Goal: Task Accomplishment & Management: Complete application form

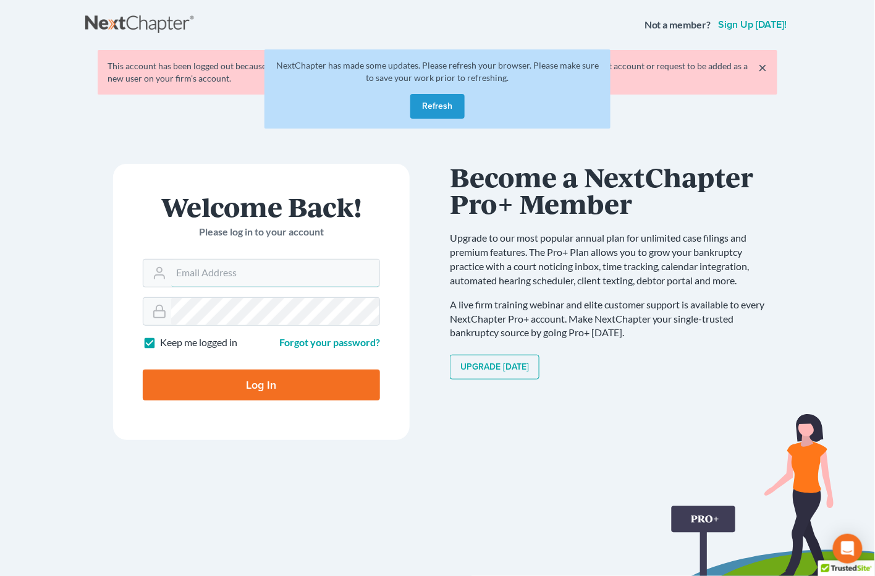
type input "[EMAIL_ADDRESS][DOMAIN_NAME]"
click at [447, 111] on button "Refresh" at bounding box center [437, 106] width 54 height 25
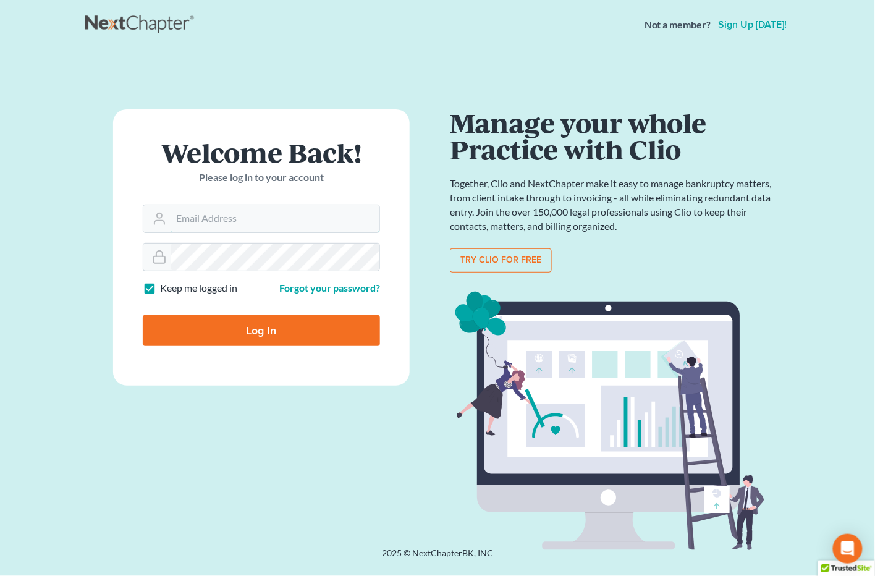
type input "[EMAIL_ADDRESS][DOMAIN_NAME]"
drag, startPoint x: 269, startPoint y: 326, endPoint x: 278, endPoint y: 321, distance: 9.7
click at [271, 323] on input "Log In" at bounding box center [261, 330] width 237 height 31
type input "Thinking..."
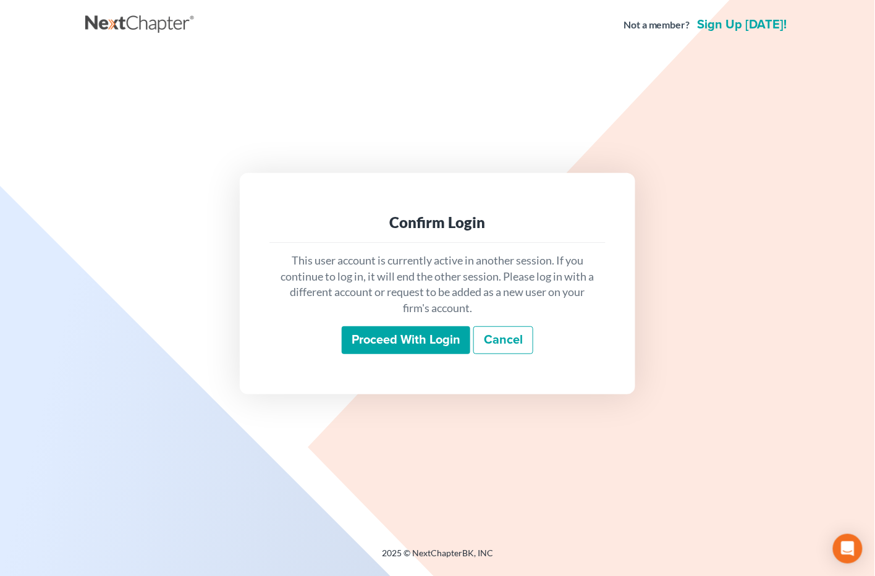
click at [392, 350] on input "Proceed with login" at bounding box center [406, 340] width 128 height 28
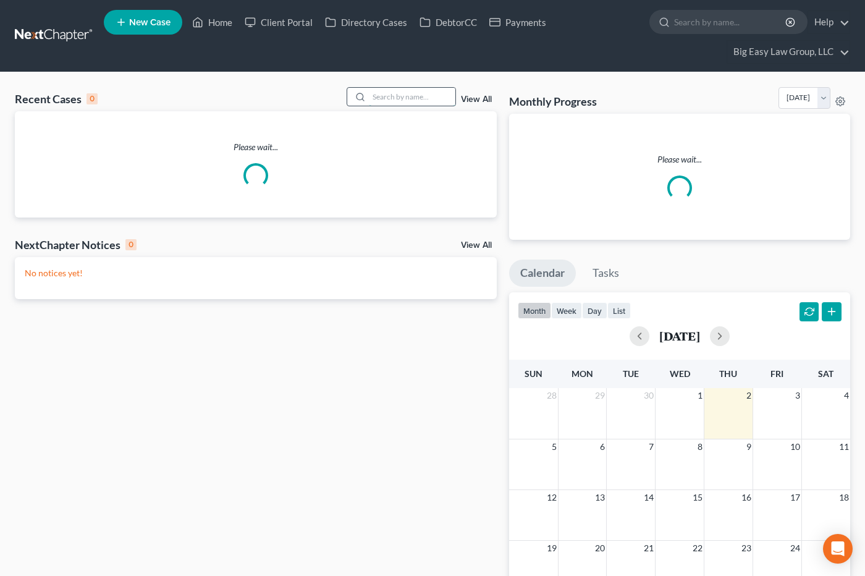
click at [415, 93] on input "search" at bounding box center [412, 97] width 86 height 18
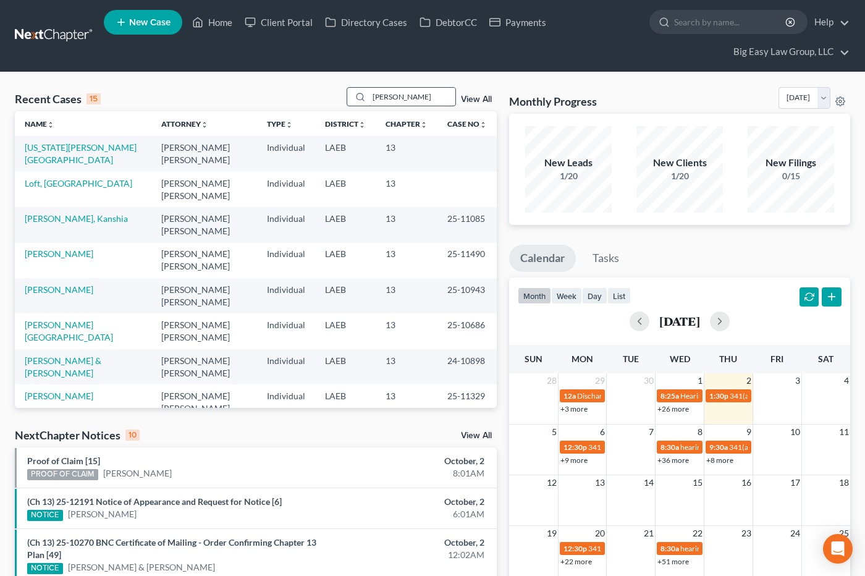
type input "jones"
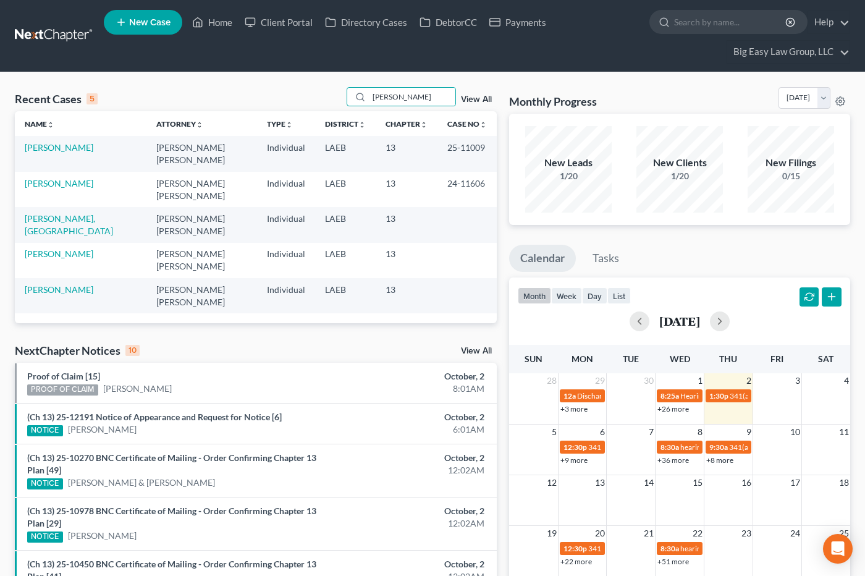
click at [480, 95] on link "View All" at bounding box center [476, 99] width 31 height 9
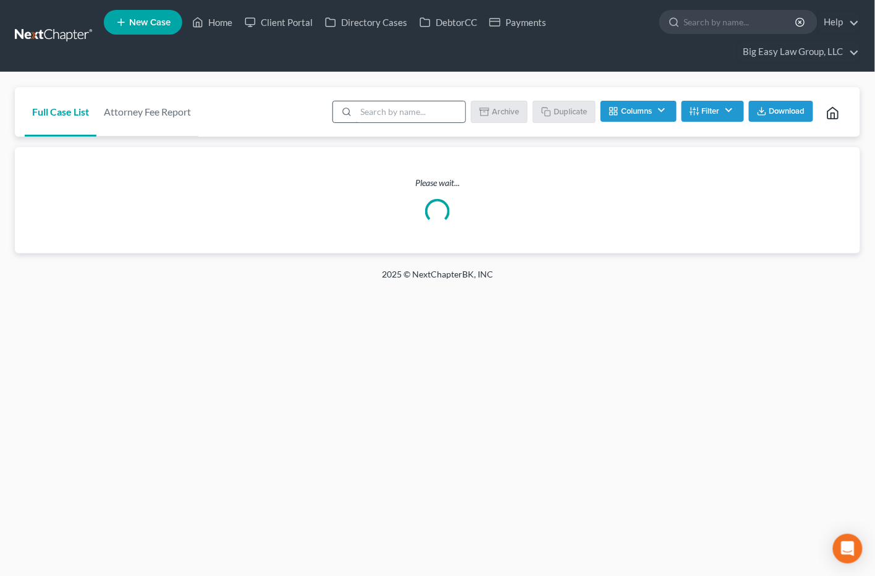
click at [432, 109] on input "search" at bounding box center [410, 111] width 109 height 21
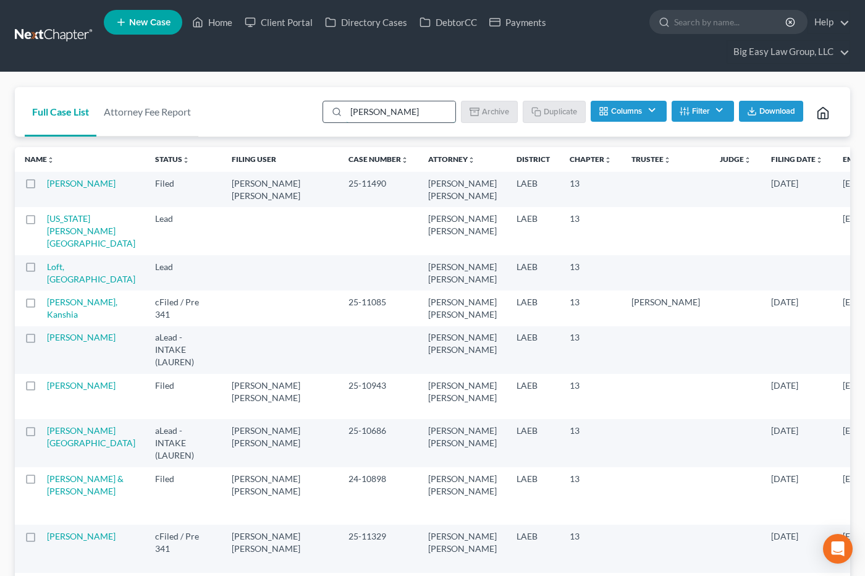
type input "jones"
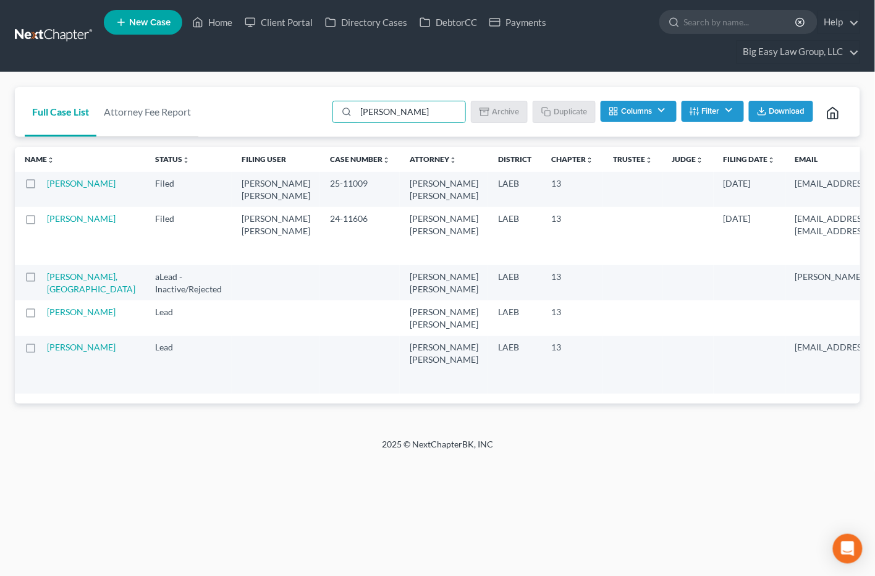
click at [732, 109] on button "Filter" at bounding box center [712, 111] width 62 height 21
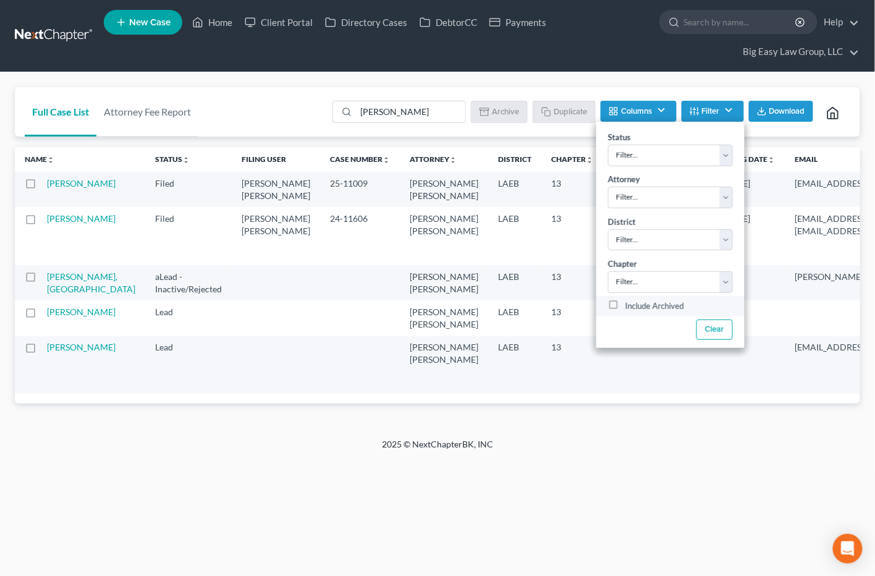
click at [682, 313] on label "Include Archived" at bounding box center [654, 306] width 59 height 15
click at [638, 307] on input "Include Archived" at bounding box center [634, 303] width 8 height 8
checkbox input "true"
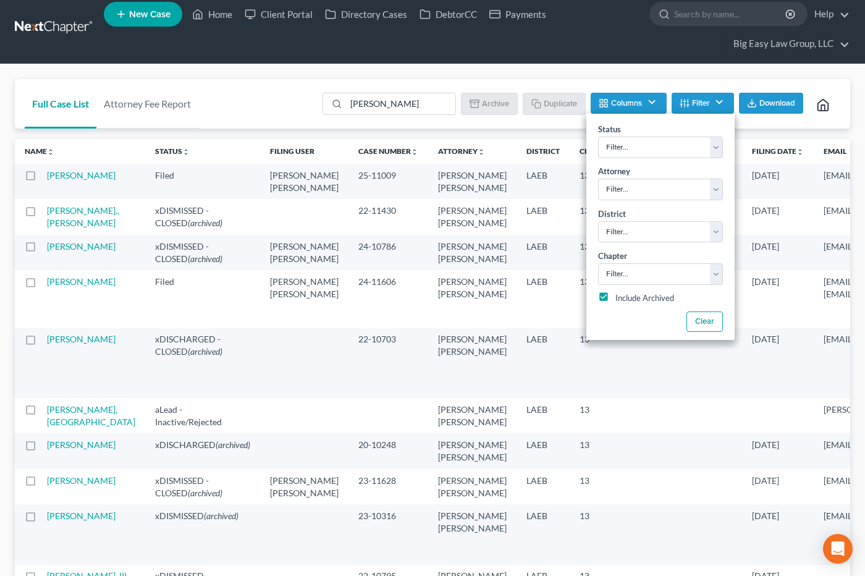
scroll to position [67, 0]
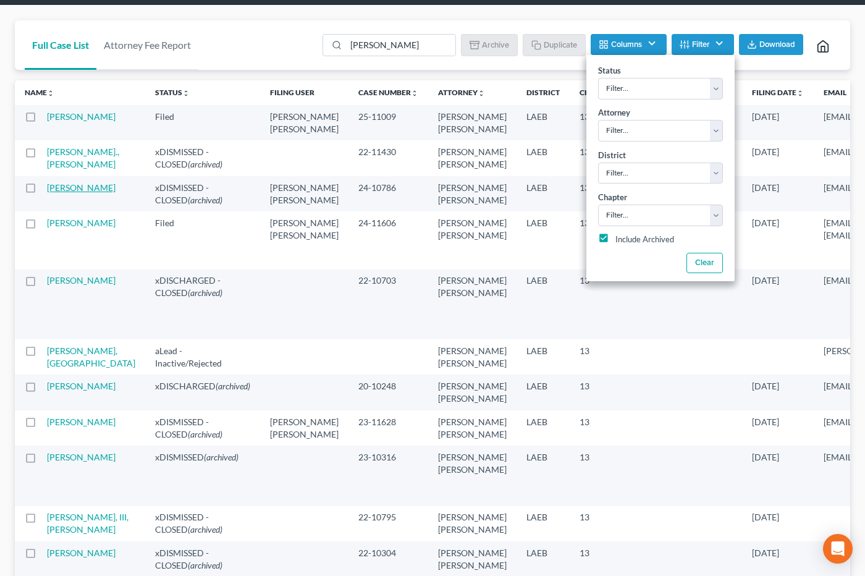
click at [59, 193] on link "Jones, Erin" at bounding box center [81, 187] width 69 height 11
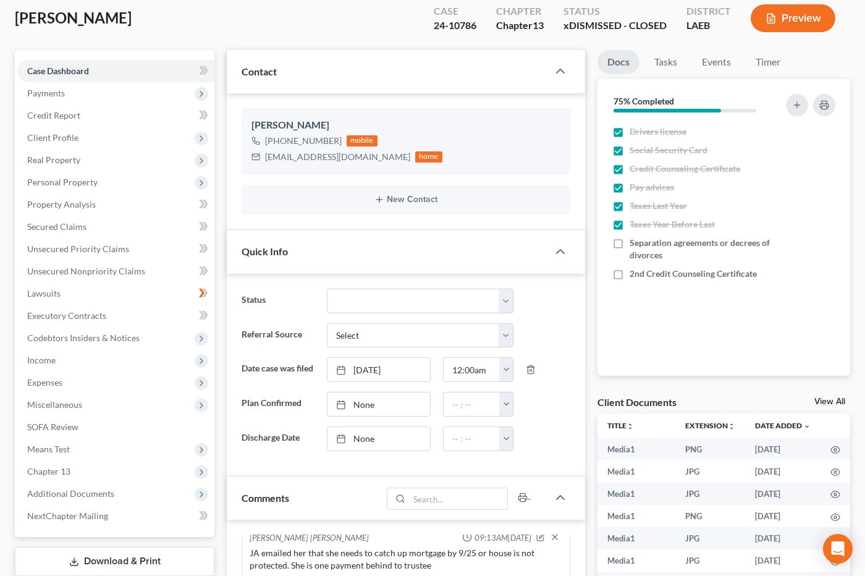
scroll to position [437, 0]
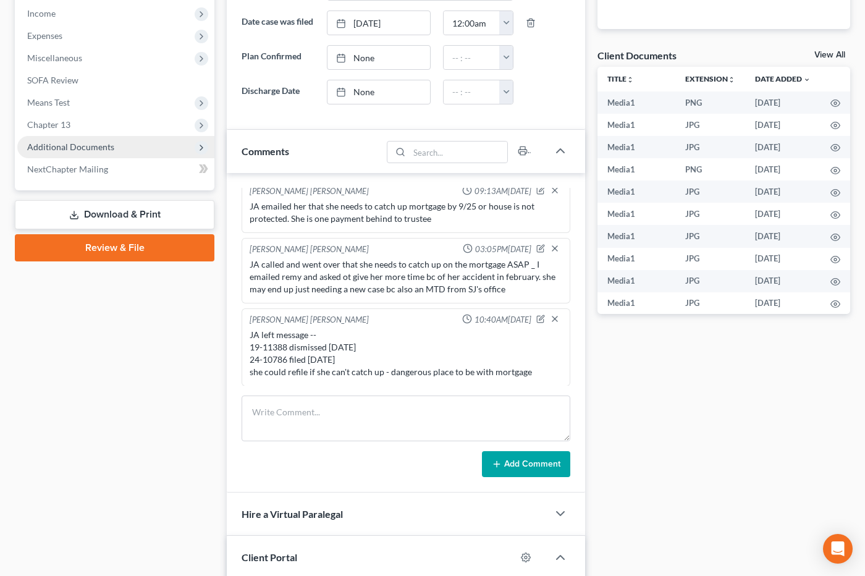
click at [99, 141] on span "Additional Documents" at bounding box center [70, 146] width 87 height 11
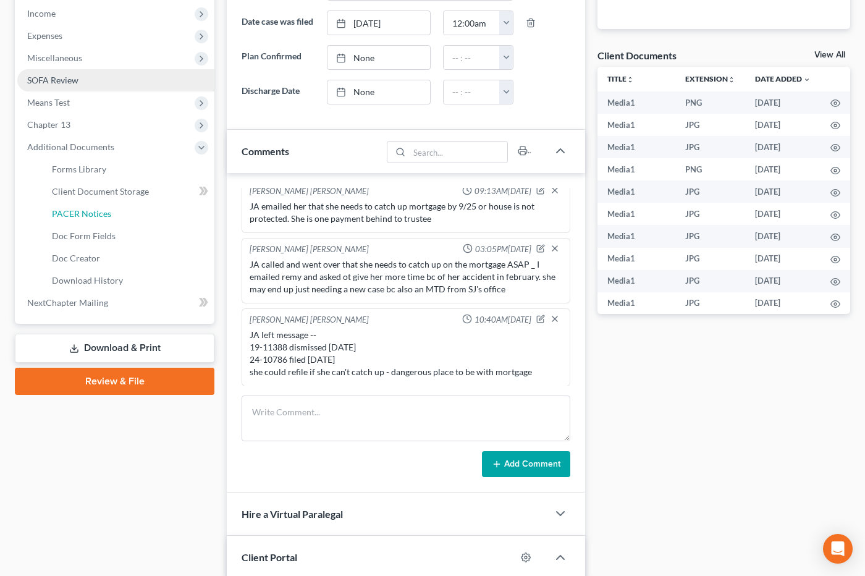
drag, startPoint x: 111, startPoint y: 213, endPoint x: 143, endPoint y: 216, distance: 32.3
click at [111, 212] on link "PACER Notices" at bounding box center [128, 214] width 172 height 22
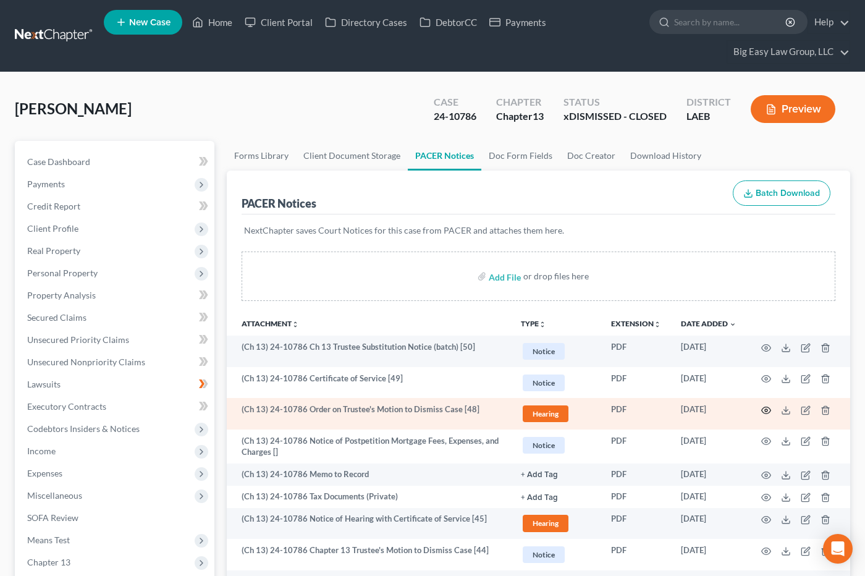
click at [765, 410] on icon "button" at bounding box center [766, 410] width 10 height 10
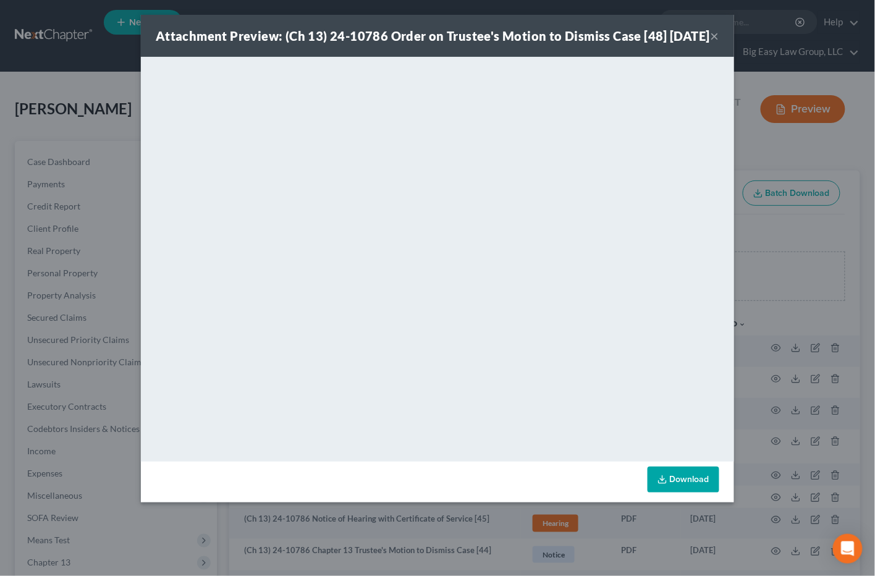
click at [715, 43] on button "×" at bounding box center [714, 35] width 9 height 15
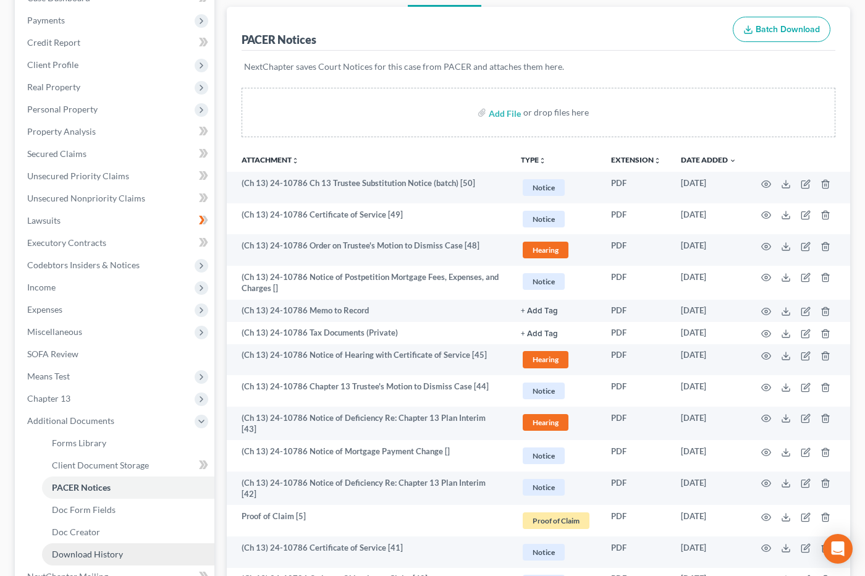
scroll to position [272, 0]
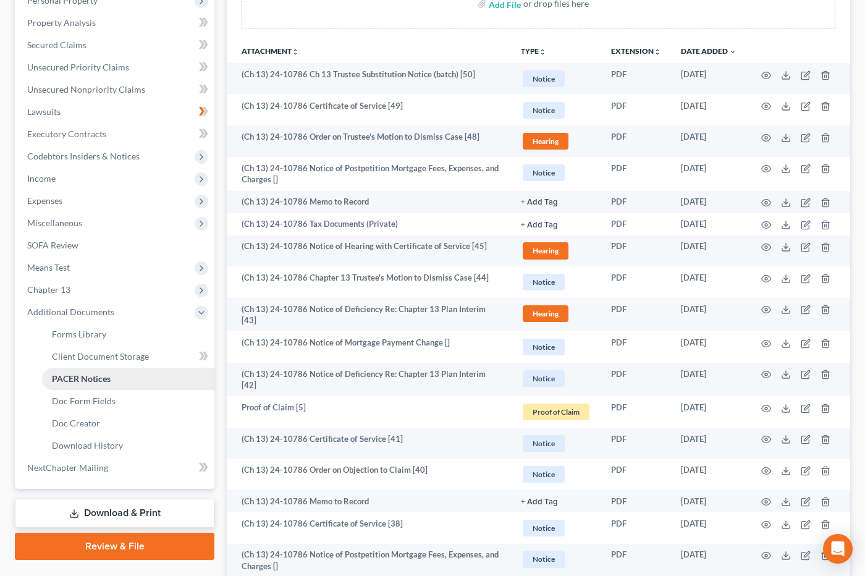
click at [111, 374] on link "PACER Notices" at bounding box center [128, 379] width 172 height 22
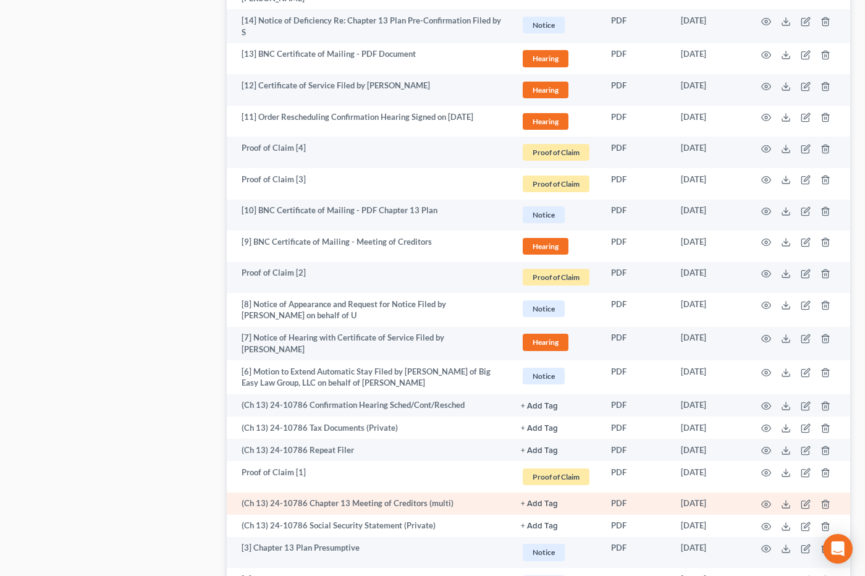
scroll to position [1747, 0]
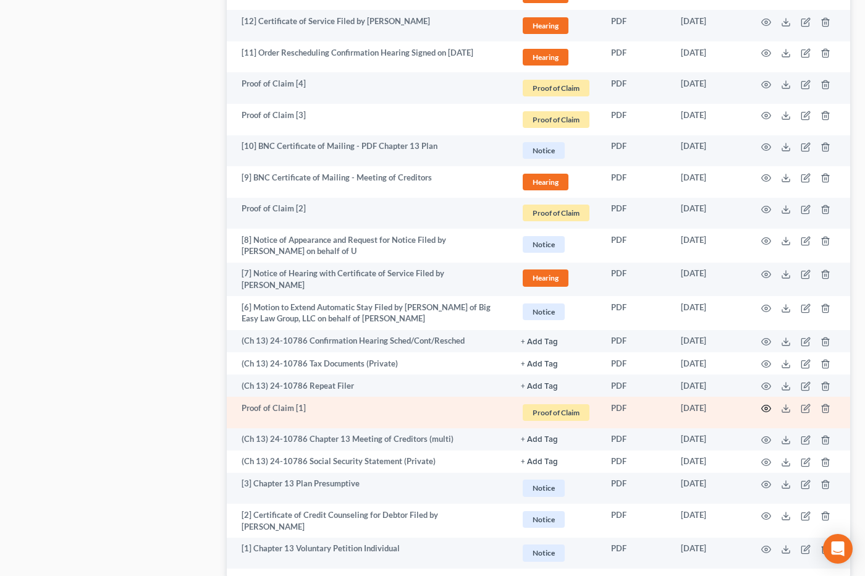
click at [766, 405] on icon "button" at bounding box center [766, 408] width 10 height 10
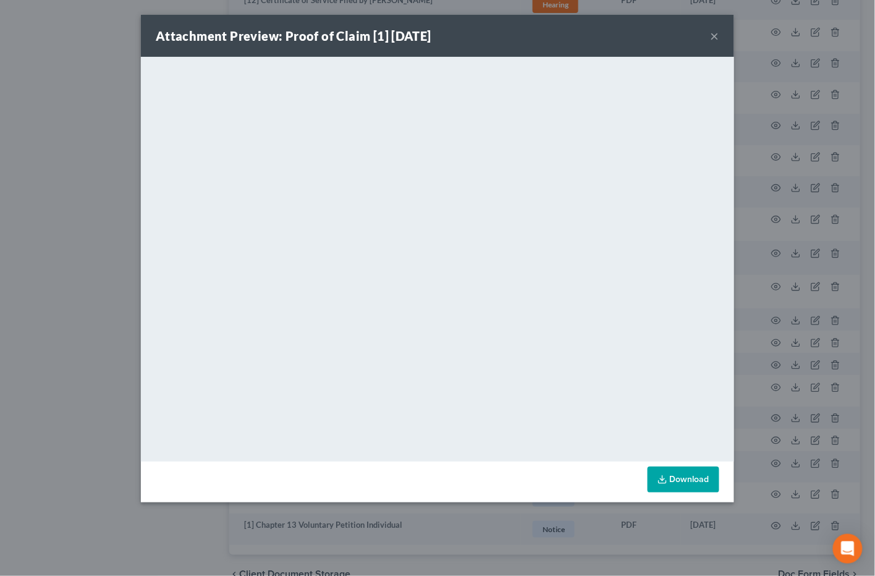
click at [713, 32] on button "×" at bounding box center [714, 35] width 9 height 15
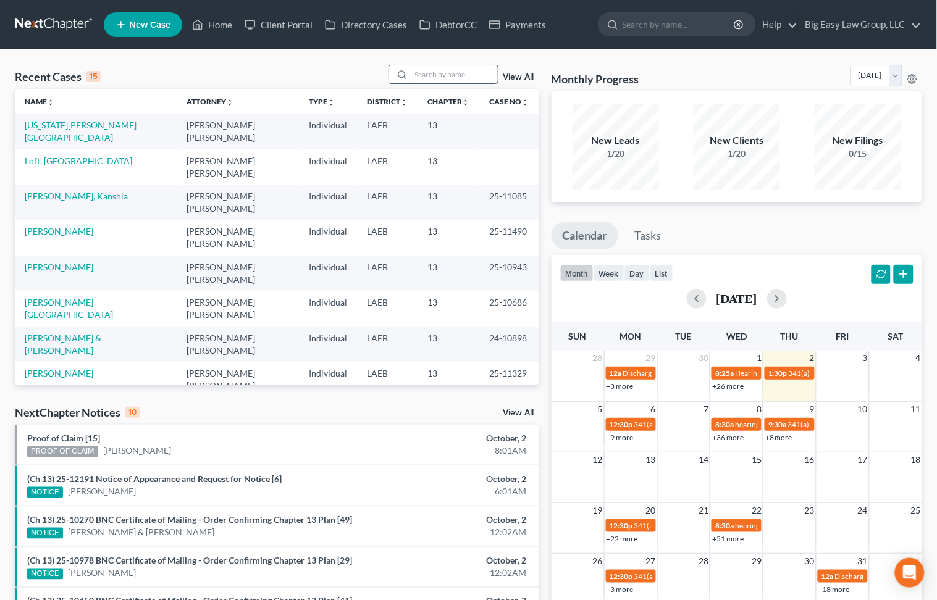
click at [471, 72] on input "search" at bounding box center [454, 74] width 86 height 18
click at [424, 74] on input "search" at bounding box center [454, 74] width 86 height 18
type input "[PERSON_NAME]"
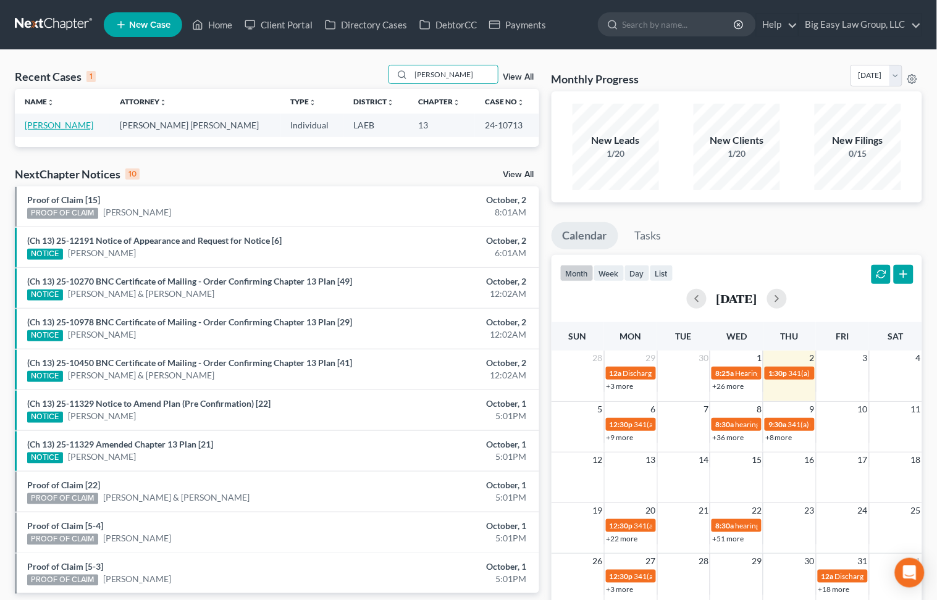
drag, startPoint x: 61, startPoint y: 123, endPoint x: 114, endPoint y: 111, distance: 53.9
click at [61, 123] on link "[PERSON_NAME]" at bounding box center [59, 125] width 69 height 11
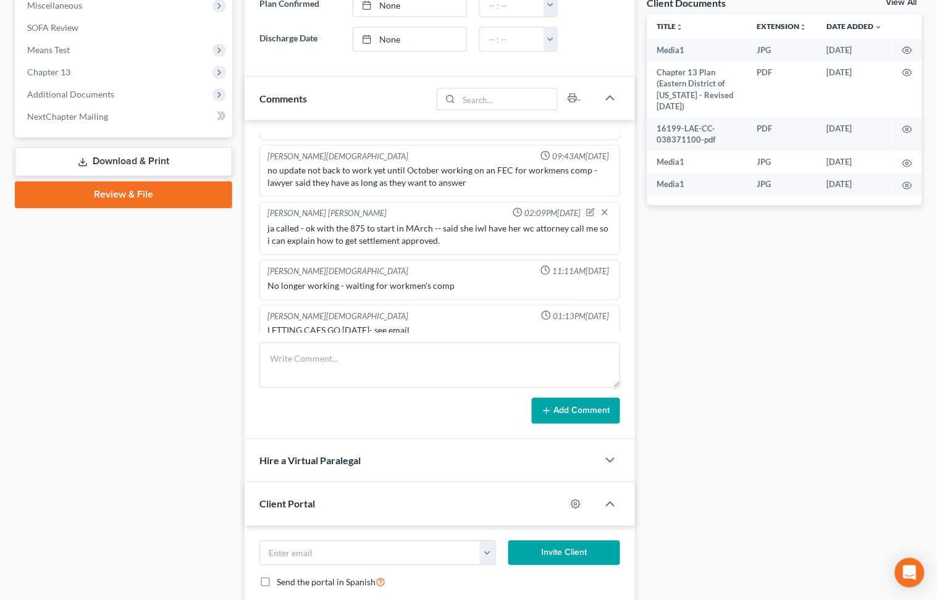
scroll to position [9261, 0]
click at [159, 101] on span "Additional Documents" at bounding box center [124, 94] width 215 height 22
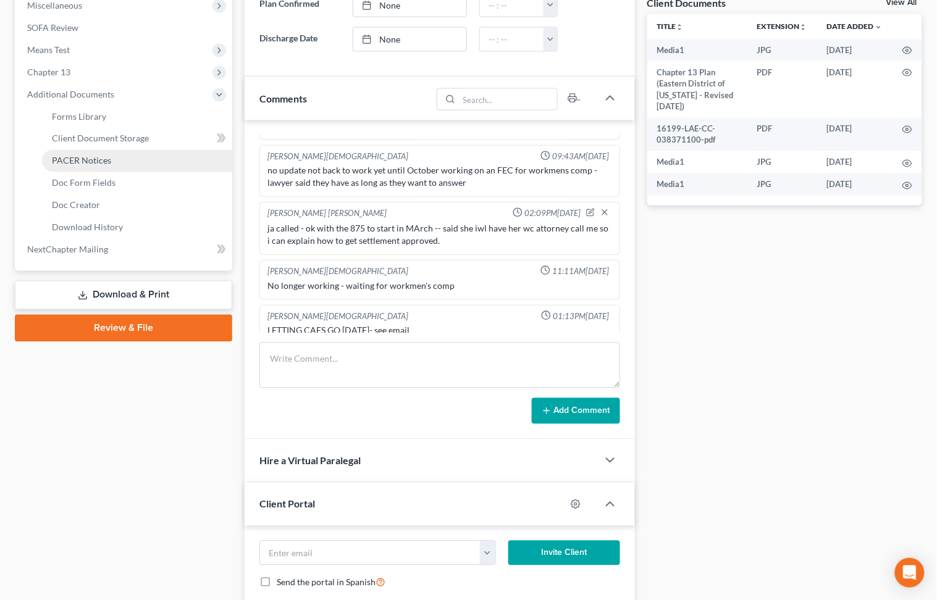
click at [160, 156] on link "PACER Notices" at bounding box center [137, 161] width 190 height 22
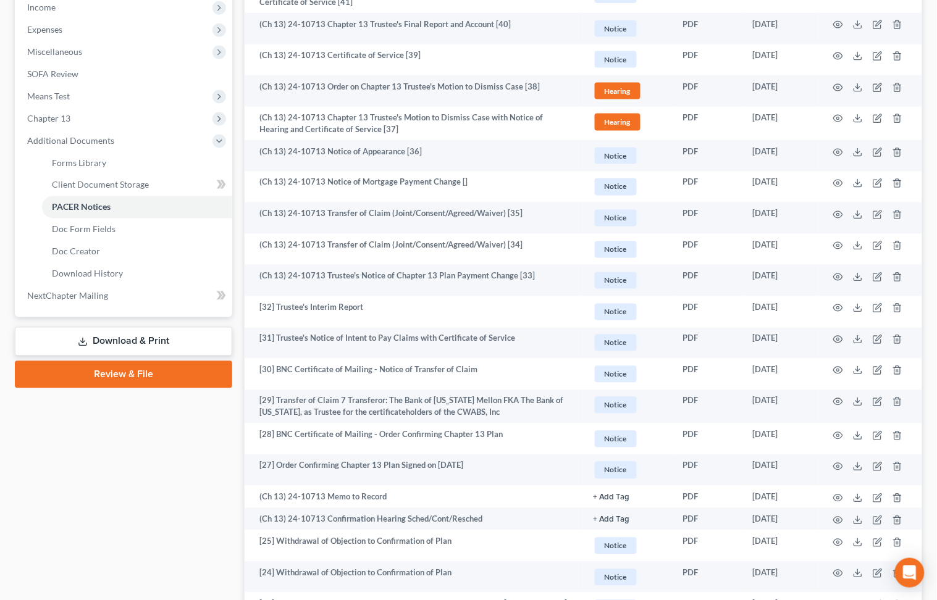
scroll to position [27, 0]
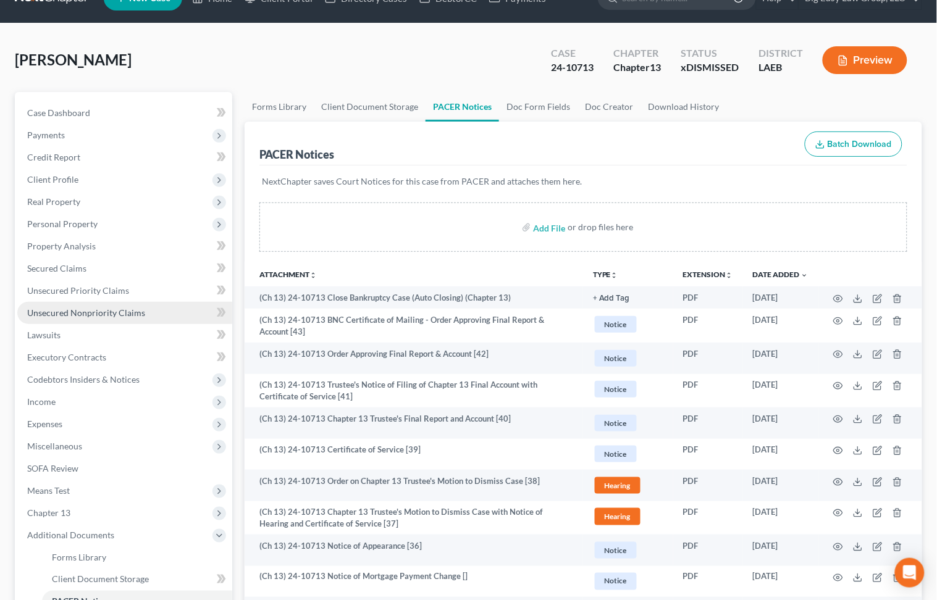
click at [163, 308] on link "Unsecured Nonpriority Claims" at bounding box center [124, 313] width 215 height 22
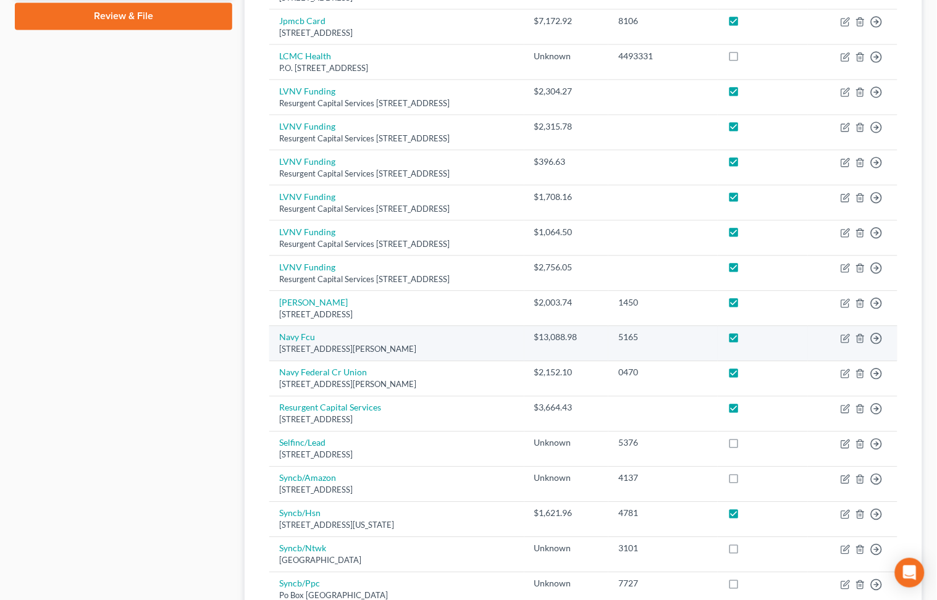
scroll to position [831, 0]
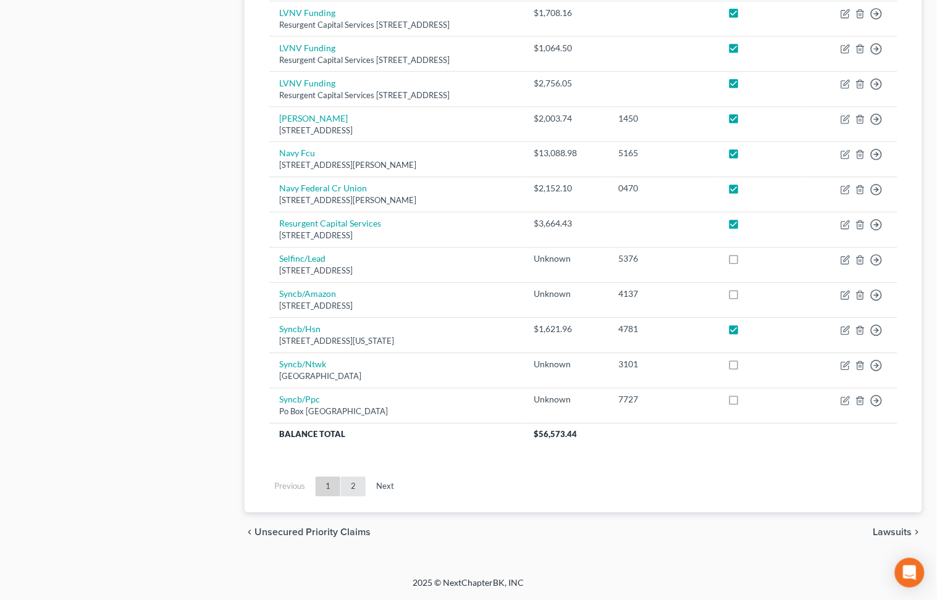
click at [358, 486] on link "2" at bounding box center [353, 487] width 25 height 20
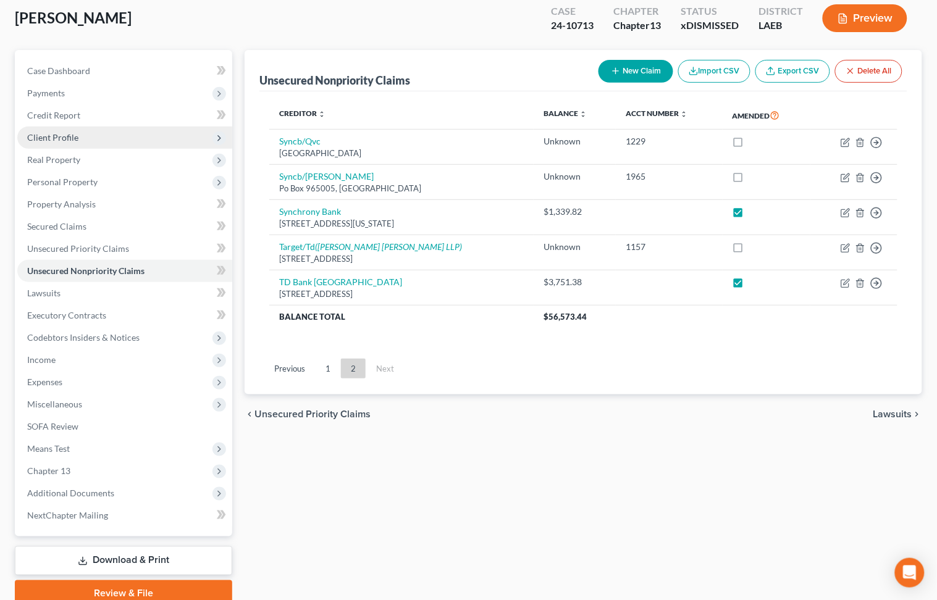
scroll to position [0, 0]
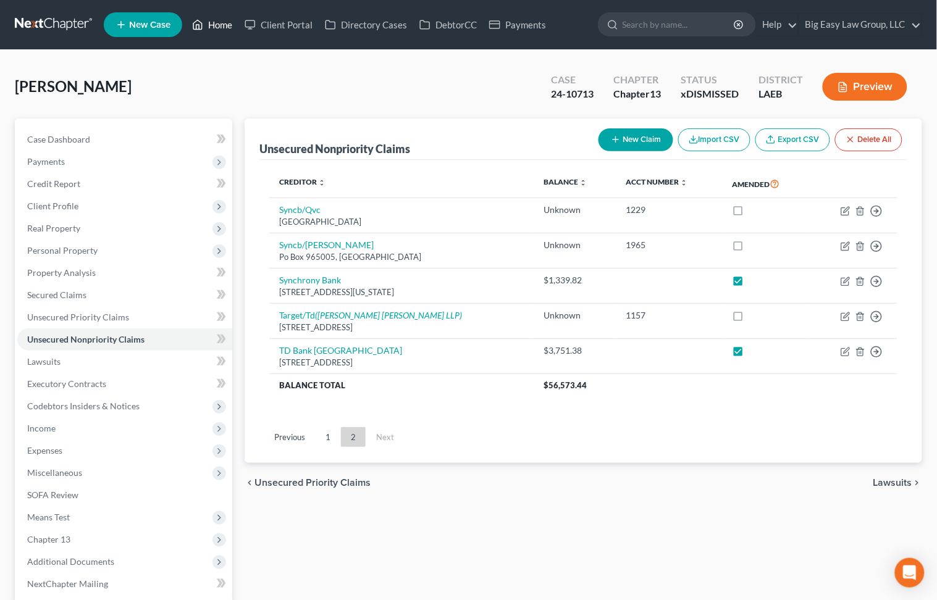
click at [220, 24] on link "Home" at bounding box center [212, 25] width 53 height 22
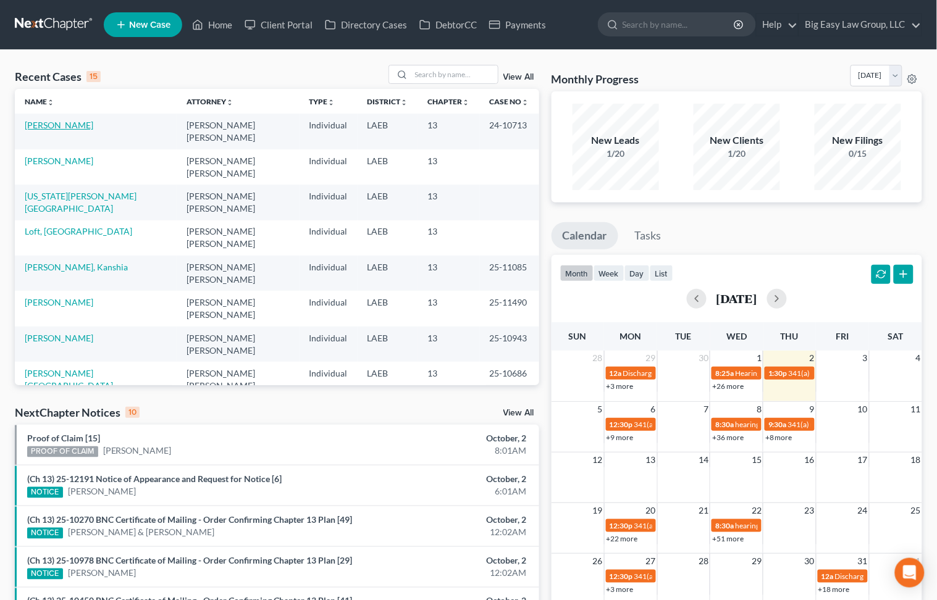
click at [70, 124] on link "[PERSON_NAME]" at bounding box center [59, 125] width 69 height 11
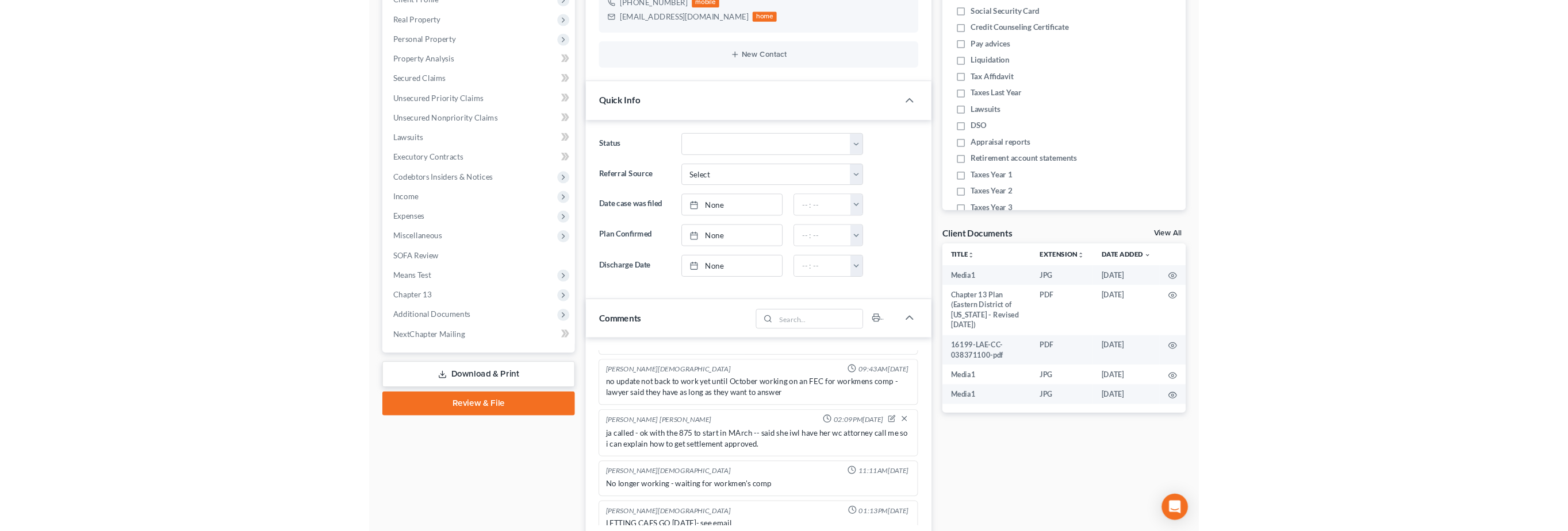
scroll to position [433, 0]
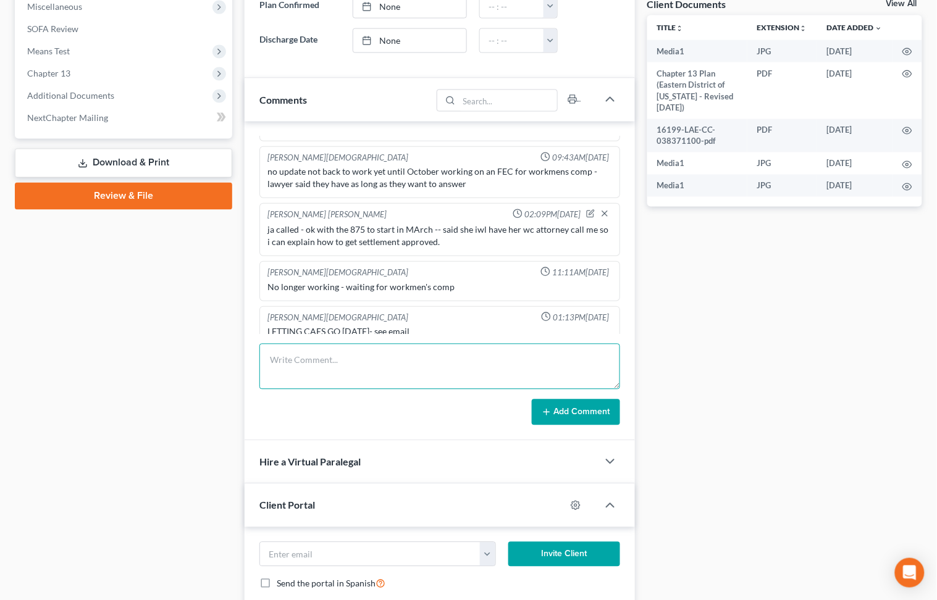
click at [406, 360] on textarea at bounding box center [439, 367] width 360 height 46
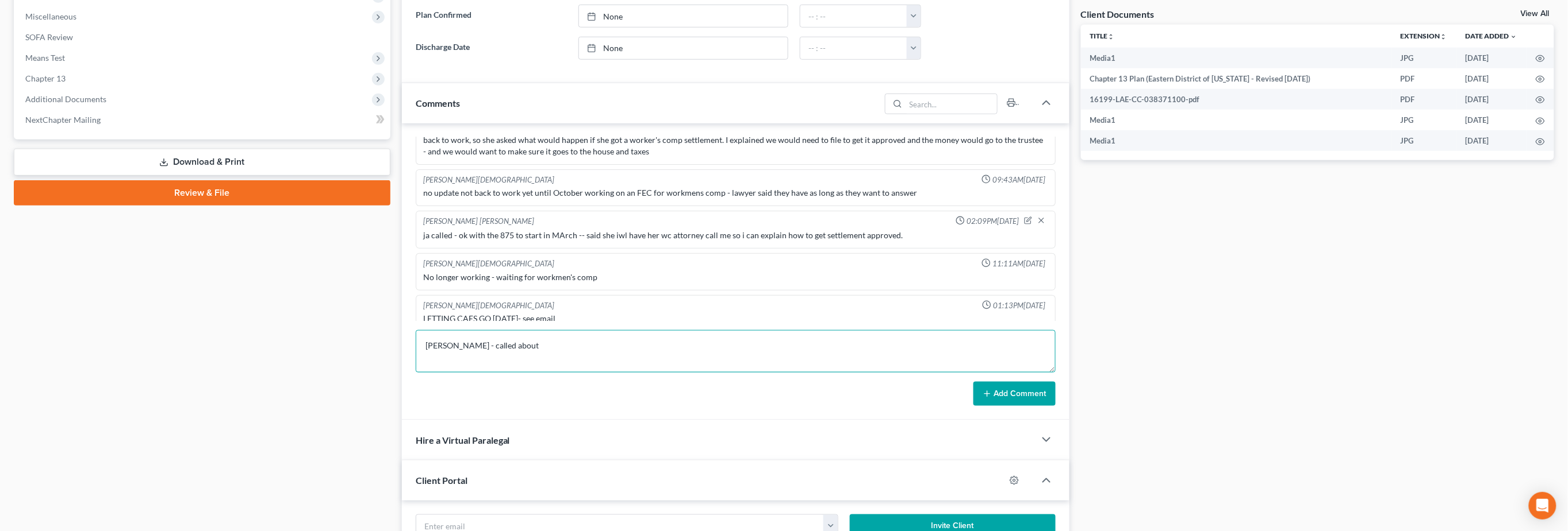
scroll to position [424, 0]
click at [605, 330] on div "Daron - called about" at bounding box center [736, 352] width 640 height 43
click at [602, 346] on textarea "Daron - called about" at bounding box center [736, 352] width 640 height 43
click at [628, 342] on textarea "Daron - called about refiling or what to do - told her best ot wait bc her son …" at bounding box center [736, 352] width 640 height 43
drag, startPoint x: 787, startPoint y: 334, endPoint x: 790, endPoint y: 341, distance: 7.6
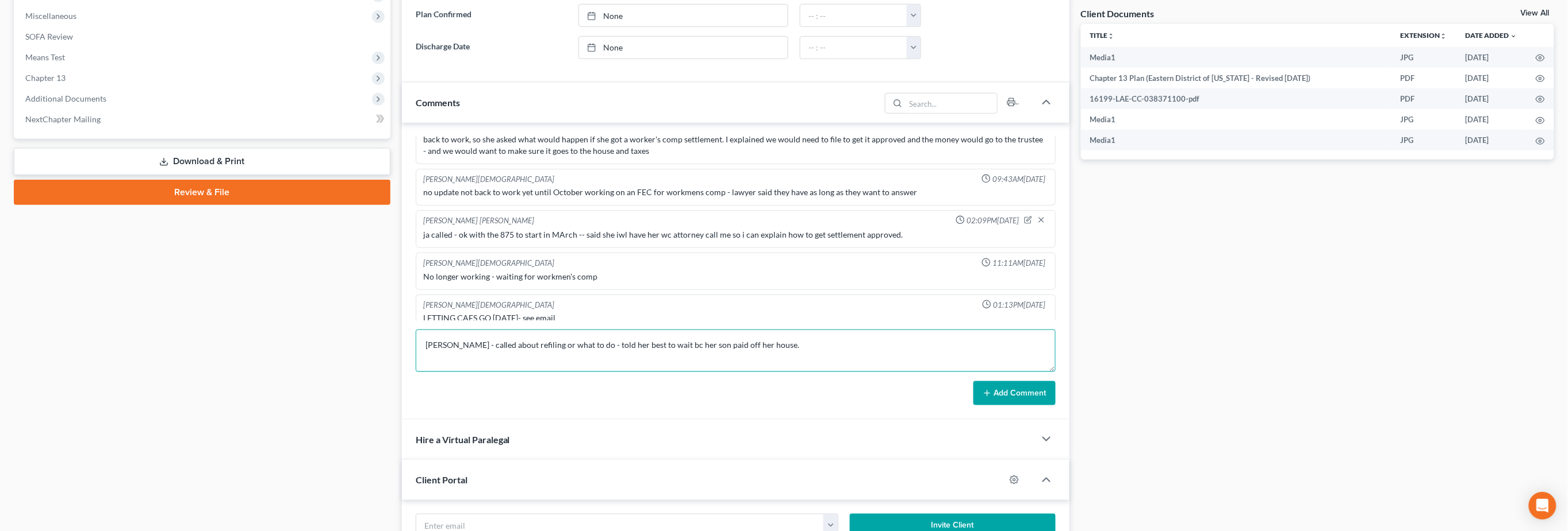
click at [789, 339] on textarea "Daron - called about refiling or what to do - told her best to wait bc her son …" at bounding box center [736, 352] width 640 height 43
click at [790, 343] on textarea "Daron - called about refiling or what to do - told her best to wait bc her son …" at bounding box center [736, 352] width 640 height 43
click at [780, 340] on textarea "Daron - called about refiling or what to do - told her best to wait bc her son …" at bounding box center [736, 352] width 640 height 43
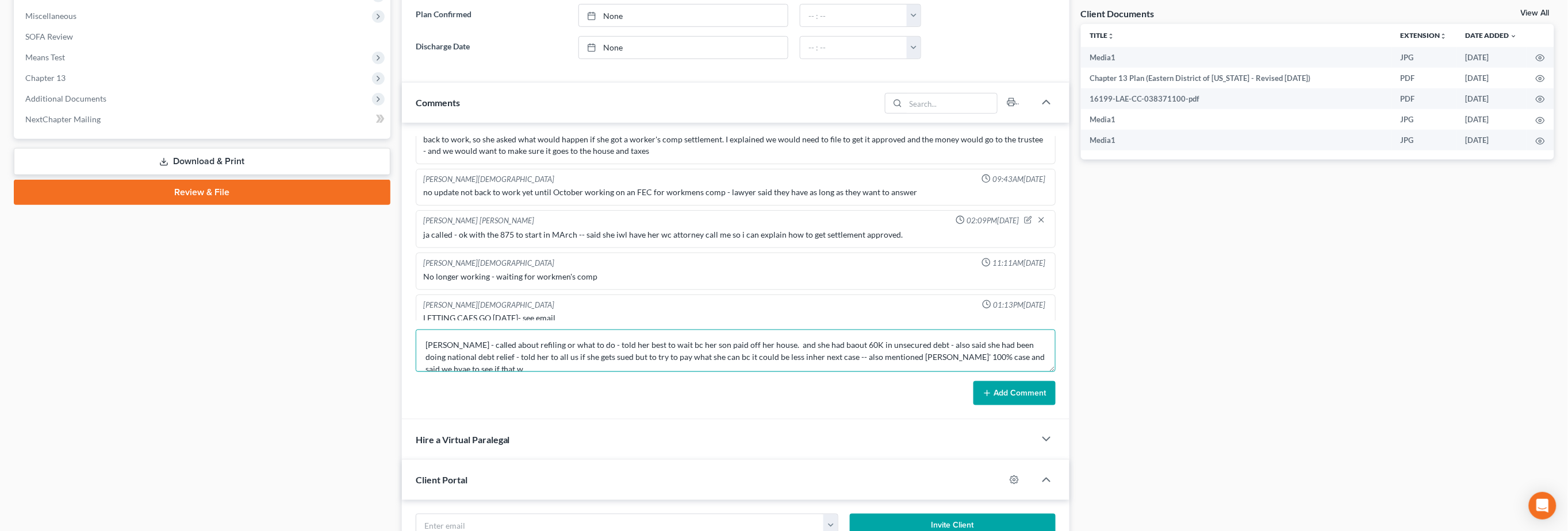
scroll to position [2, 0]
click at [543, 366] on textarea "Daron - called about refiling or what to do - told her best to wait bc her son …" at bounding box center [736, 352] width 640 height 43
click at [751, 355] on textarea "Daron - called about refiling or what to do - told her best to wait bc her son …" at bounding box center [736, 352] width 640 height 43
click at [881, 352] on textarea "Daron - called about refiling or what to do - told her best to wait bc her son …" at bounding box center [736, 352] width 640 height 43
type textarea "Daron - called about refiling or what to do - told her best to wait bc her son …"
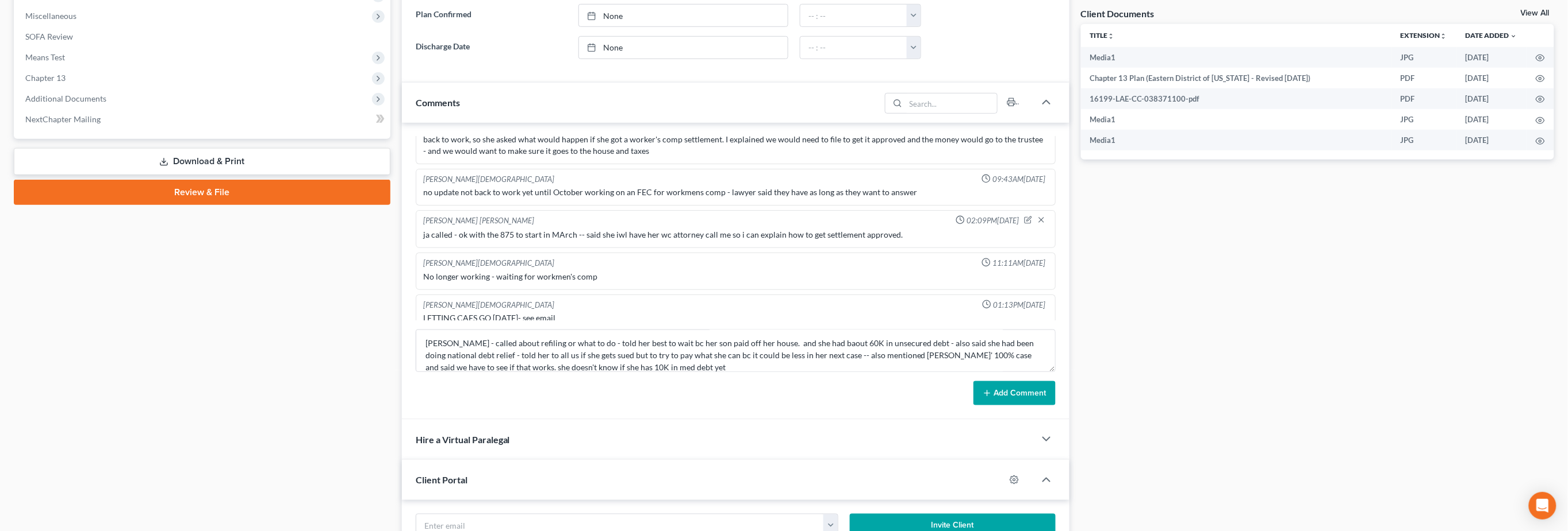
click at [881, 386] on button "Add Comment" at bounding box center [1014, 393] width 82 height 24
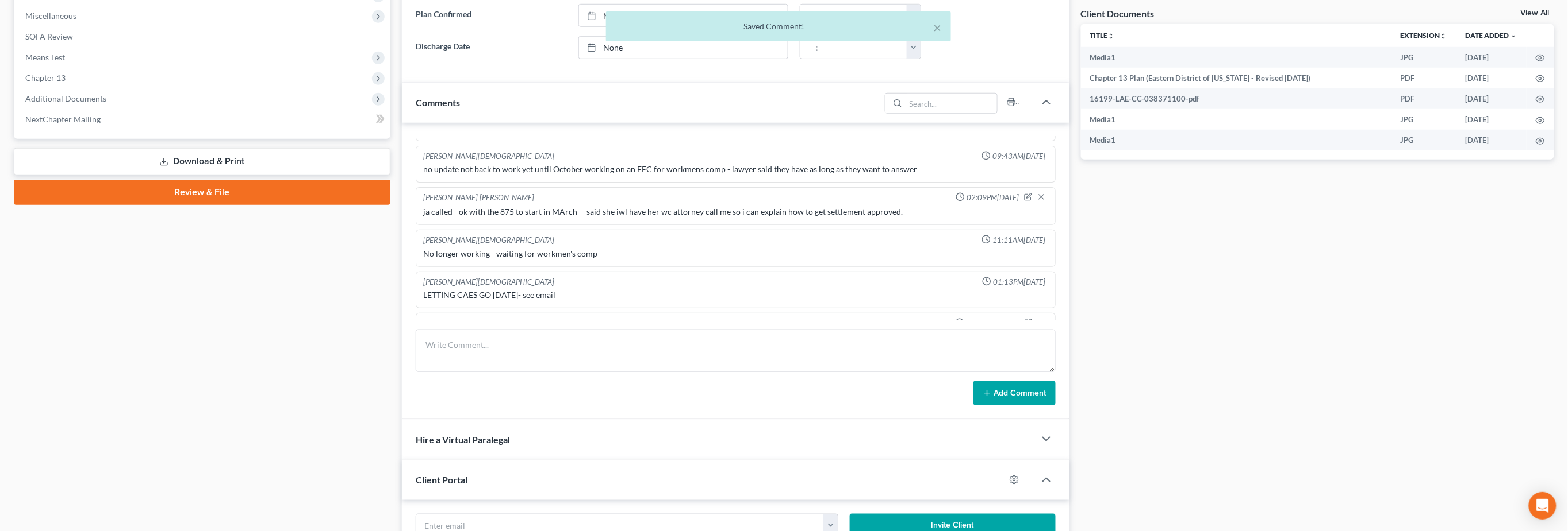
scroll to position [229, 0]
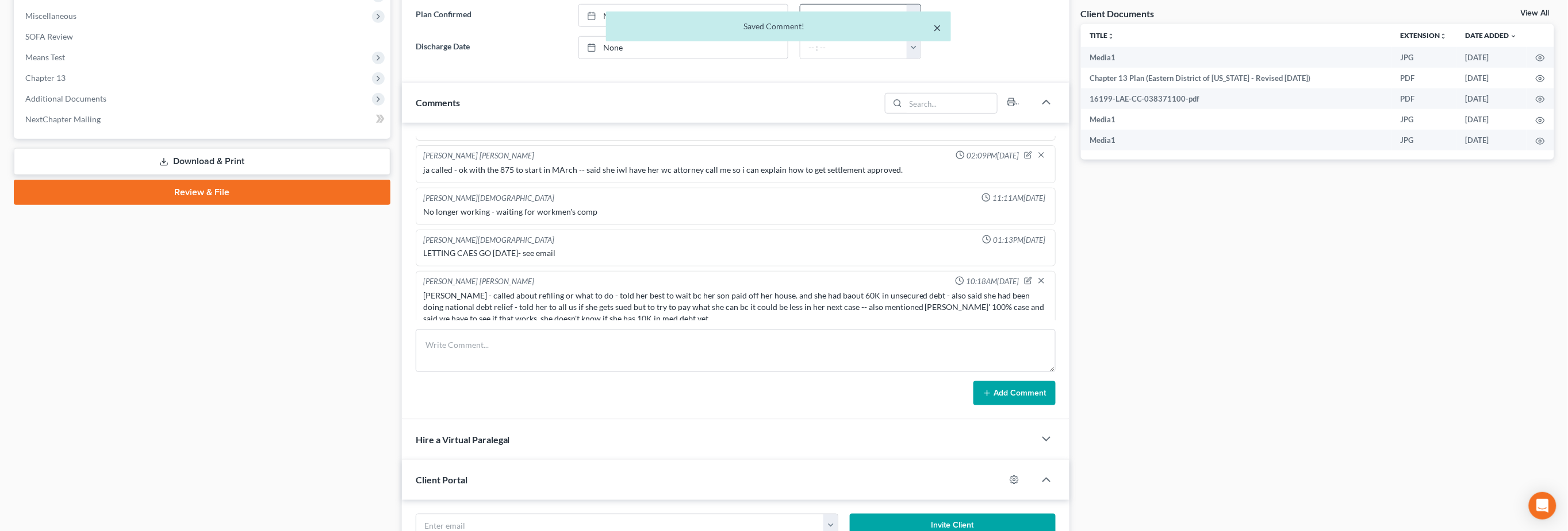
drag, startPoint x: 934, startPoint y: 25, endPoint x: 861, endPoint y: 24, distance: 73.0
click at [881, 25] on button "×" at bounding box center [937, 27] width 8 height 14
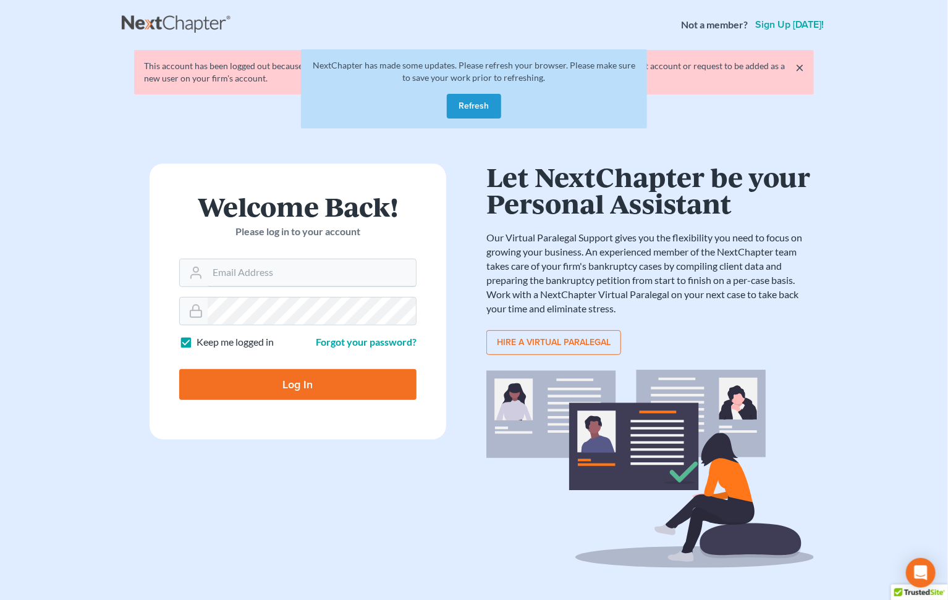
type input "[EMAIL_ADDRESS][DOMAIN_NAME]"
click at [457, 101] on button "Refresh" at bounding box center [474, 106] width 54 height 25
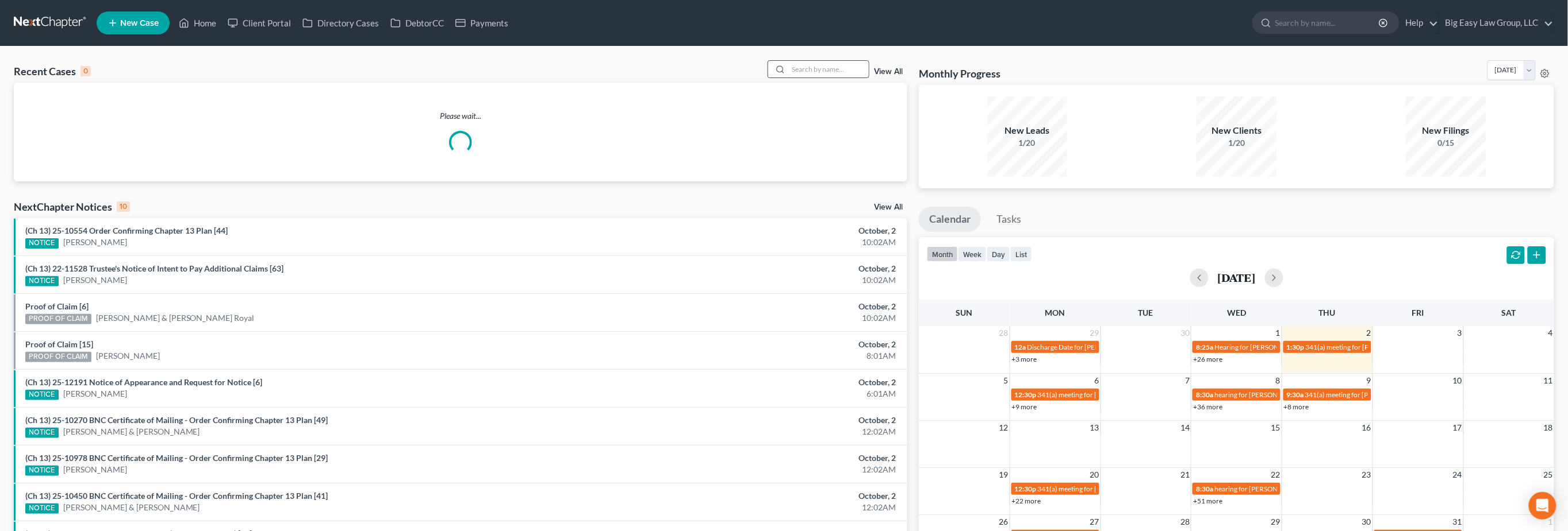
click at [795, 73] on input "search" at bounding box center [828, 69] width 80 height 17
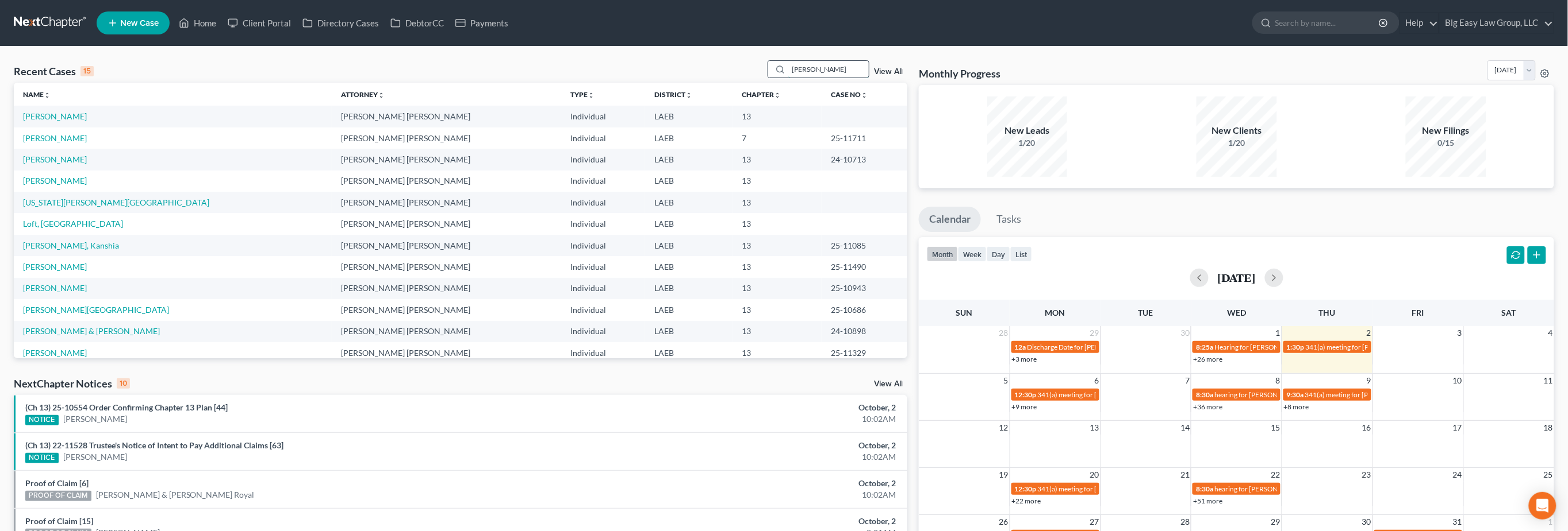
type input "[PERSON_NAME]"
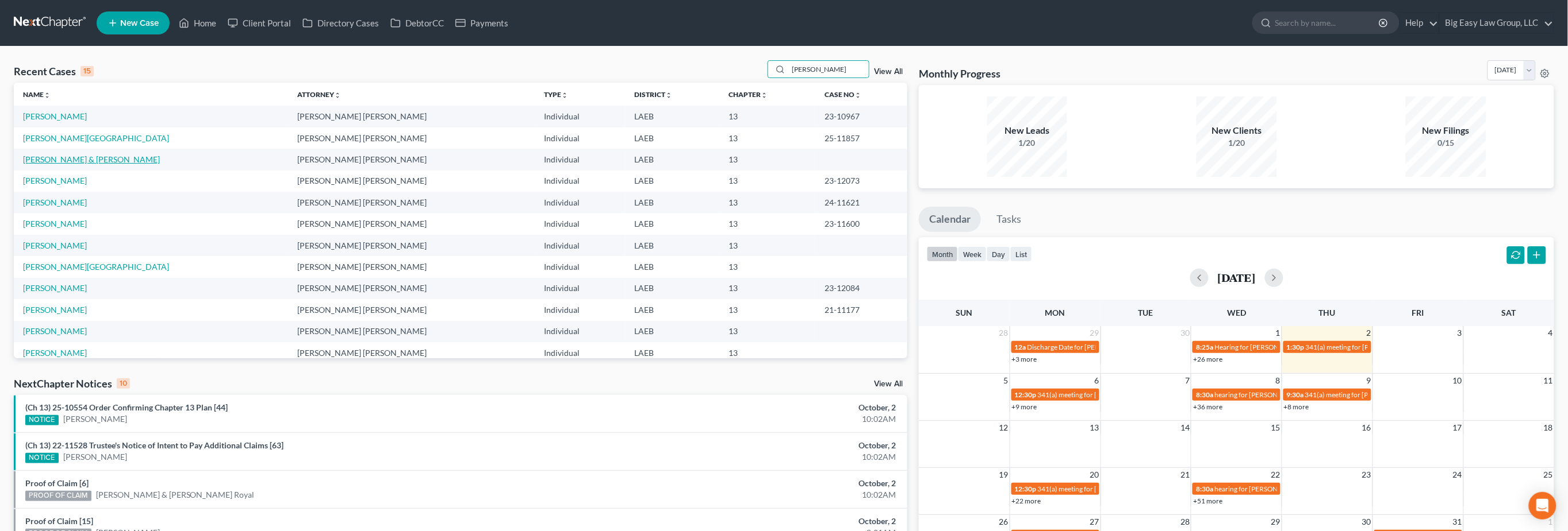
click at [66, 162] on link "[PERSON_NAME] & [PERSON_NAME]" at bounding box center [91, 159] width 137 height 10
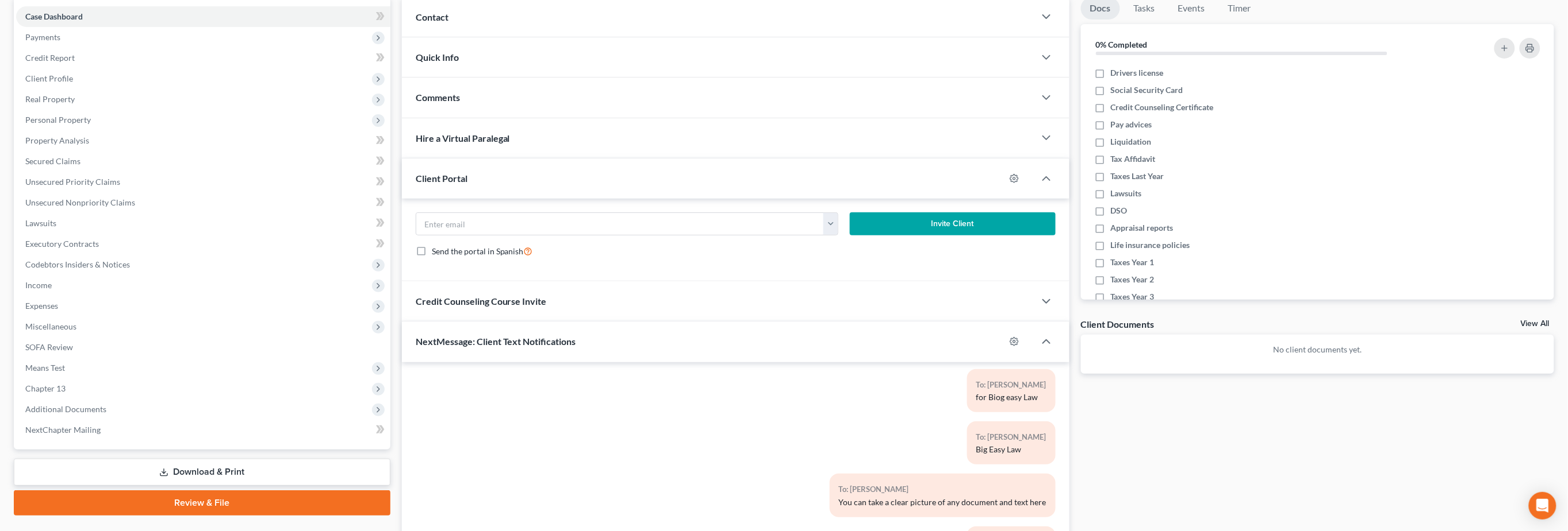
scroll to position [84, 0]
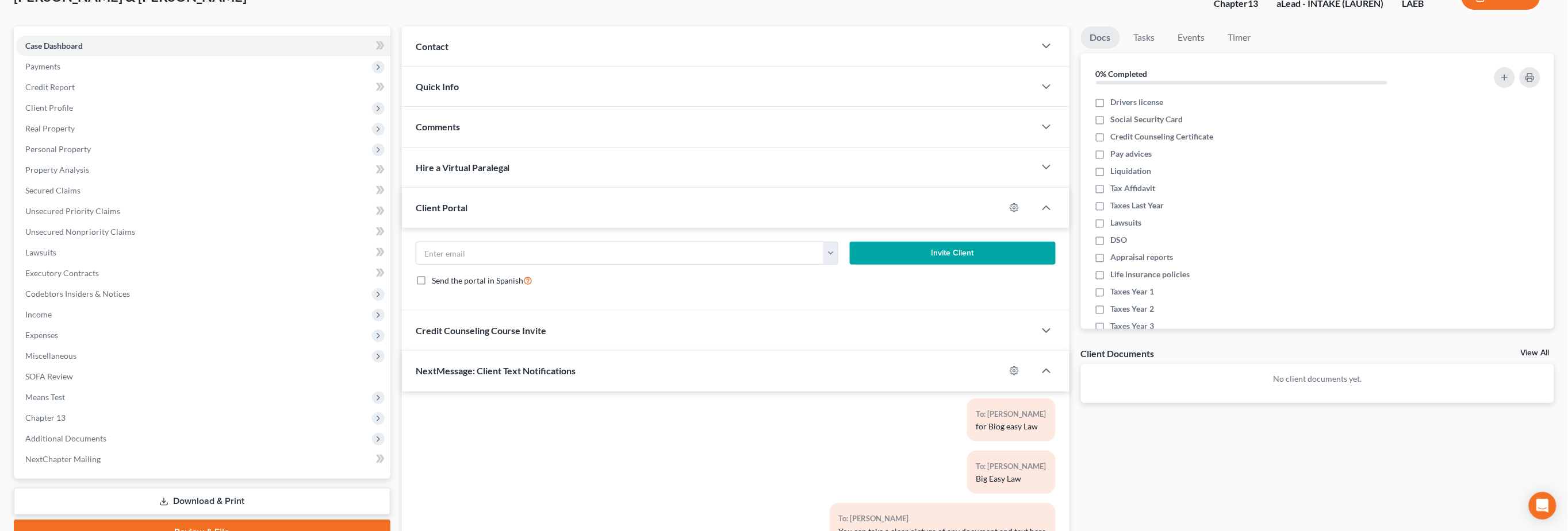
click at [517, 131] on div "Comments" at bounding box center [718, 126] width 633 height 40
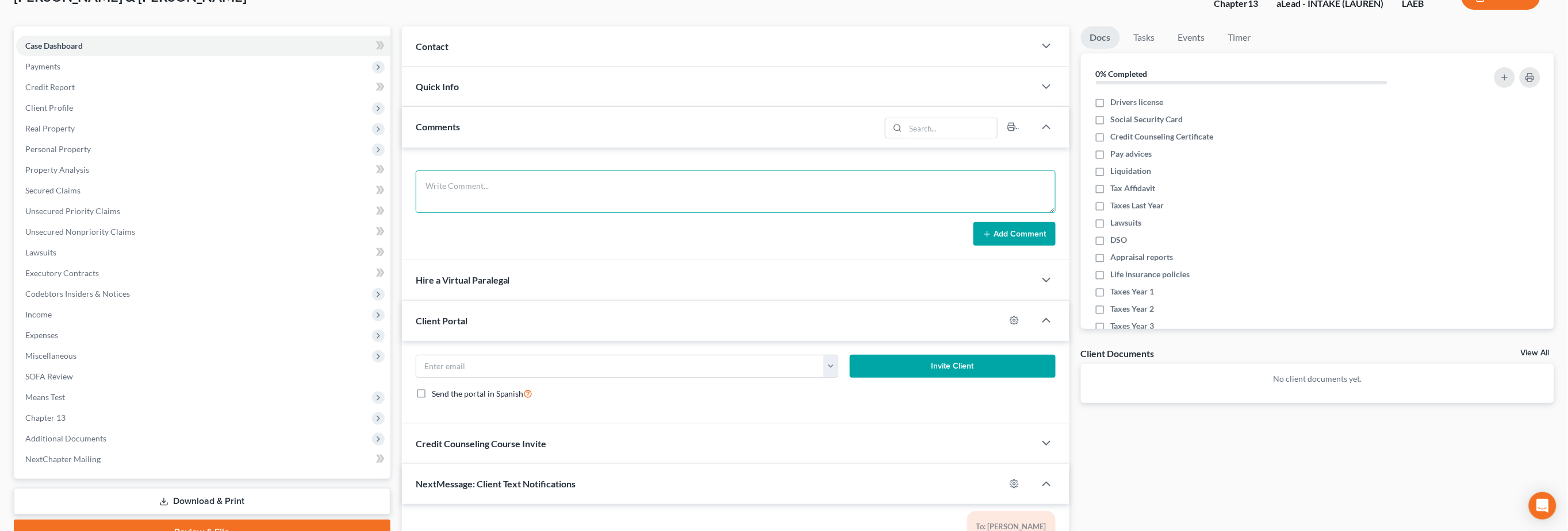
click at [526, 185] on textarea at bounding box center [736, 192] width 640 height 43
type textarea "trial is set in [DATE]"
click at [1017, 225] on button "Add Comment" at bounding box center [1014, 234] width 82 height 24
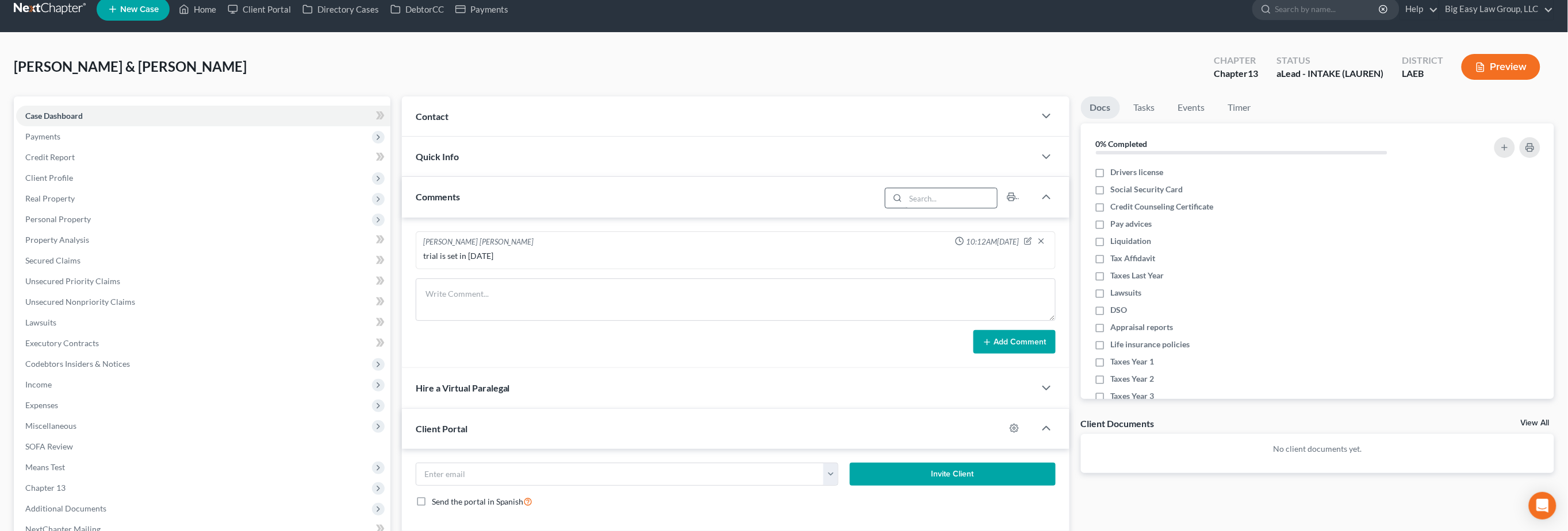
scroll to position [24, 0]
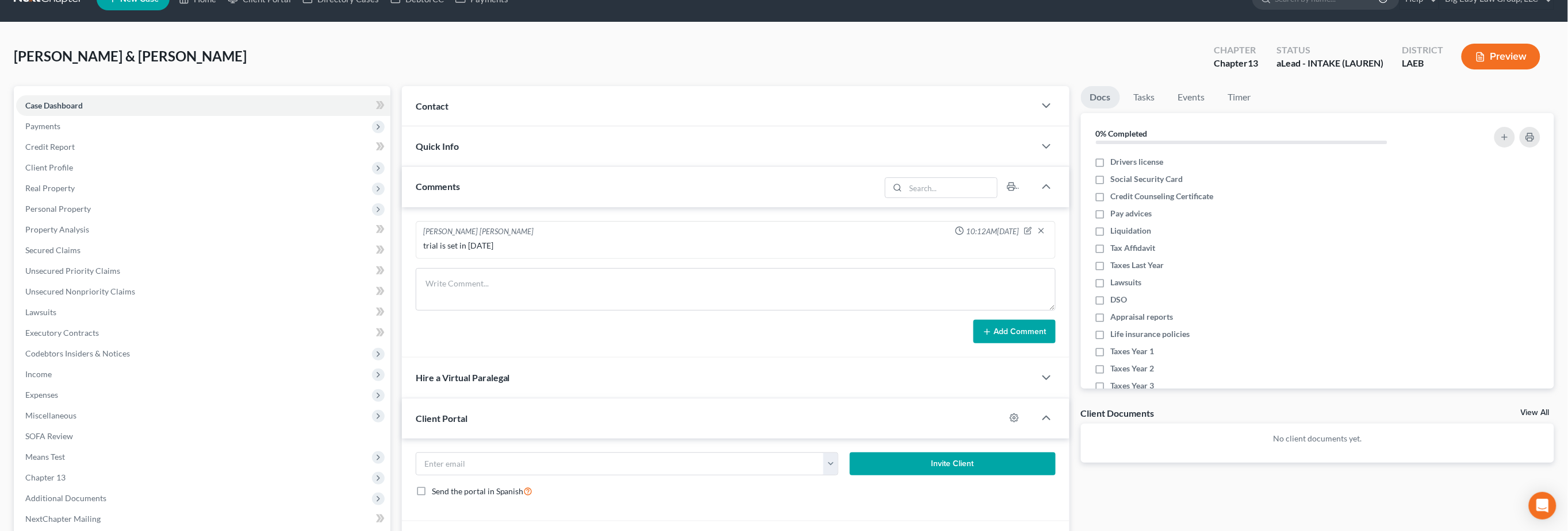
click at [679, 238] on div "trial is set in [DATE]" at bounding box center [735, 246] width 629 height 16
click at [1030, 228] on icon "button" at bounding box center [1027, 231] width 8 height 8
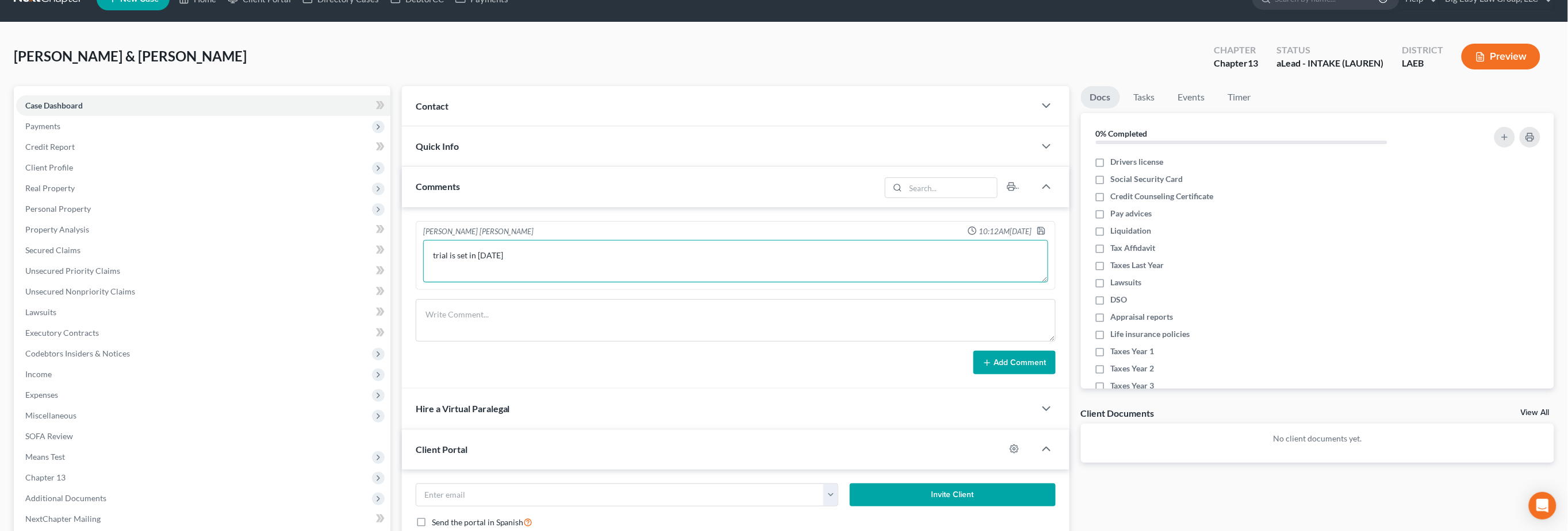
click at [578, 255] on textarea "trial is set in [DATE]" at bounding box center [735, 261] width 624 height 43
drag, startPoint x: 616, startPoint y: 252, endPoint x: 629, endPoint y: 270, distance: 22.2
click at [619, 253] on textarea "trial is set in [DATE] - will call back with excat date -- got served for forec…" at bounding box center [735, 261] width 624 height 43
type textarea "trial is set in [DATE] - will call back with exact date -- got served for forec…"
click at [1044, 231] on icon "button" at bounding box center [1040, 231] width 7 height 7
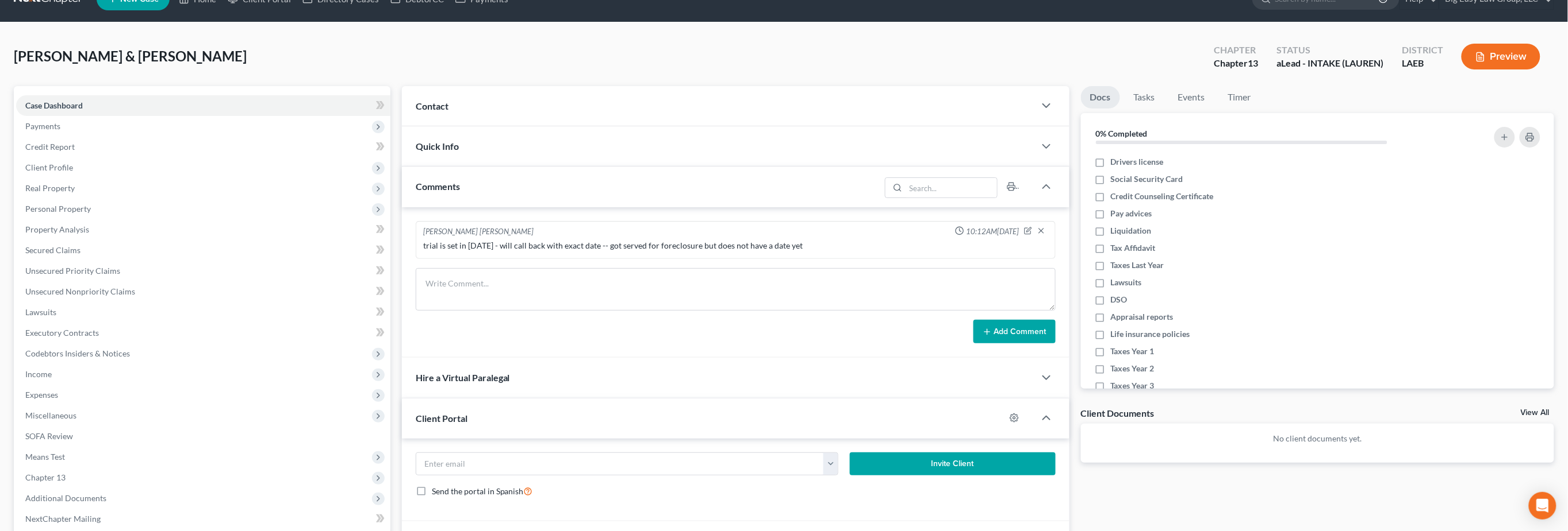
scroll to position [0, 0]
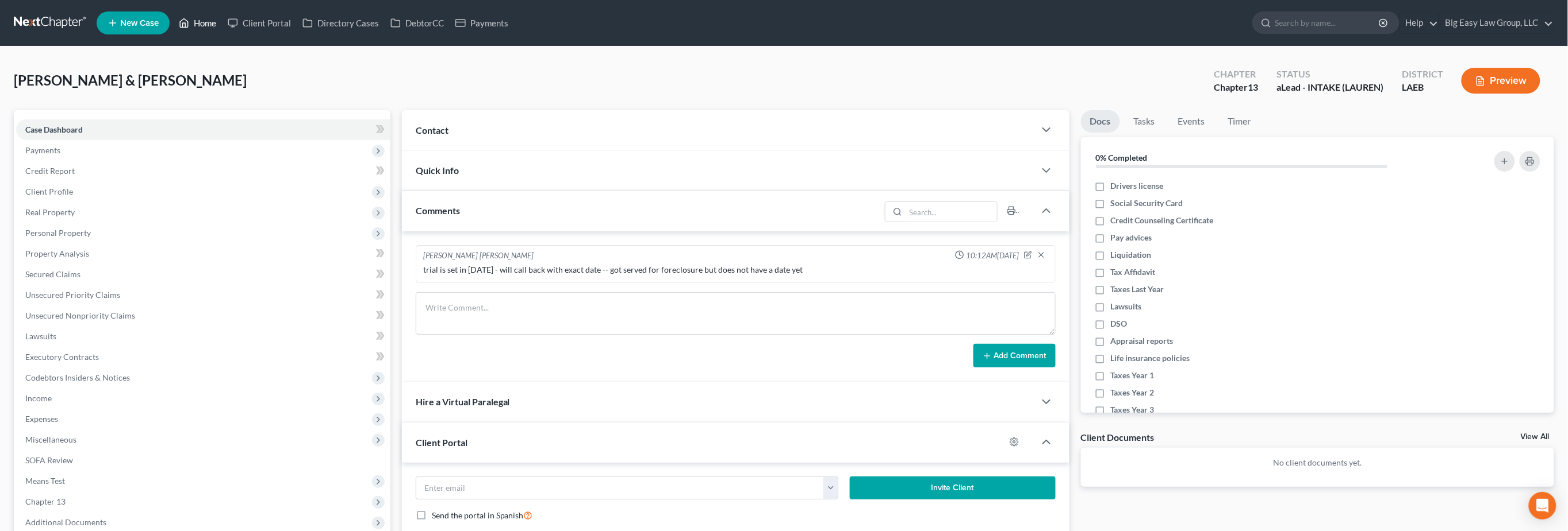
click at [199, 19] on link "Home" at bounding box center [197, 23] width 49 height 20
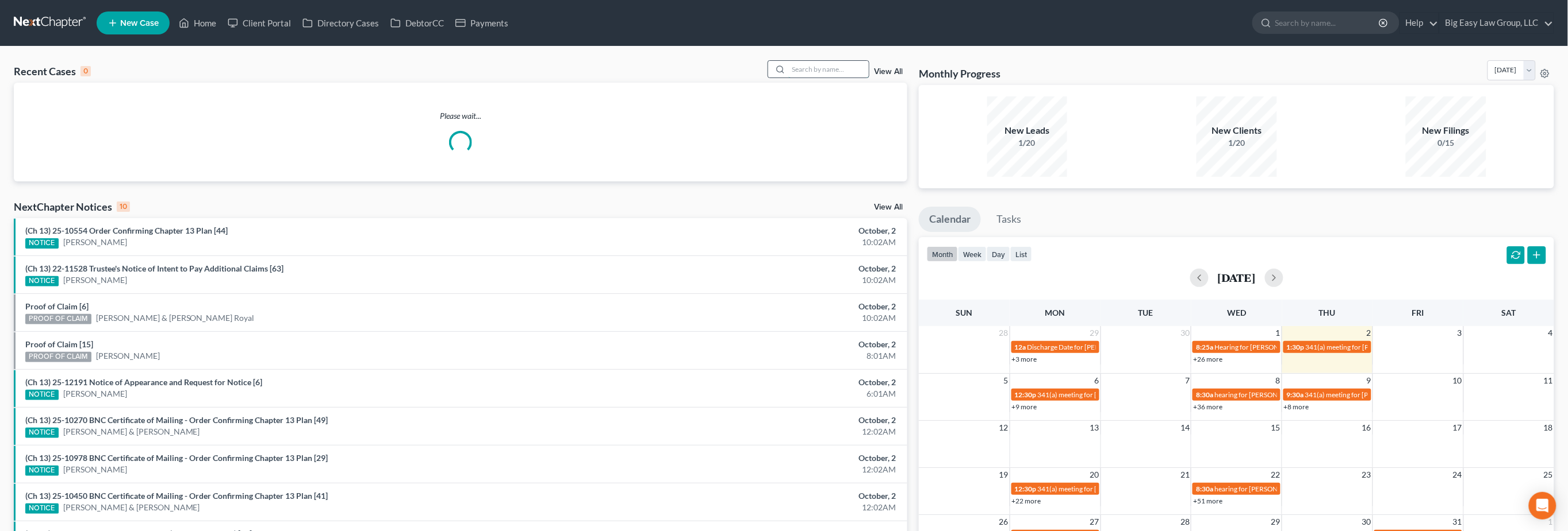
click at [853, 77] on input "search" at bounding box center [828, 69] width 80 height 17
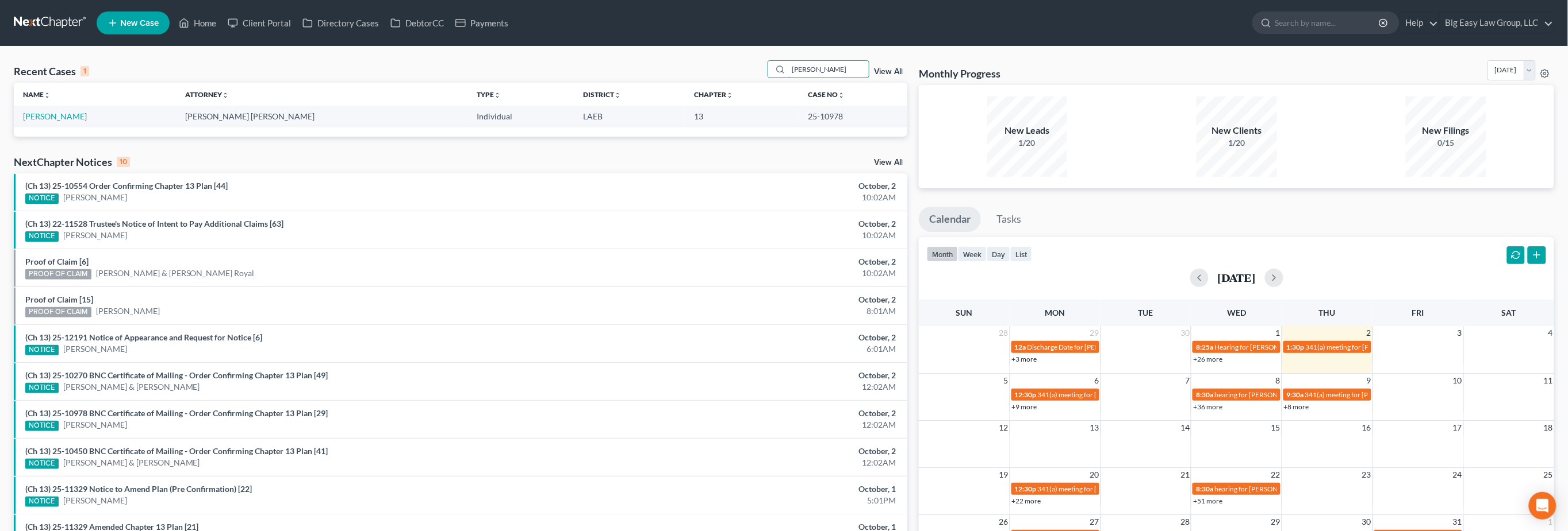
drag, startPoint x: 838, startPoint y: 69, endPoint x: 560, endPoint y: 80, distance: 278.2
click at [581, 73] on div "Recent Cases 1 [PERSON_NAME] View All" at bounding box center [461, 72] width 893 height 22
type input "waters"
drag, startPoint x: 68, startPoint y: 114, endPoint x: 60, endPoint y: 82, distance: 33.0
click at [68, 114] on link "[PERSON_NAME]" at bounding box center [55, 116] width 64 height 10
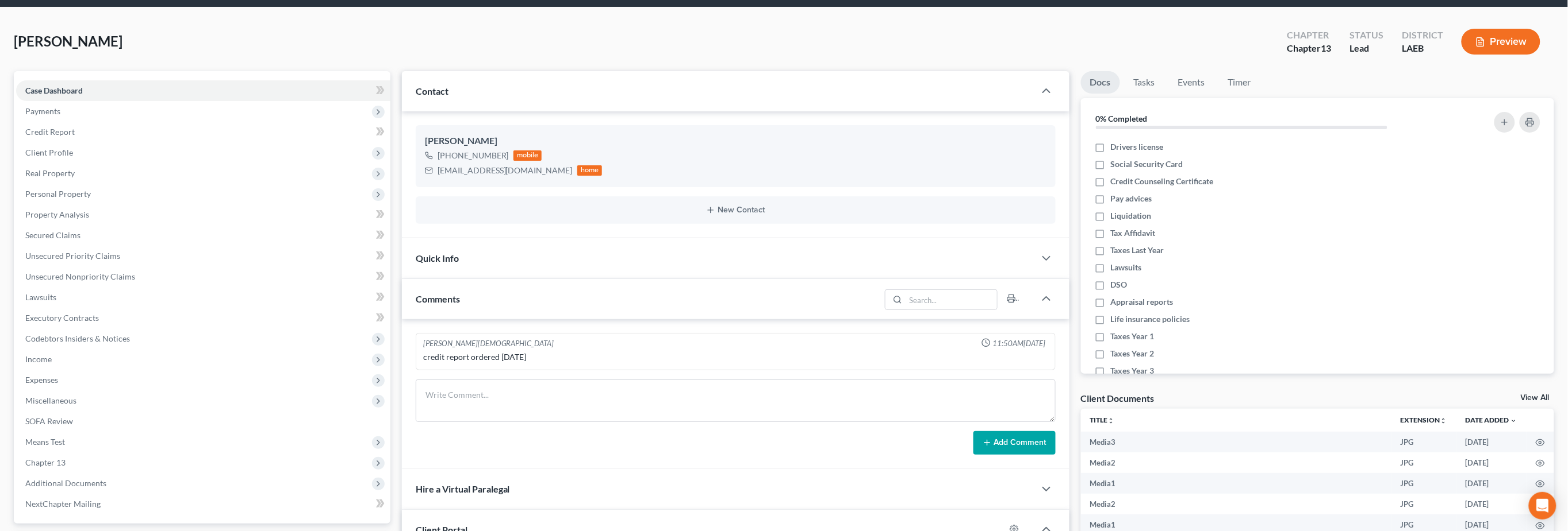
scroll to position [244, 0]
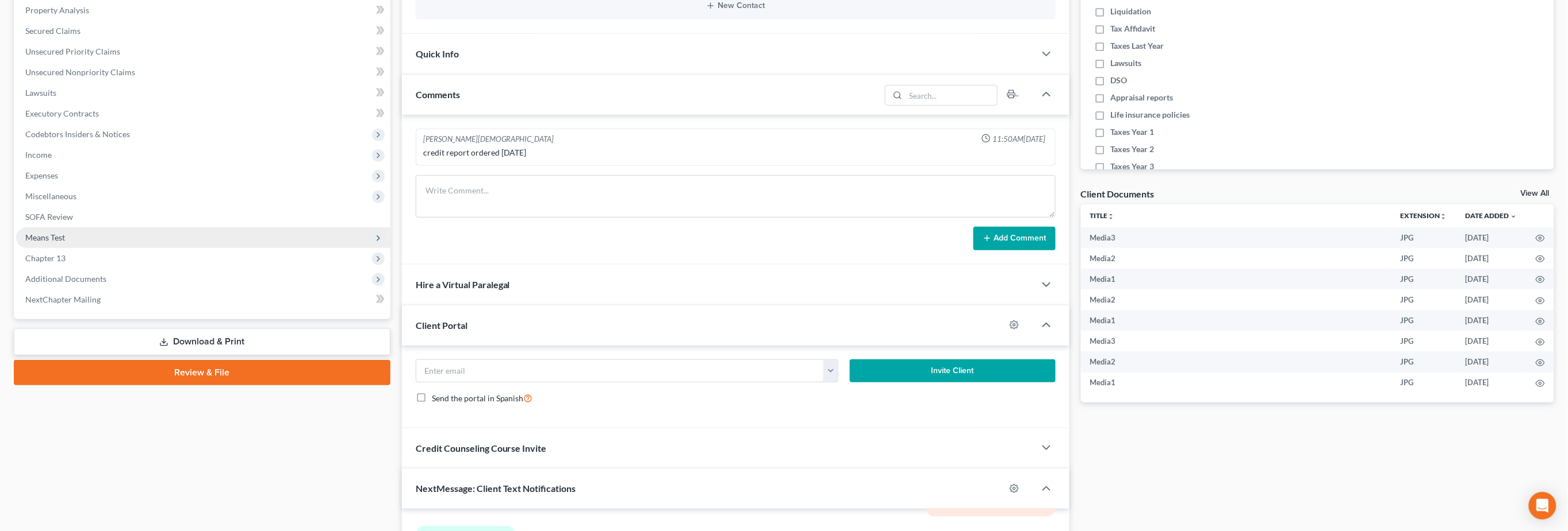
click at [137, 240] on span "Means Test" at bounding box center [203, 238] width 374 height 20
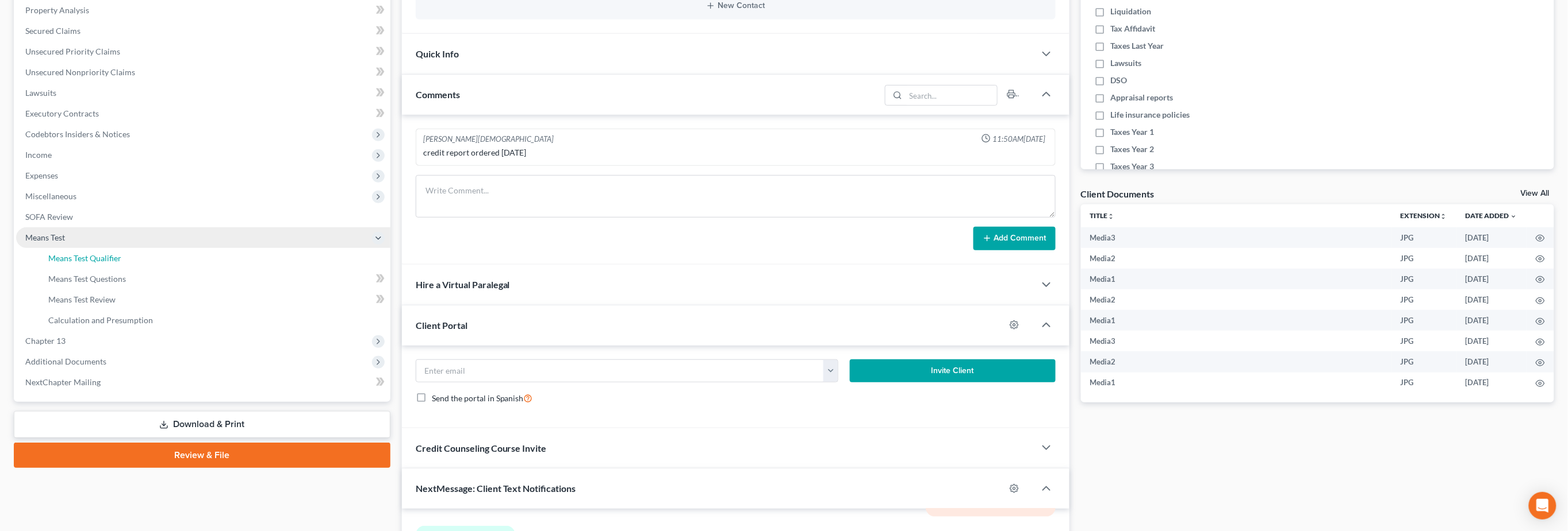
drag, startPoint x: 141, startPoint y: 252, endPoint x: 194, endPoint y: 257, distance: 53.2
click at [141, 252] on link "Means Test Qualifier" at bounding box center [214, 259] width 351 height 20
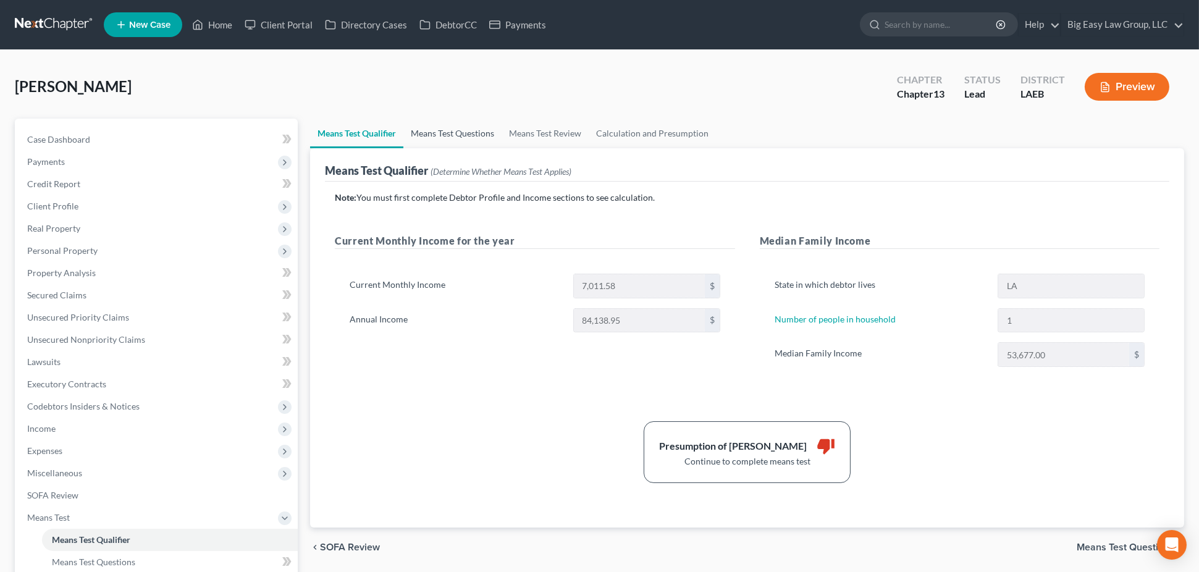
click at [429, 128] on link "Means Test Questions" at bounding box center [452, 134] width 98 height 30
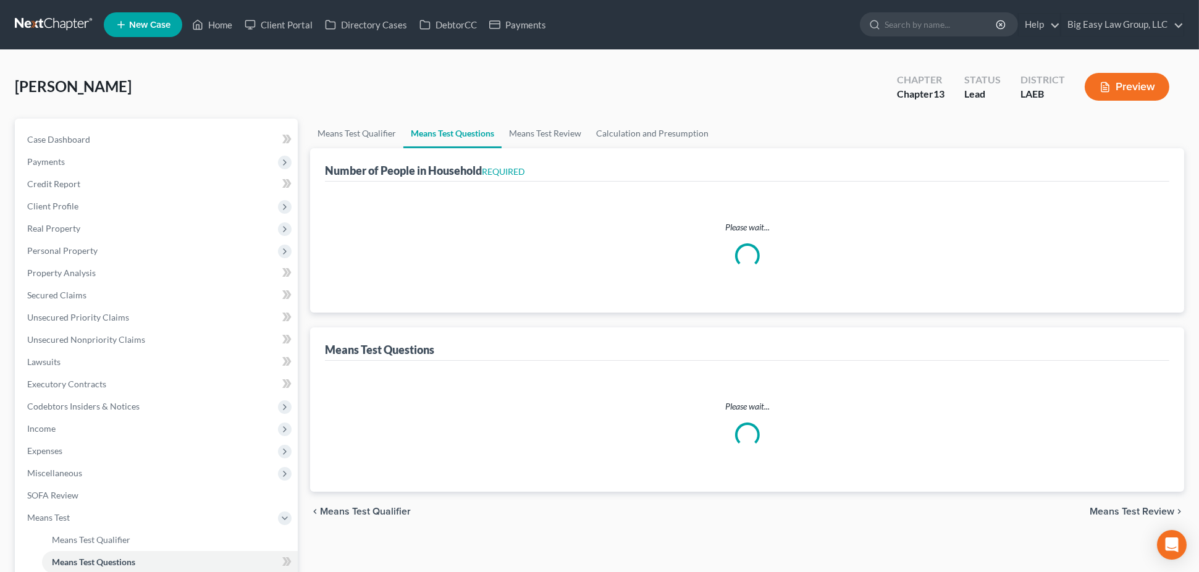
select select "0"
select select "60"
select select "1"
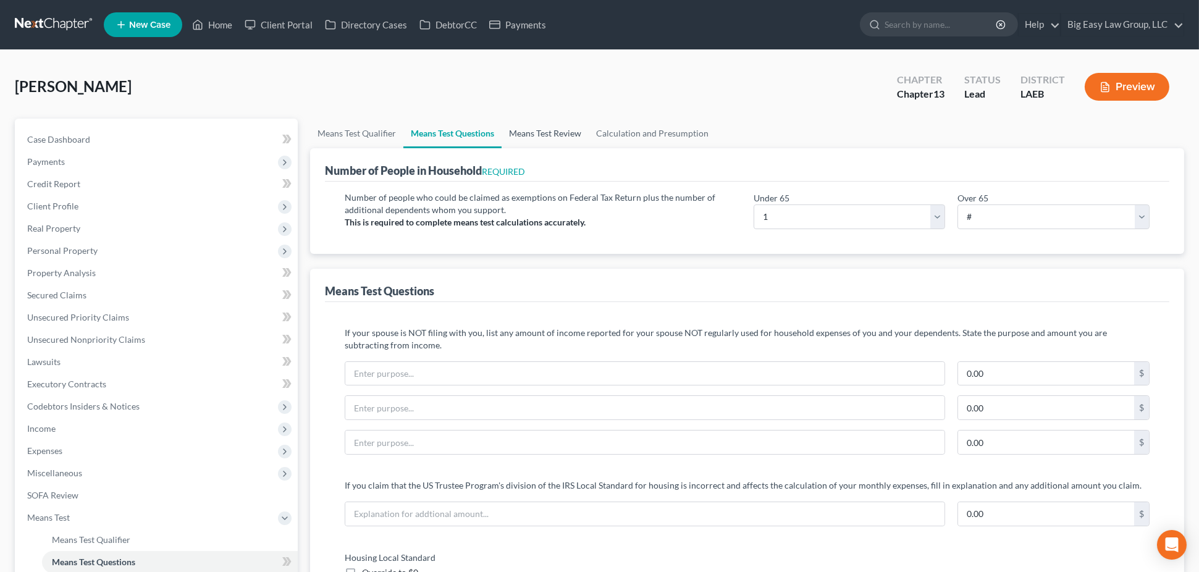
click at [532, 129] on link "Means Test Review" at bounding box center [545, 134] width 87 height 30
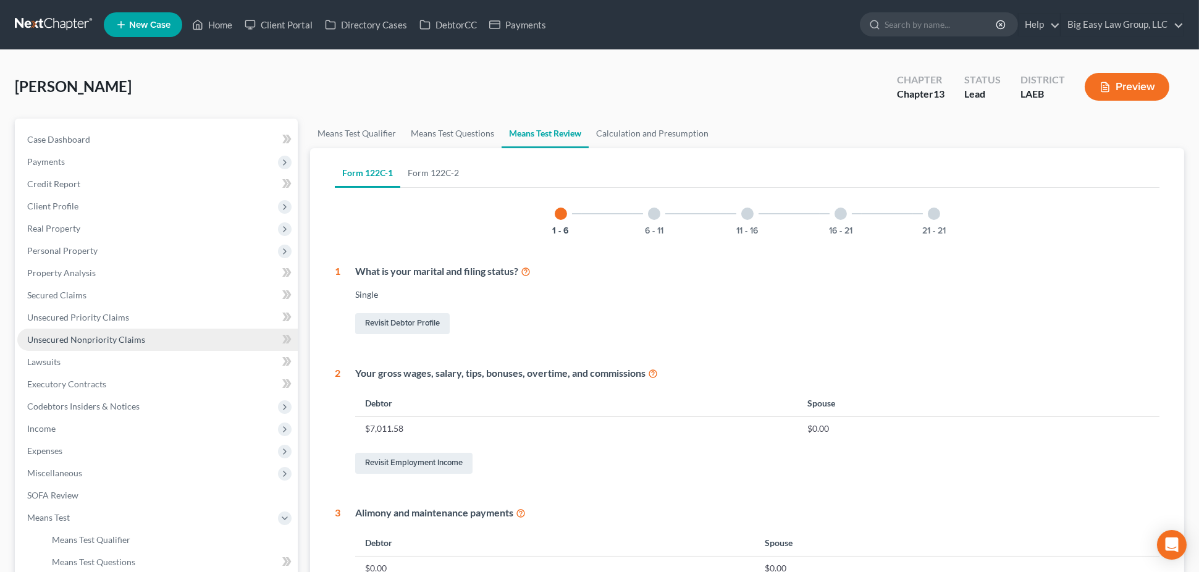
click at [236, 334] on link "Unsecured Nonpriority Claims" at bounding box center [157, 340] width 280 height 22
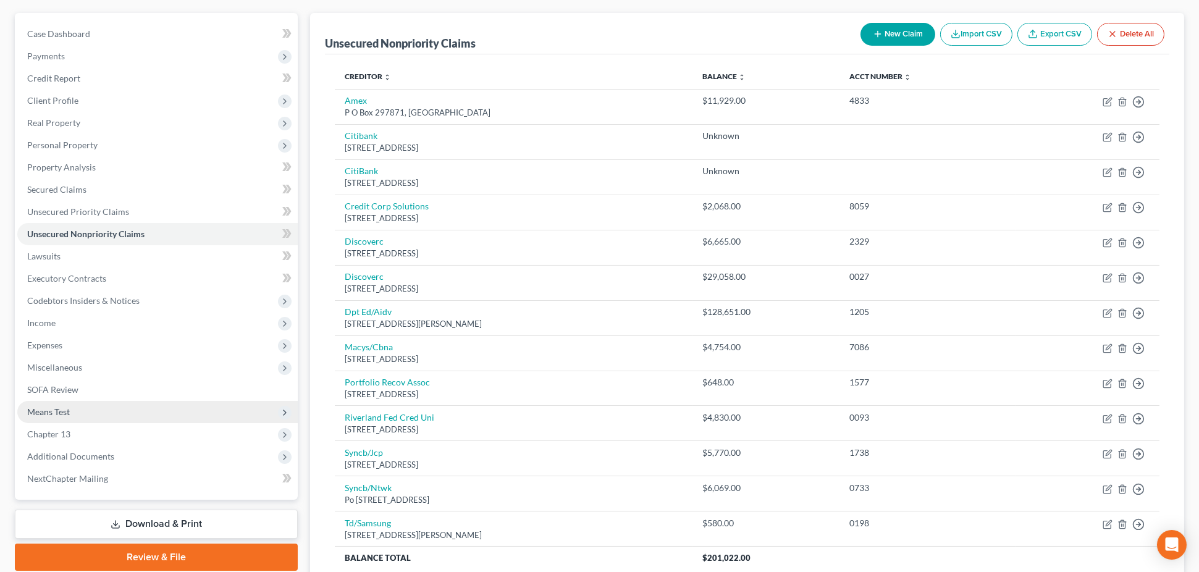
scroll to position [214, 0]
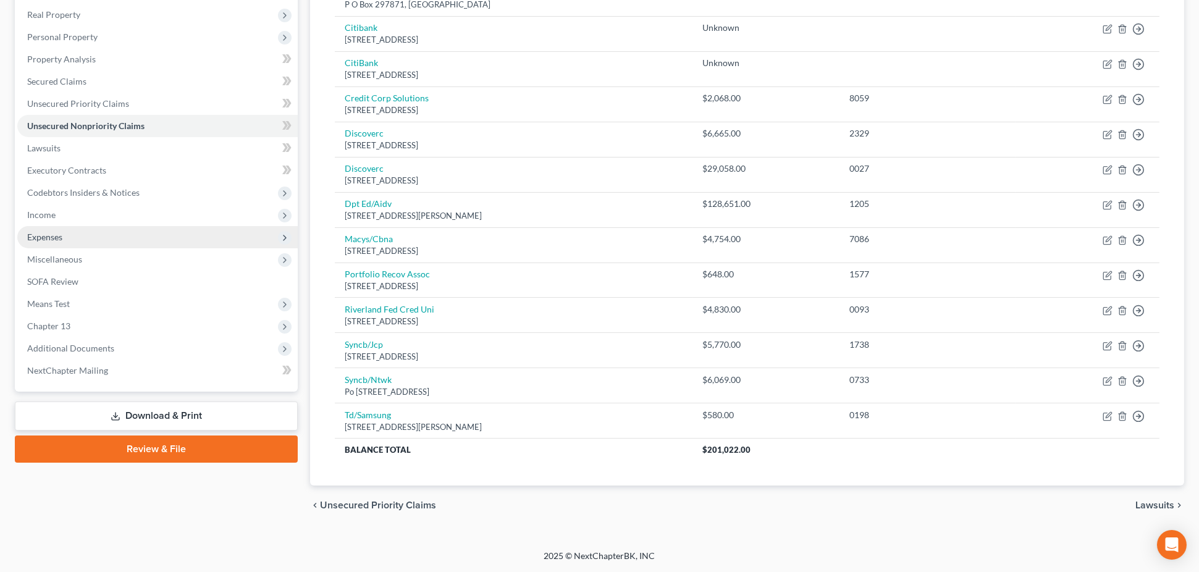
drag, startPoint x: 67, startPoint y: 235, endPoint x: 79, endPoint y: 228, distance: 13.6
click at [67, 234] on span "Expenses" at bounding box center [157, 237] width 280 height 22
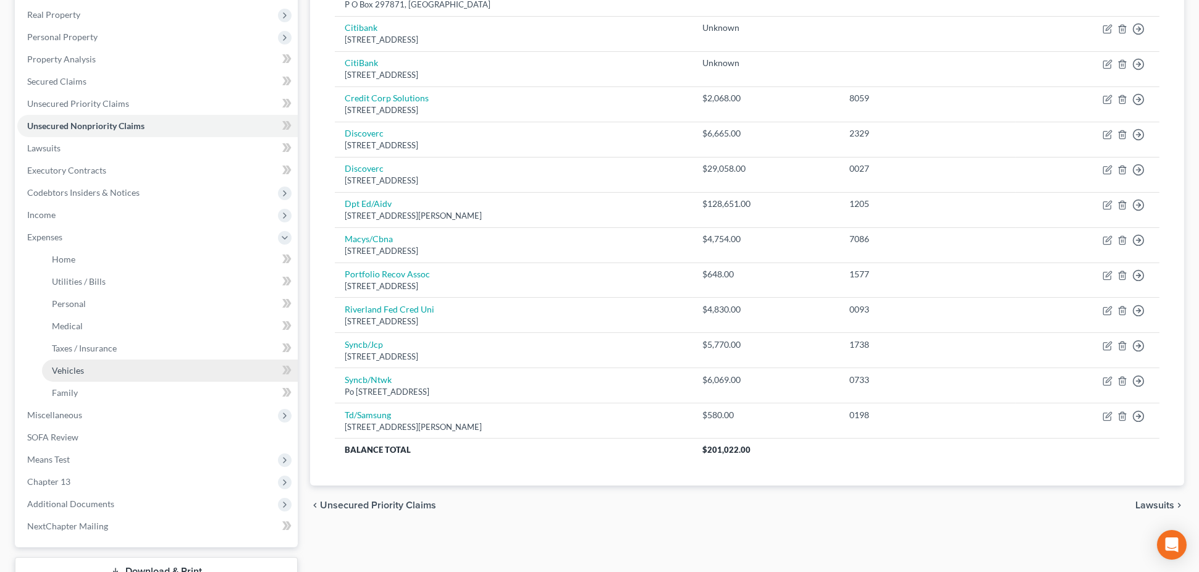
click at [115, 372] on link "Vehicles" at bounding box center [170, 371] width 256 height 22
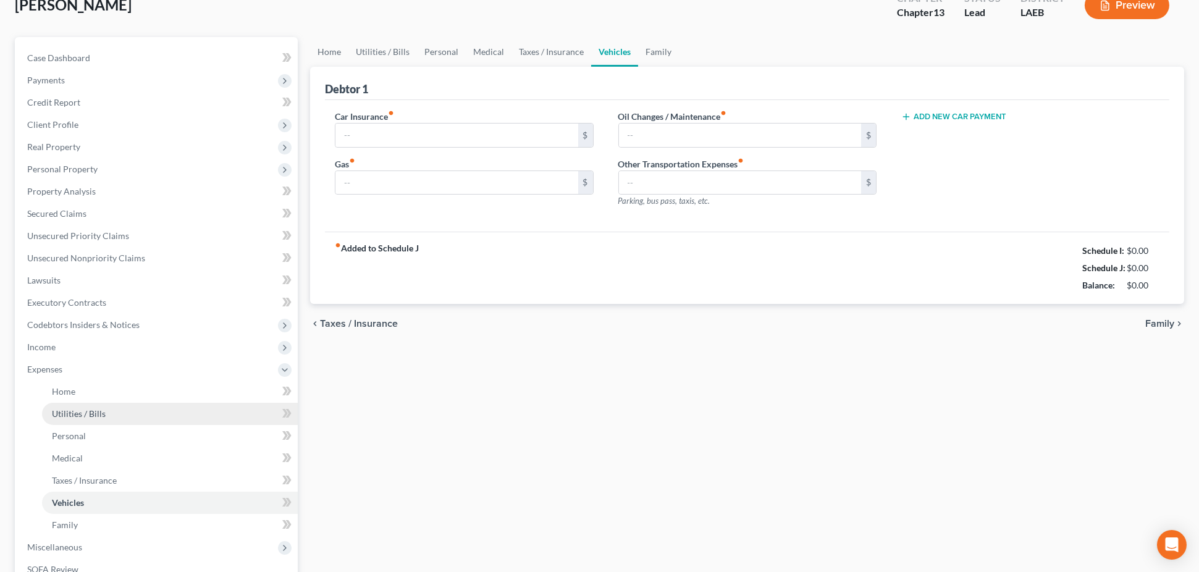
type input "187.00"
type input "242.00"
type input "0.00"
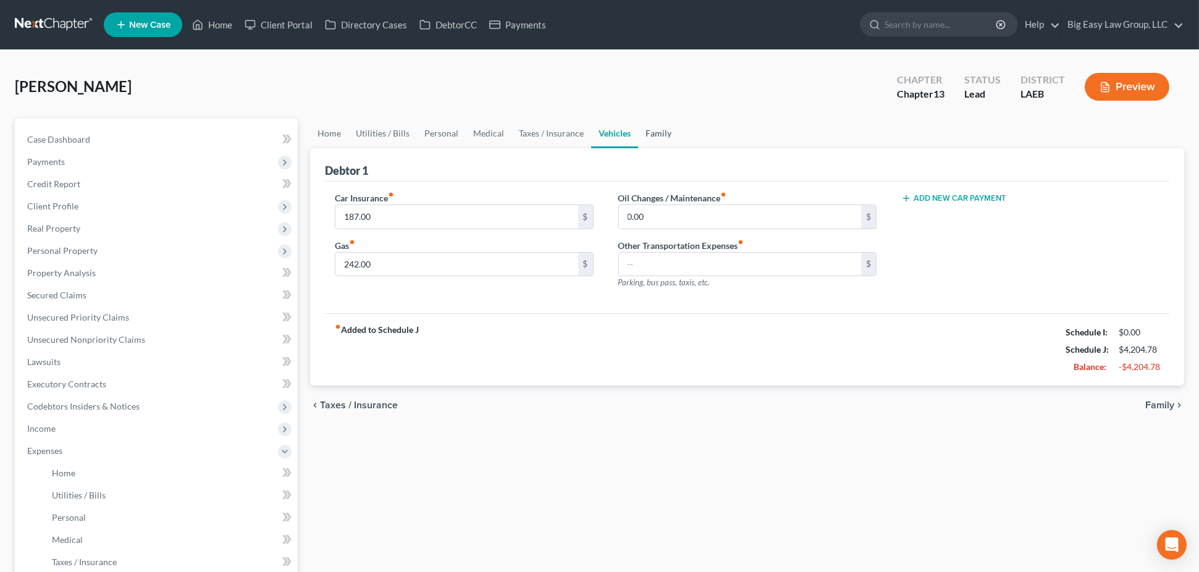
drag, startPoint x: 643, startPoint y: 132, endPoint x: 680, endPoint y: 132, distance: 36.4
click at [644, 133] on link "Family" at bounding box center [658, 134] width 41 height 30
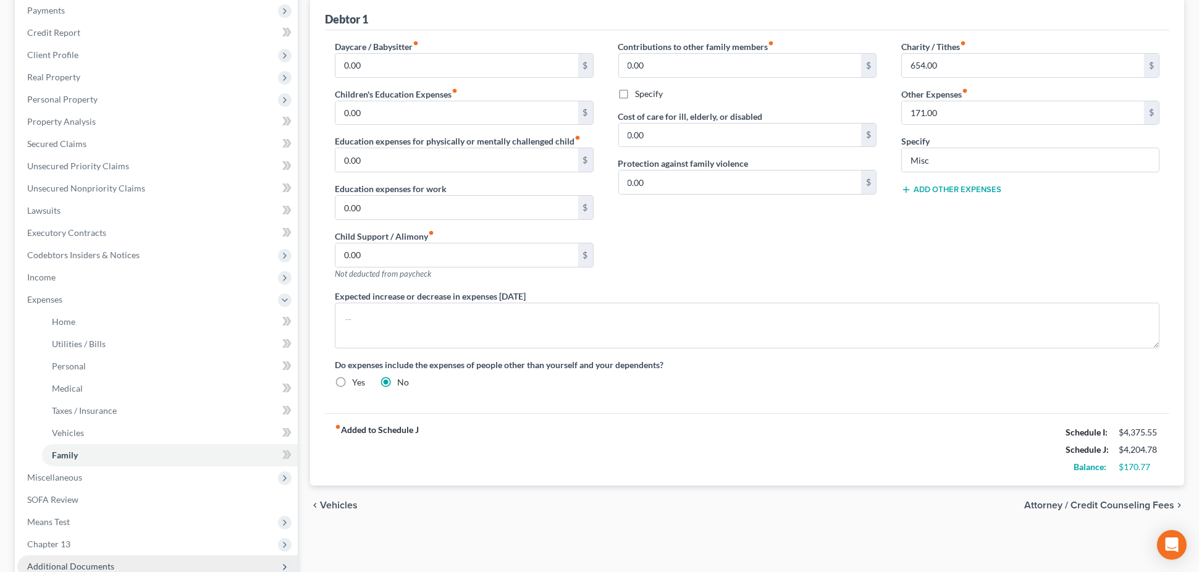
scroll to position [305, 0]
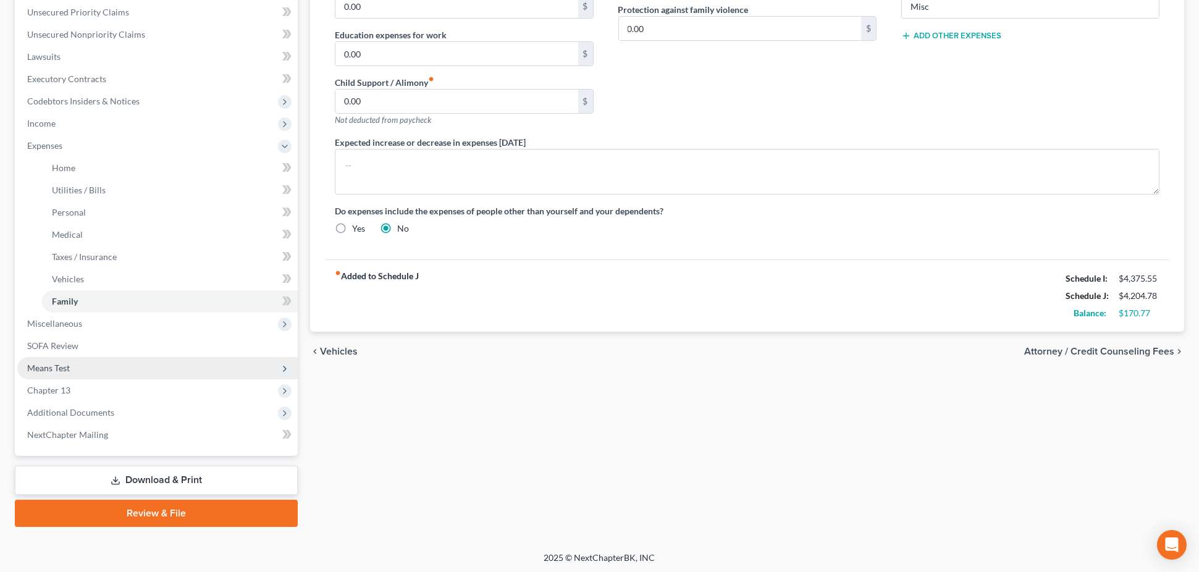
click at [108, 365] on span "Means Test" at bounding box center [157, 368] width 280 height 22
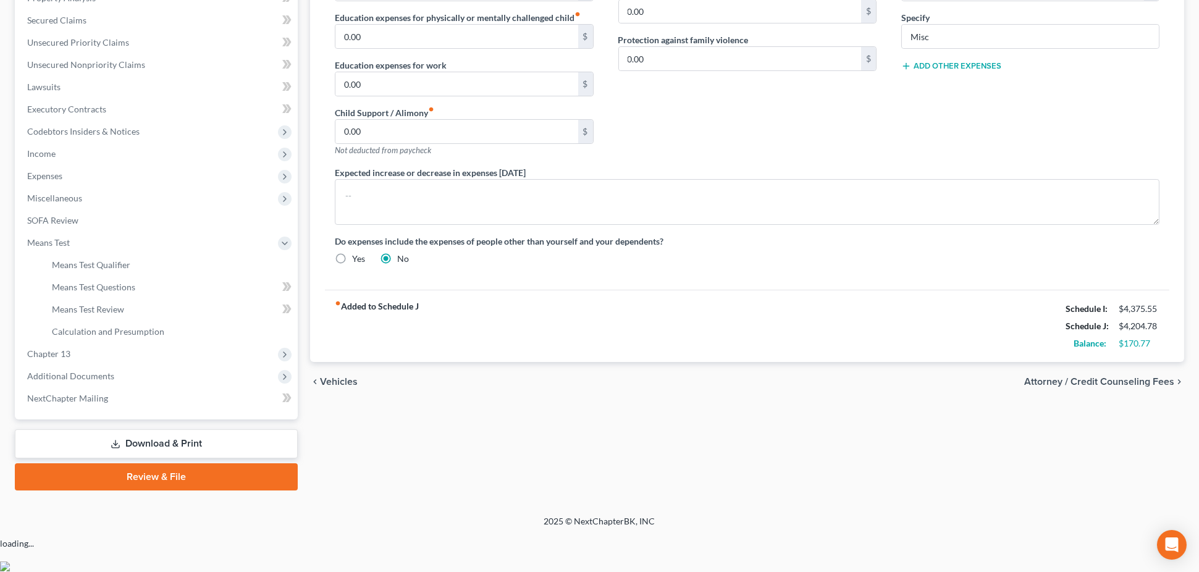
scroll to position [238, 0]
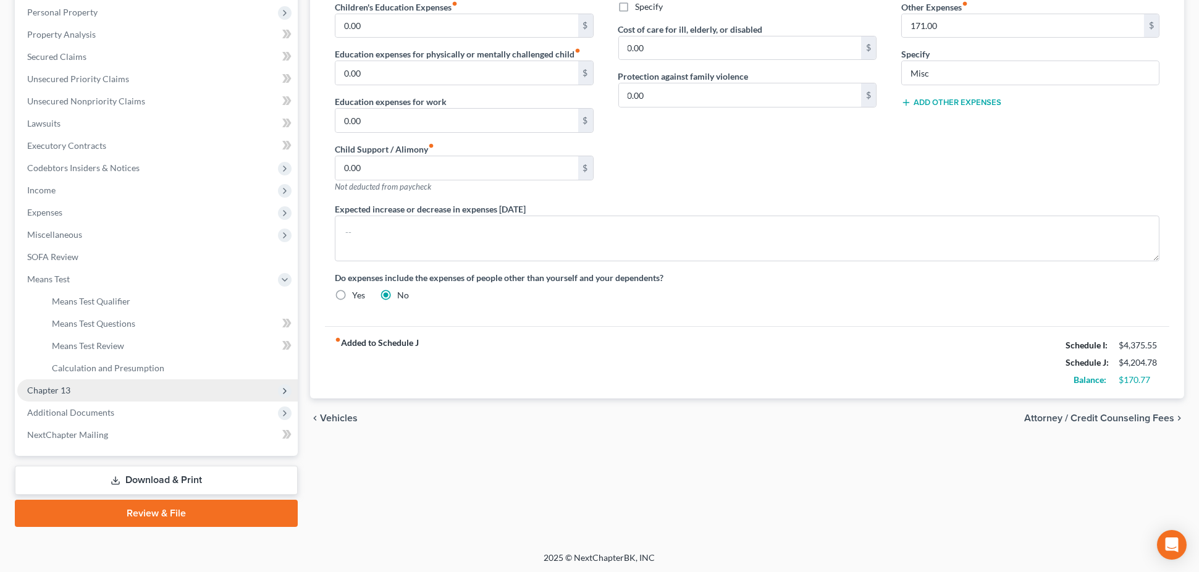
click at [156, 381] on span "Chapter 13" at bounding box center [157, 390] width 280 height 22
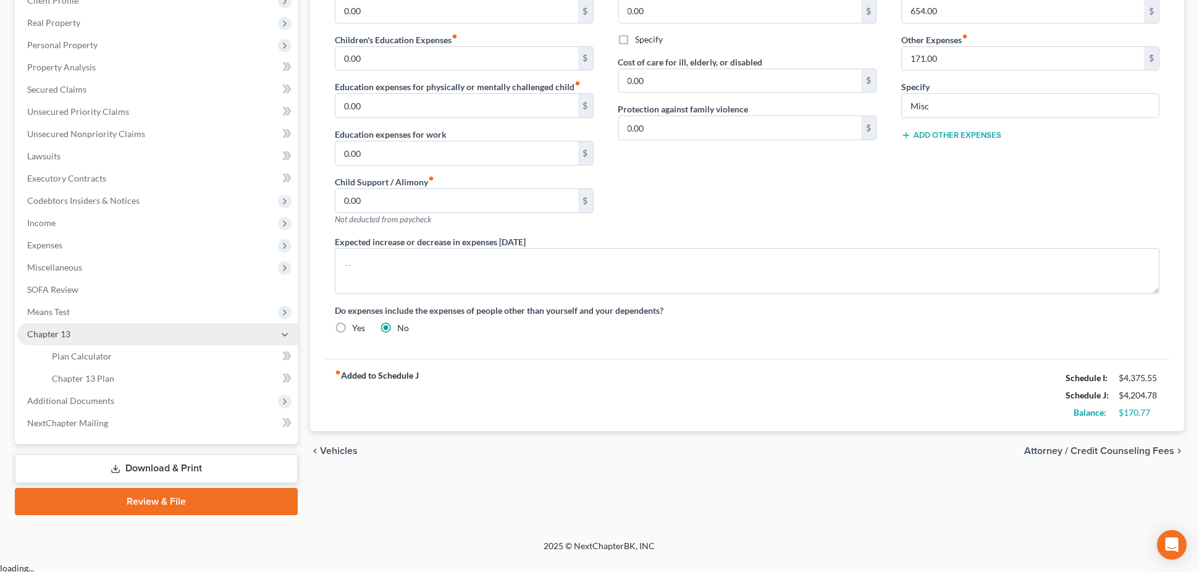
scroll to position [194, 0]
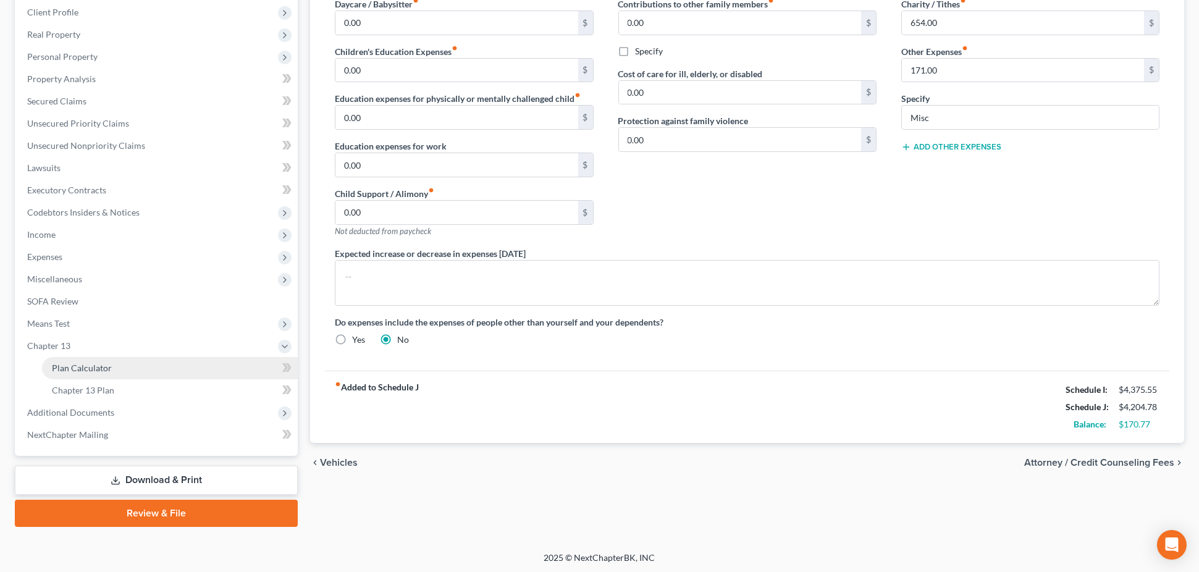
drag, startPoint x: 135, startPoint y: 322, endPoint x: 159, endPoint y: 358, distance: 43.4
click at [136, 322] on span "Means Test" at bounding box center [157, 324] width 280 height 22
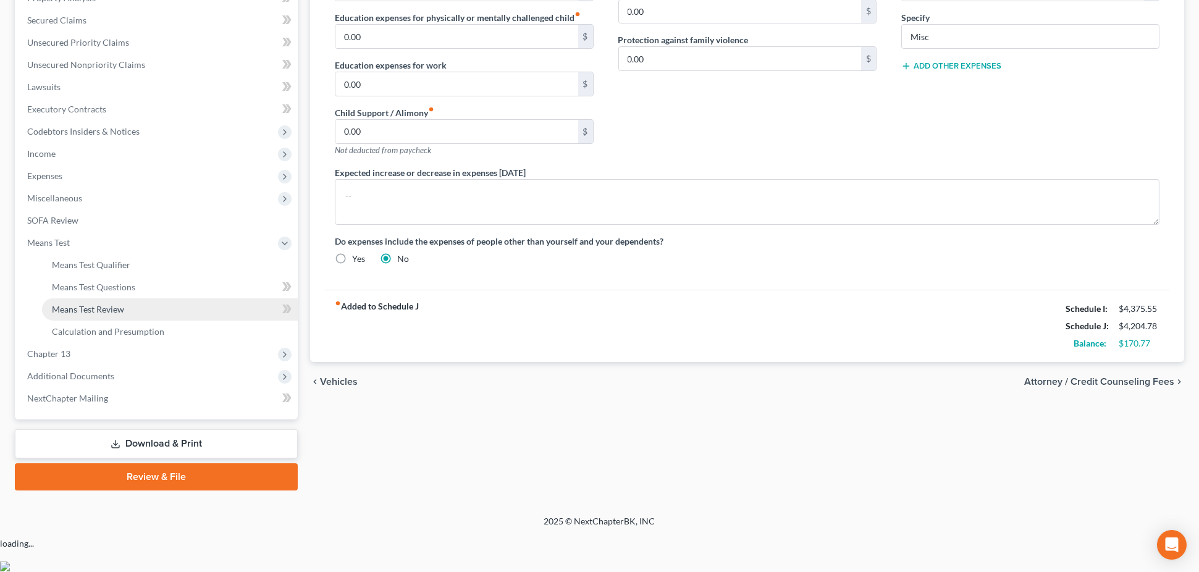
scroll to position [238, 0]
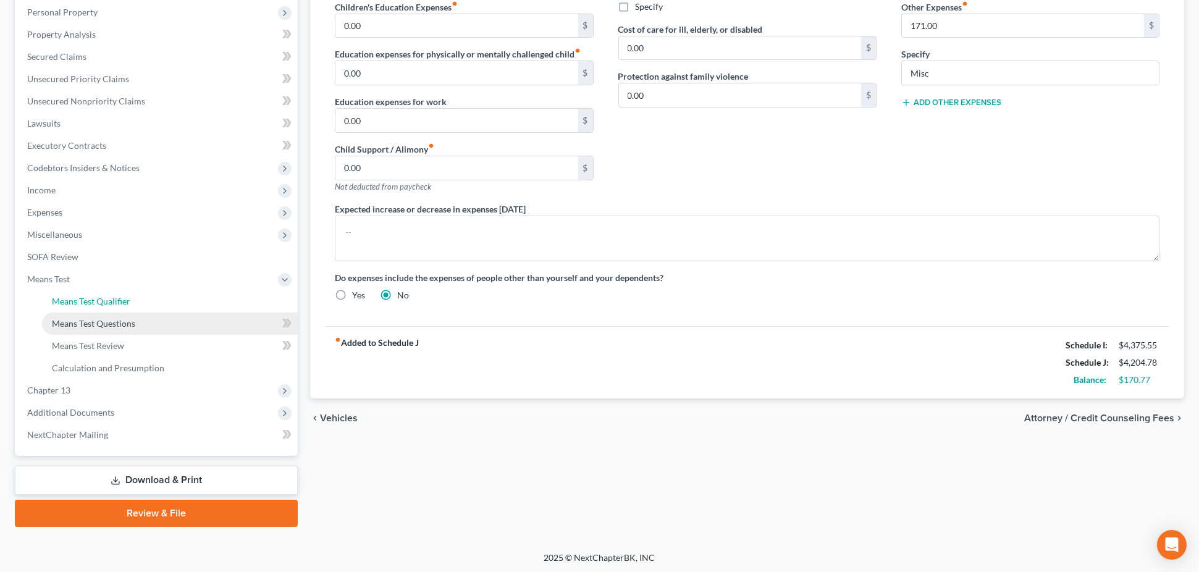
click at [161, 311] on ul "Exemption from Presumption Means Test Qualifier Means Test Questions Means Test…" at bounding box center [157, 334] width 280 height 89
click at [216, 322] on link "Means Test Questions" at bounding box center [170, 324] width 256 height 22
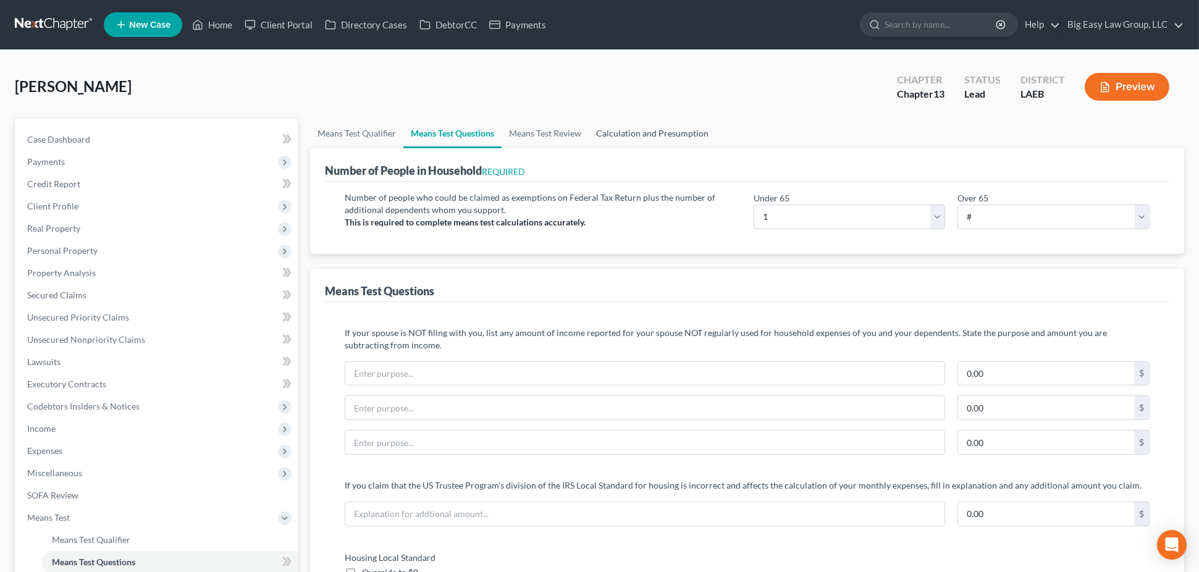
click at [644, 135] on link "Calculation and Presumption" at bounding box center [652, 134] width 127 height 30
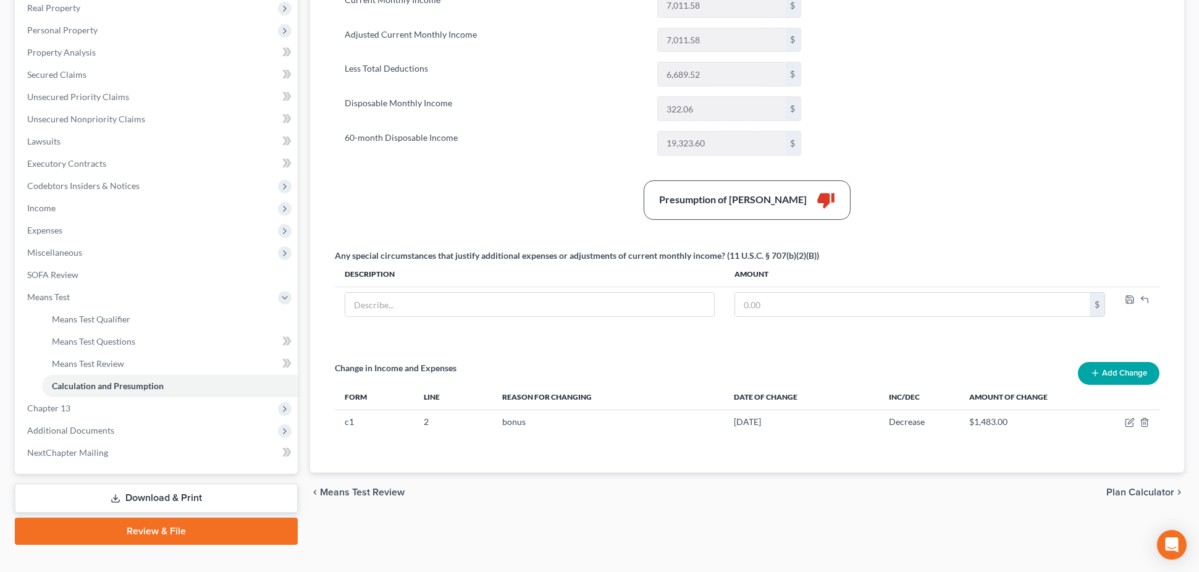
scroll to position [223, 0]
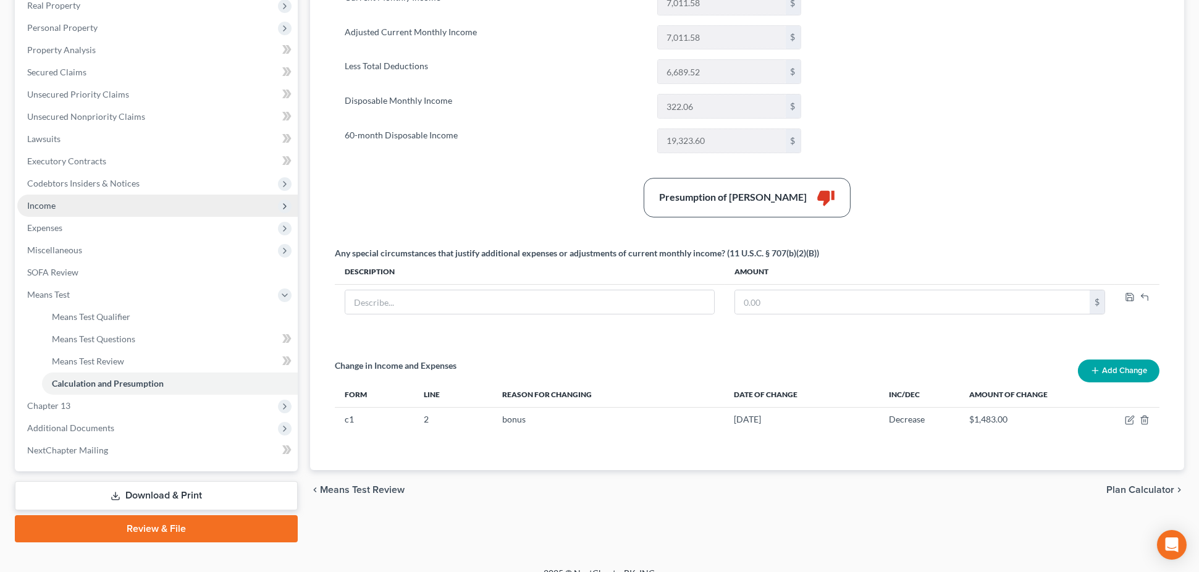
click at [77, 199] on span "Income" at bounding box center [157, 206] width 280 height 22
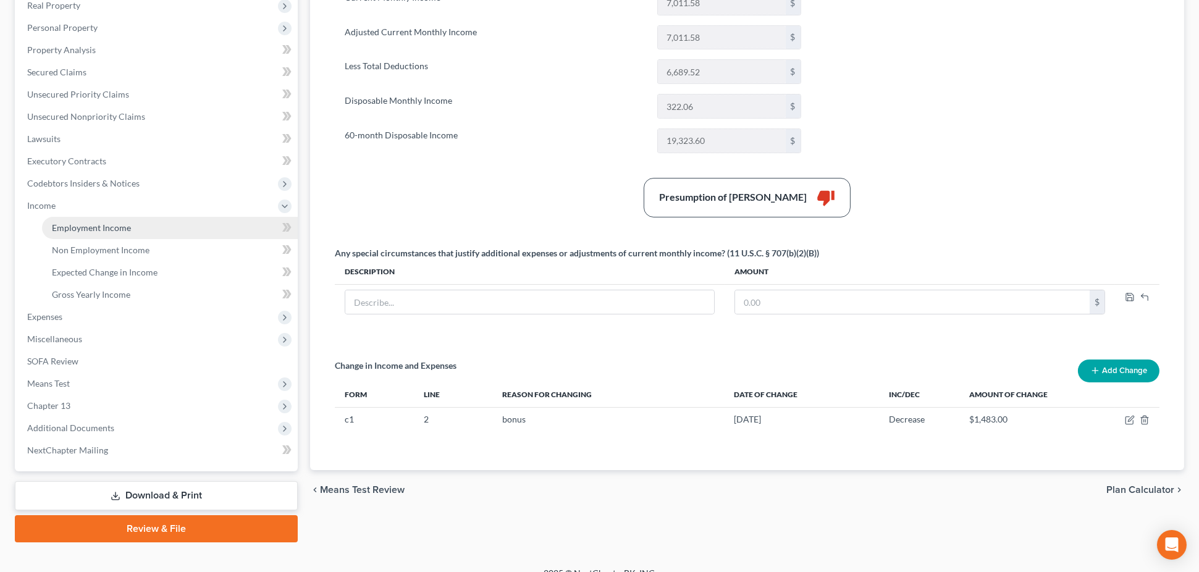
click at [90, 217] on link "Employment Income" at bounding box center [170, 228] width 256 height 22
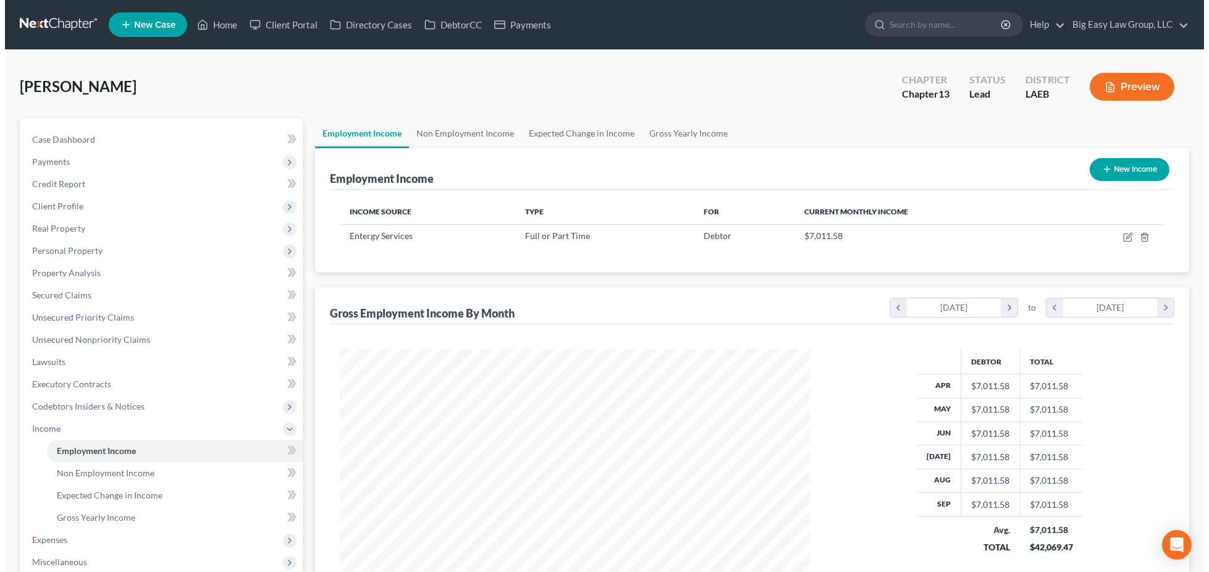
scroll to position [235, 495]
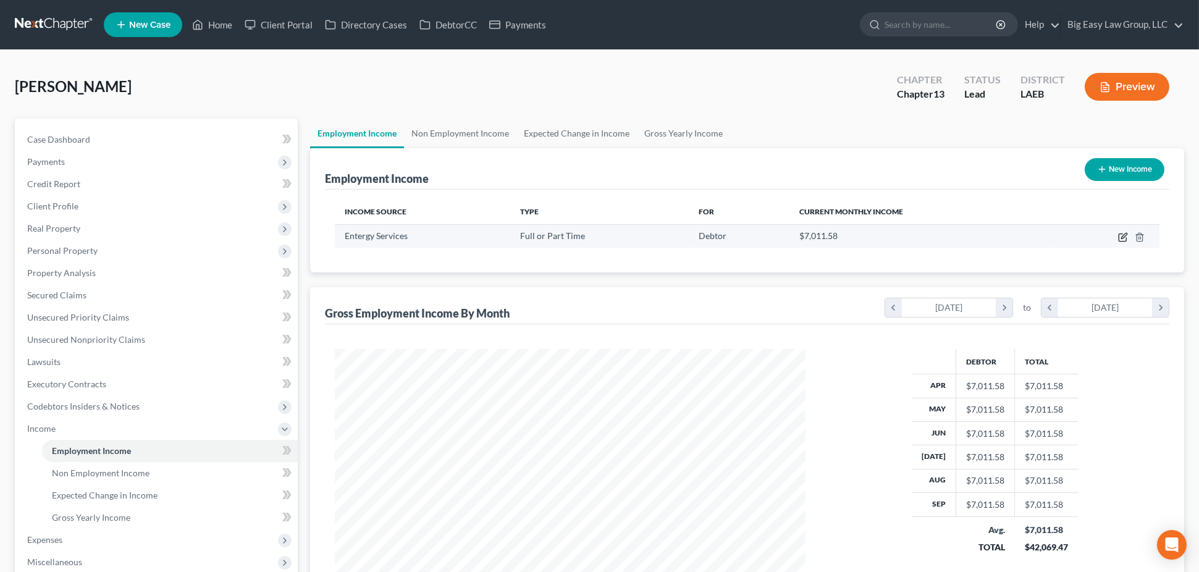
click at [1122, 232] on icon "button" at bounding box center [1123, 237] width 10 height 10
select select "0"
select select "19"
select select "2"
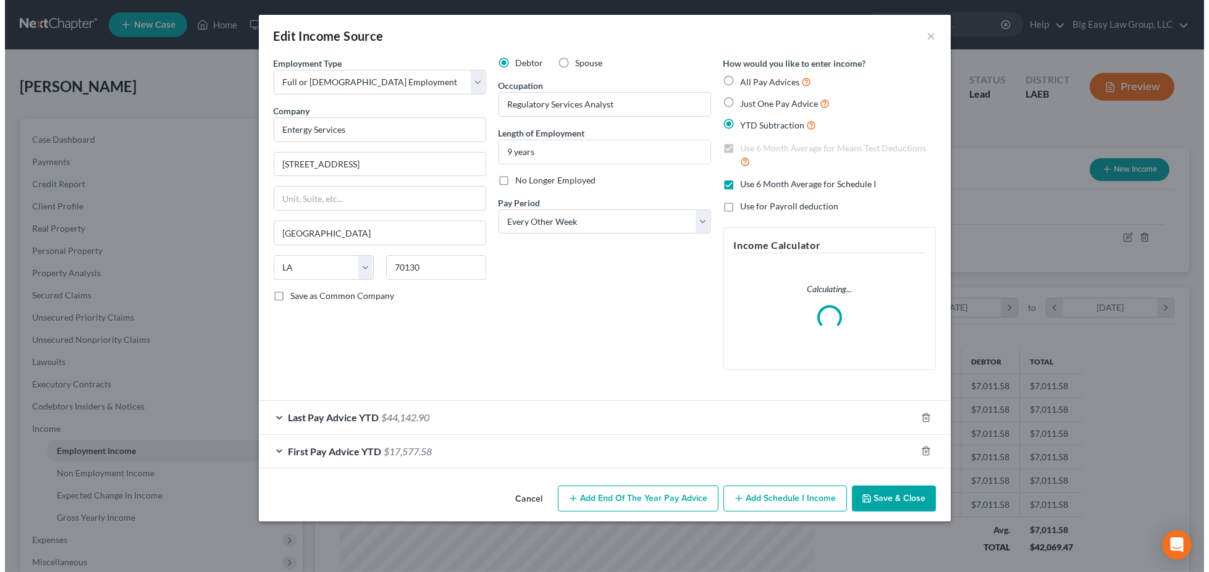
scroll to position [237, 500]
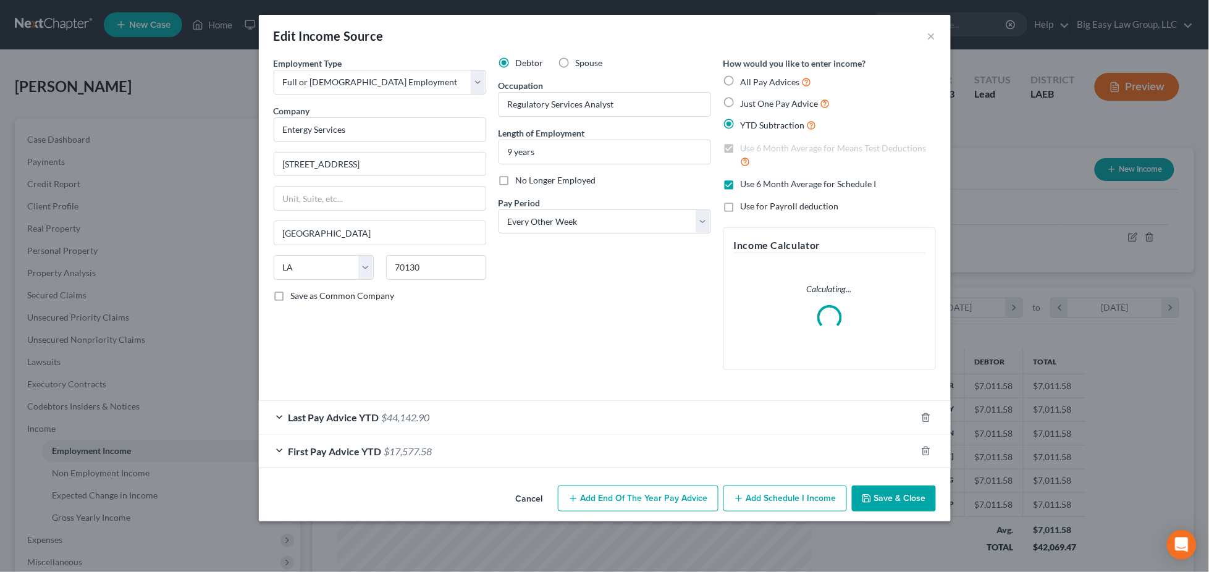
drag, startPoint x: 379, startPoint y: 414, endPoint x: 399, endPoint y: 377, distance: 41.5
click at [380, 414] on div "Last Pay Advice YTD $44,142.90" at bounding box center [587, 417] width 657 height 33
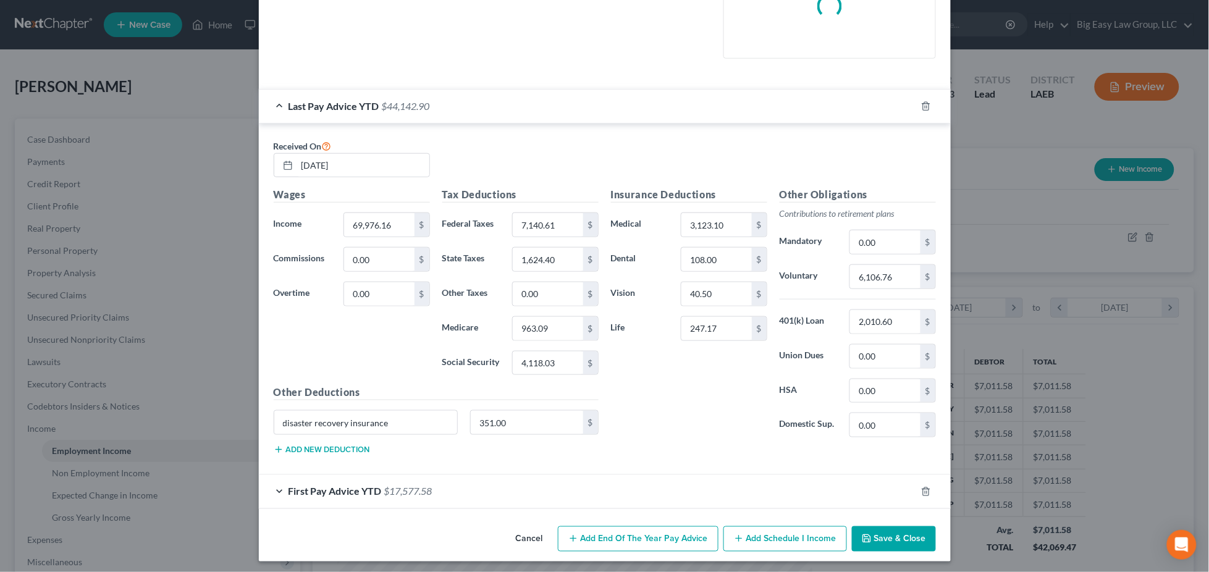
scroll to position [317, 0]
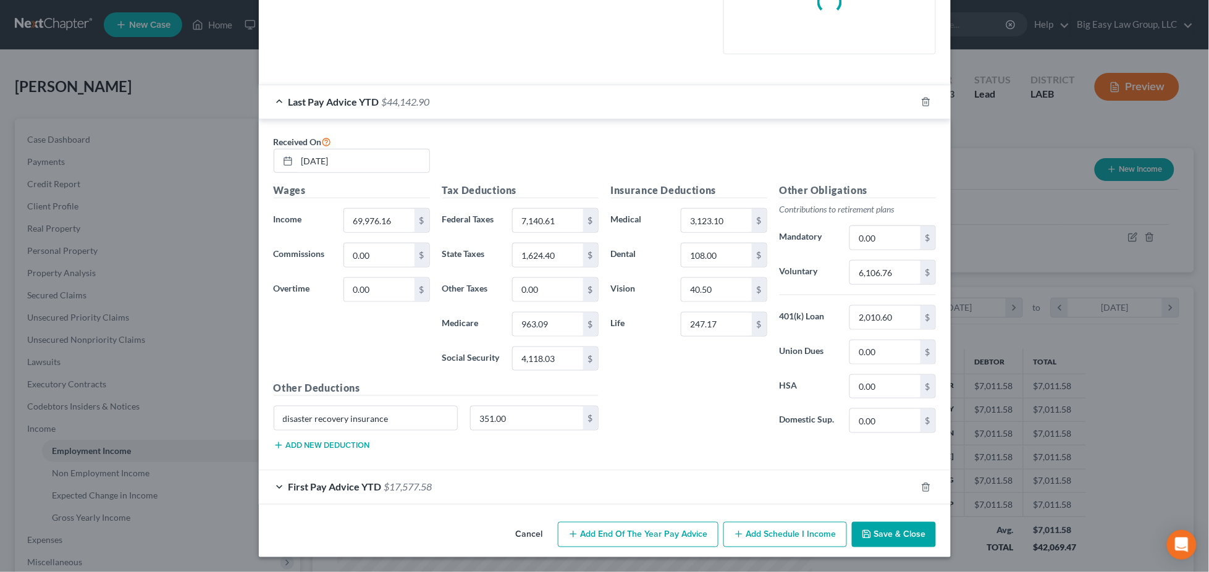
click at [399, 481] on span "$17,577.58" at bounding box center [408, 487] width 48 height 12
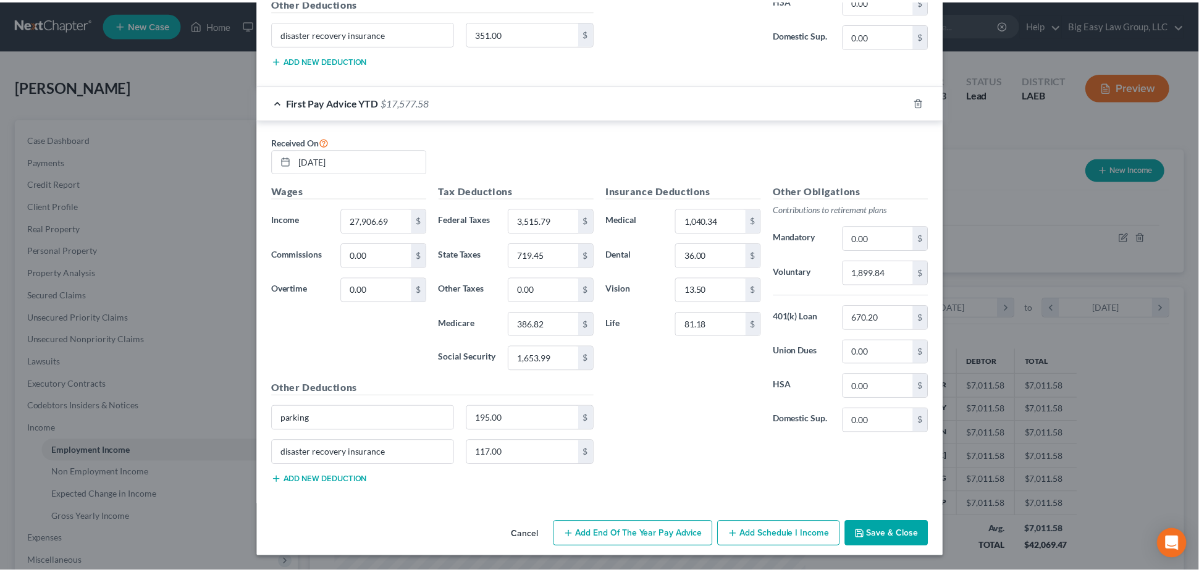
scroll to position [770, 0]
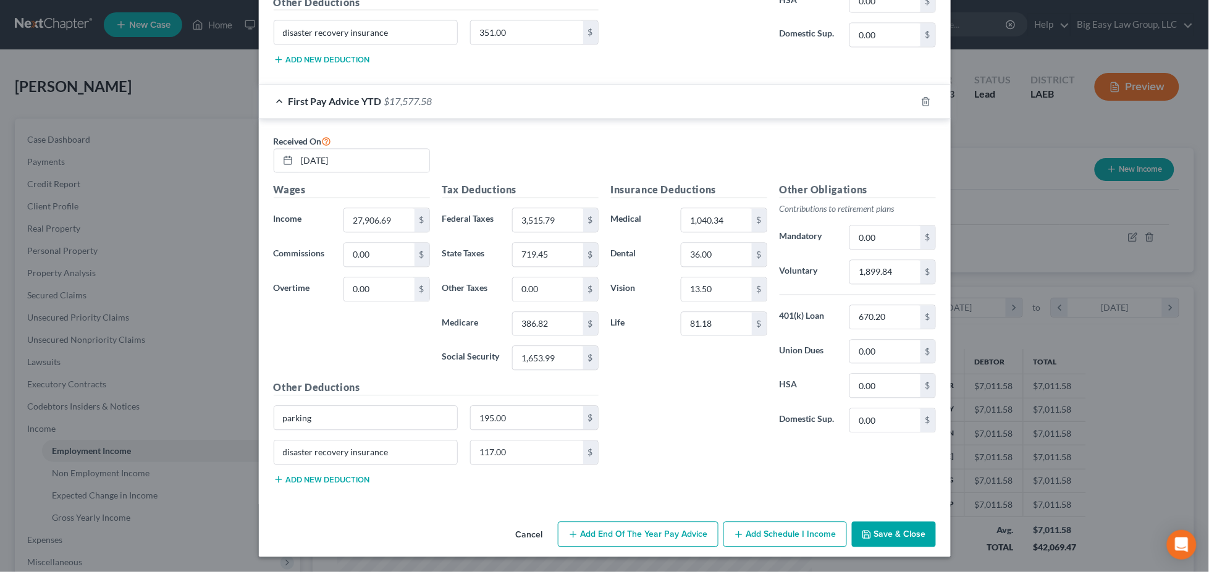
click at [915, 529] on button "Save & Close" at bounding box center [894, 535] width 84 height 26
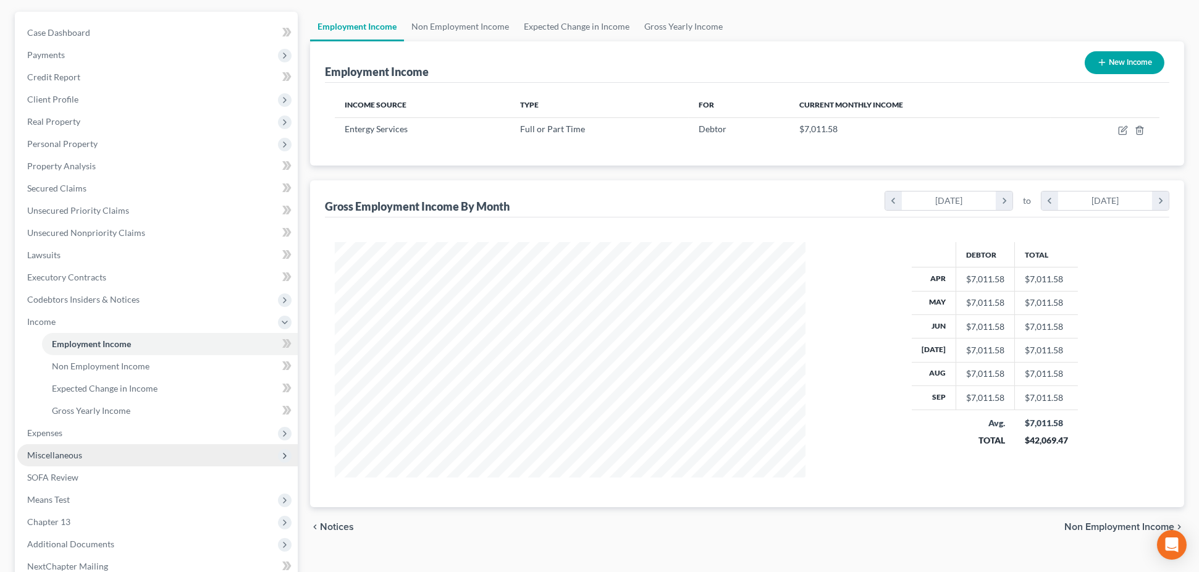
scroll to position [113, 0]
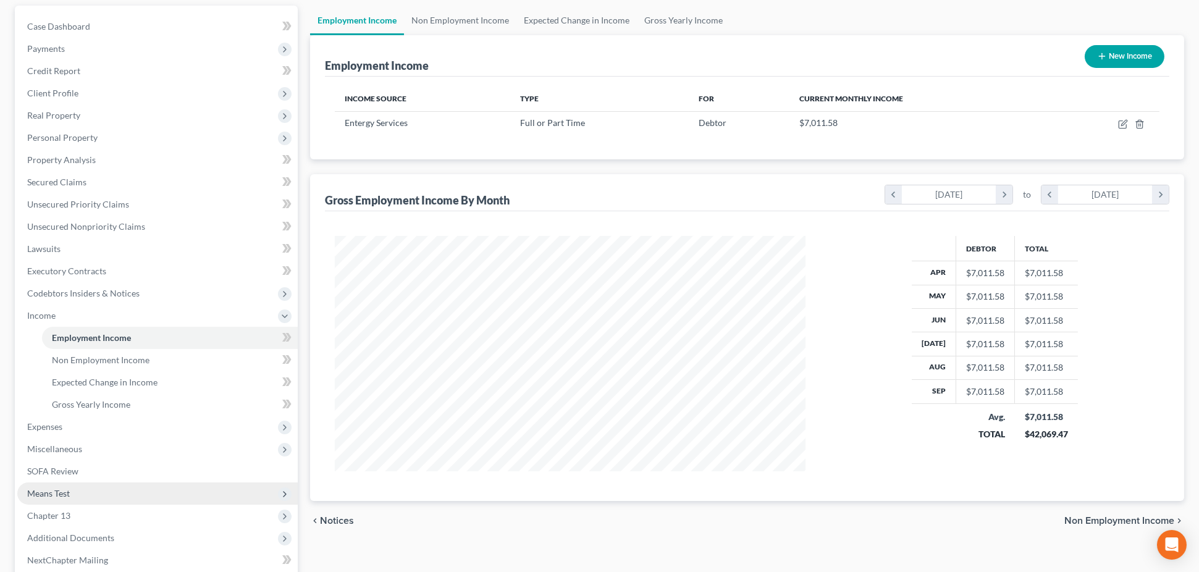
click at [151, 485] on span "Means Test" at bounding box center [157, 493] width 280 height 22
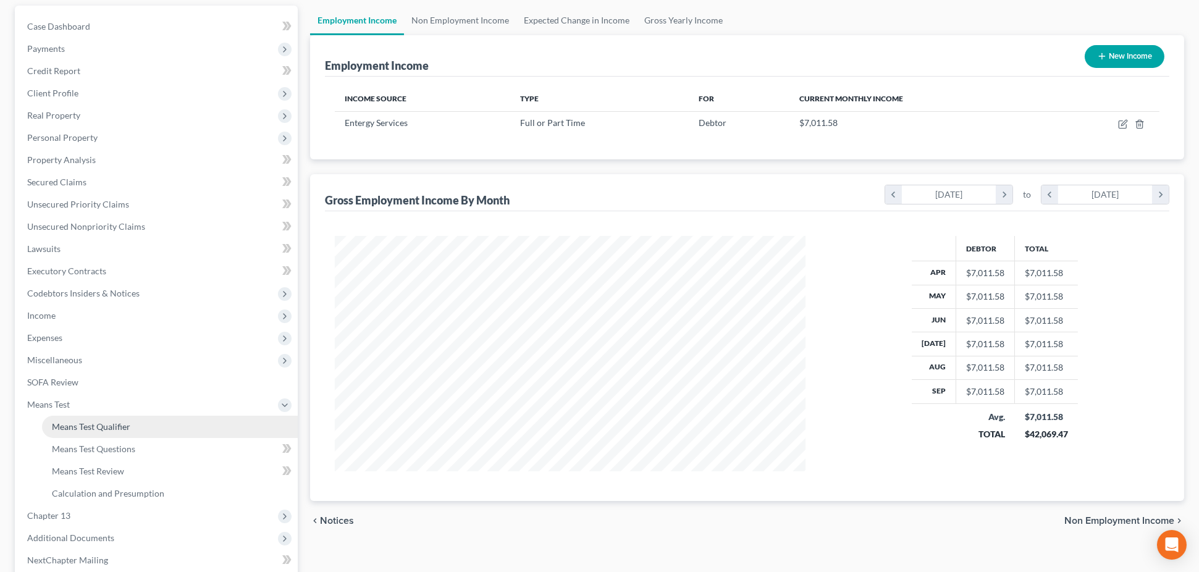
click at [189, 416] on link "Means Test Qualifier" at bounding box center [170, 427] width 256 height 22
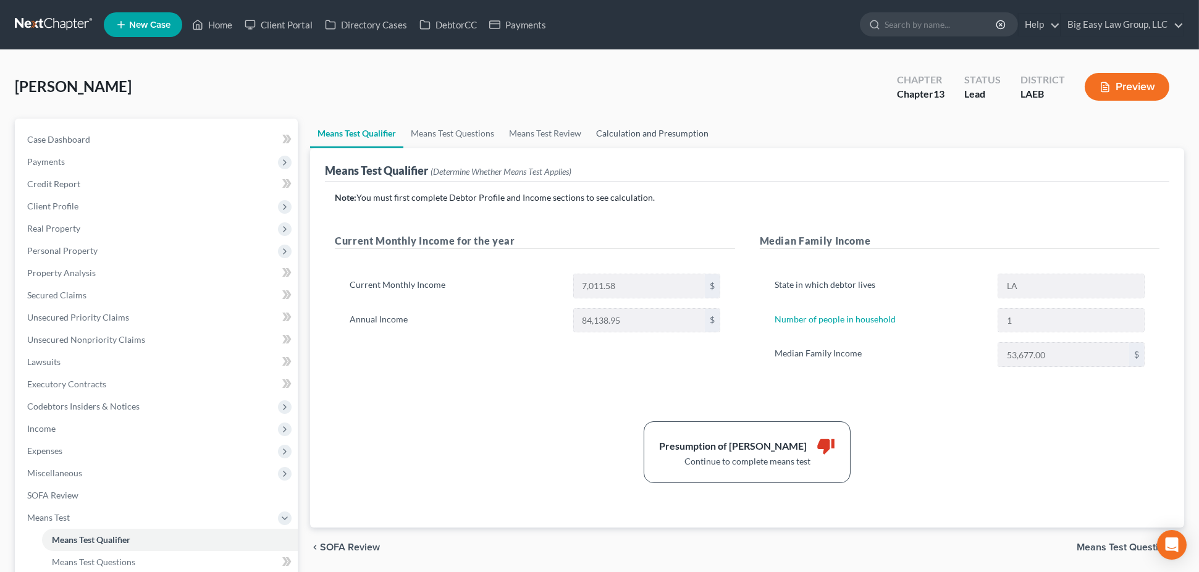
click at [618, 136] on link "Calculation and Presumption" at bounding box center [652, 134] width 127 height 30
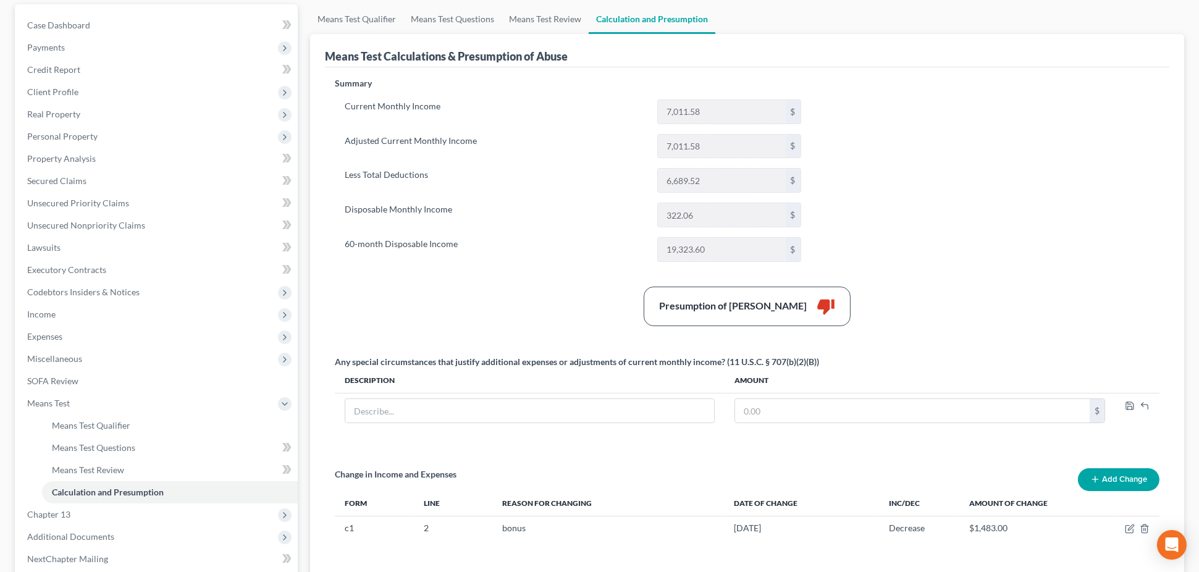
scroll to position [238, 0]
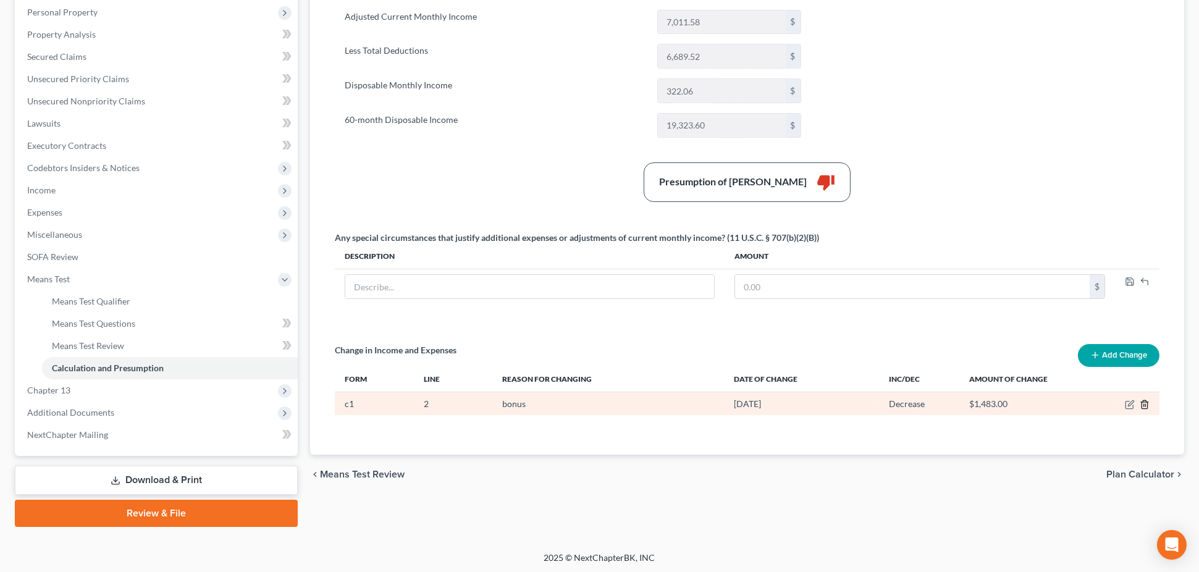
click at [1145, 405] on icon "button" at bounding box center [1145, 405] width 10 height 10
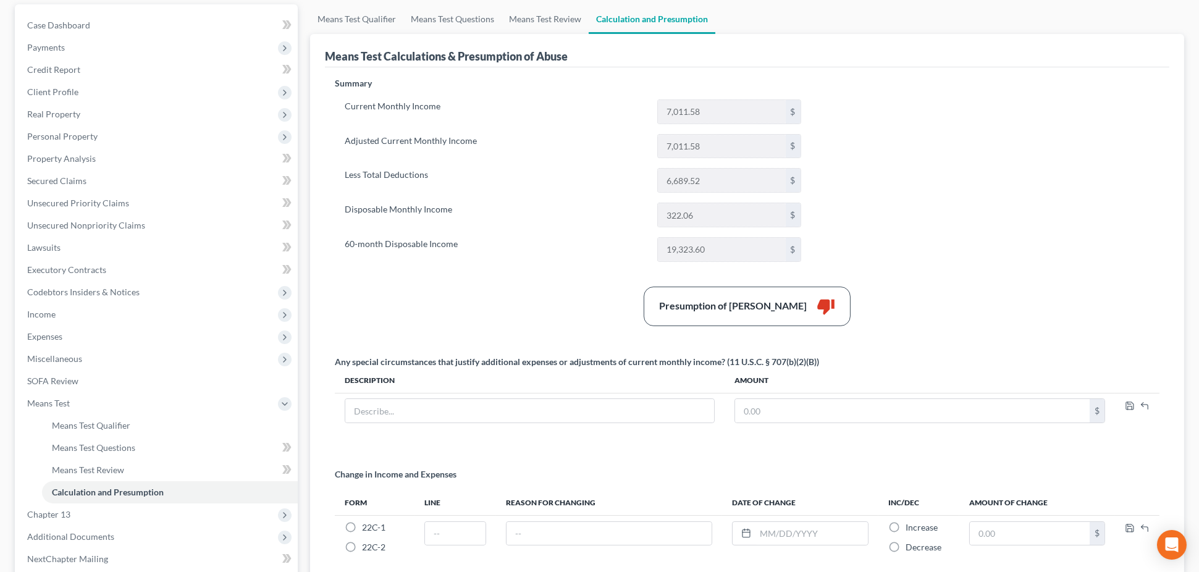
scroll to position [0, 0]
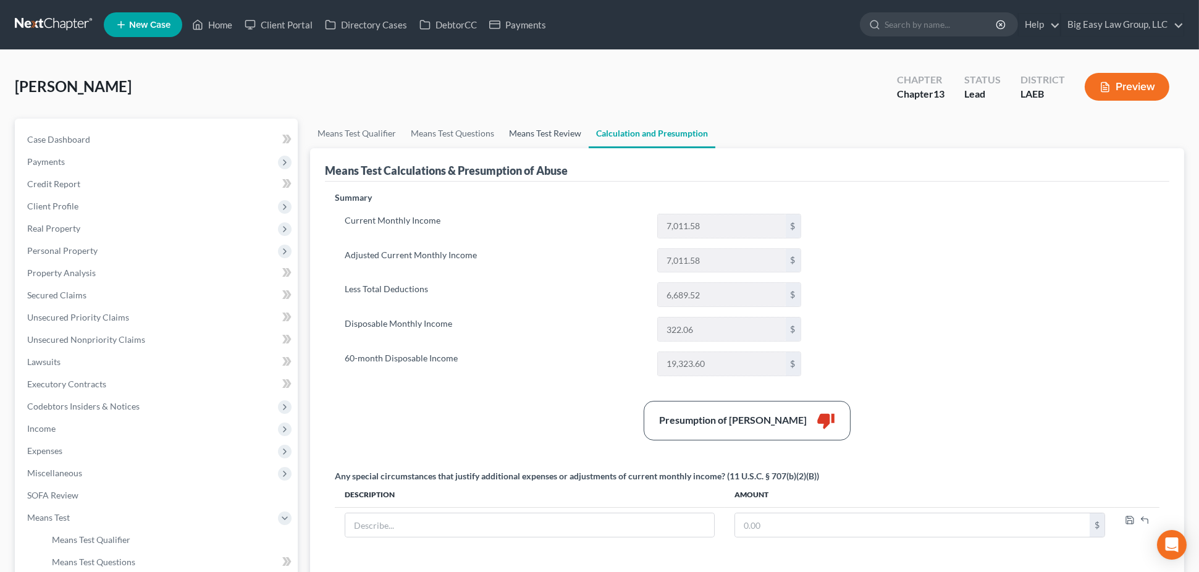
click at [551, 131] on link "Means Test Review" at bounding box center [545, 134] width 87 height 30
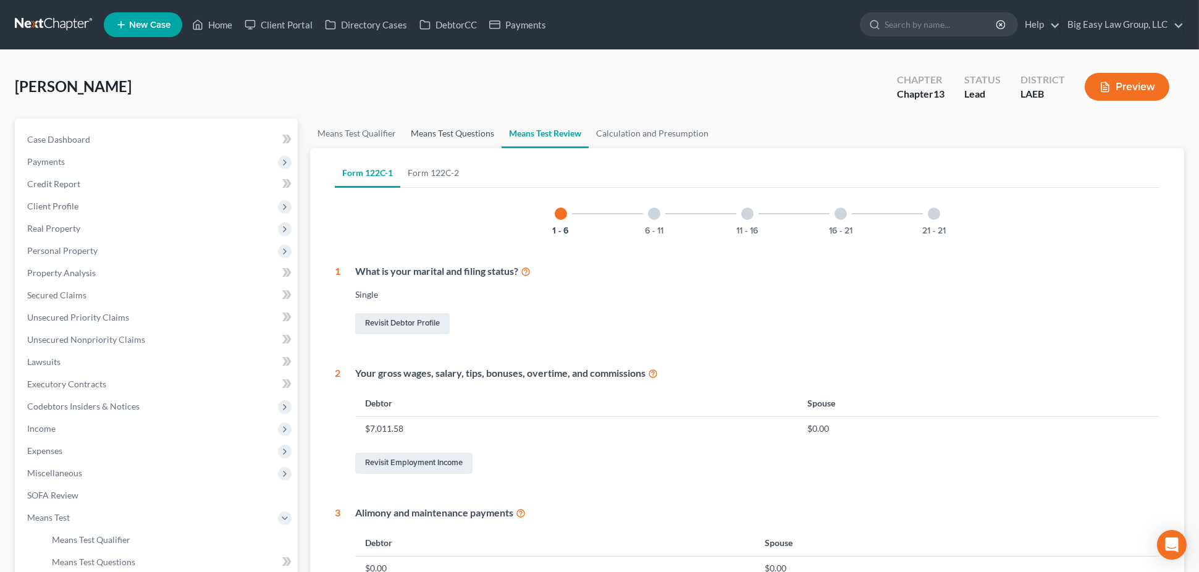
click at [470, 125] on link "Means Test Questions" at bounding box center [452, 134] width 98 height 30
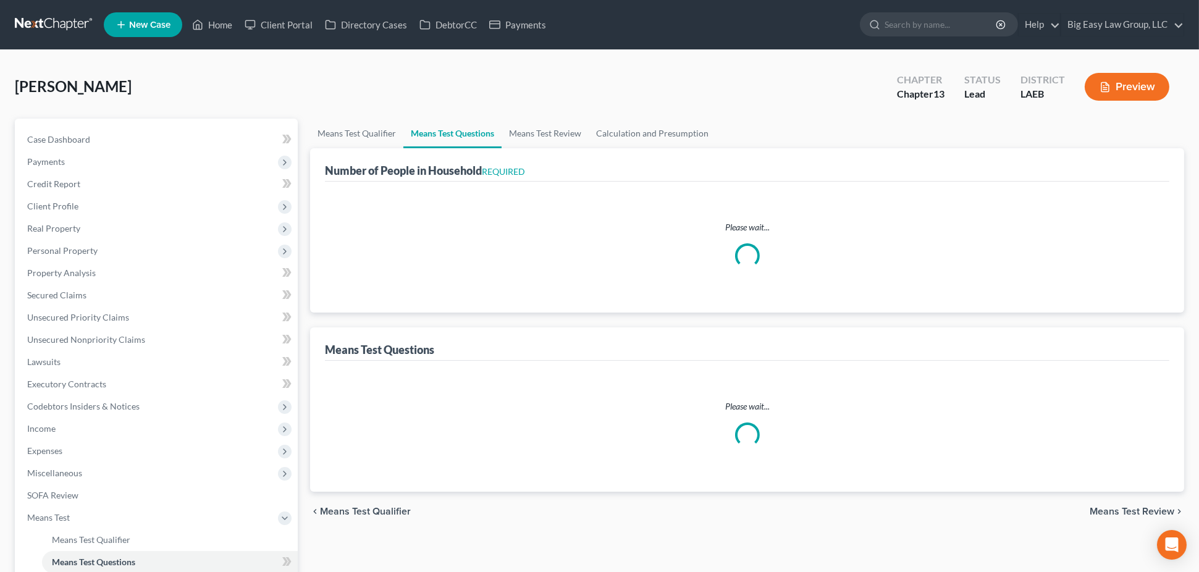
select select "0"
select select "60"
select select "1"
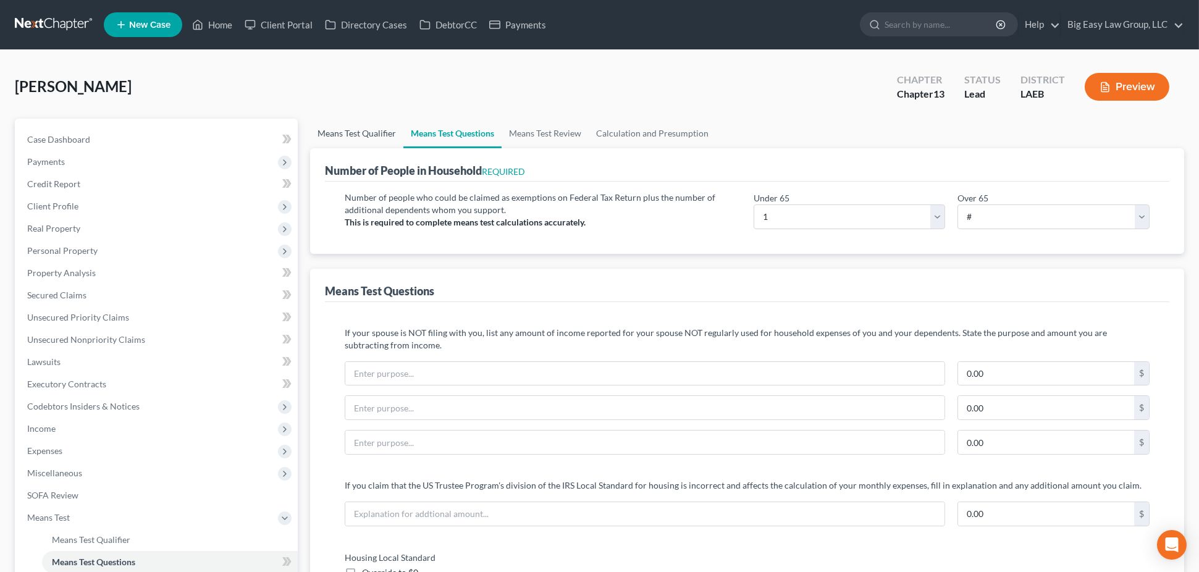
click at [349, 135] on link "Means Test Qualifier" at bounding box center [356, 134] width 93 height 30
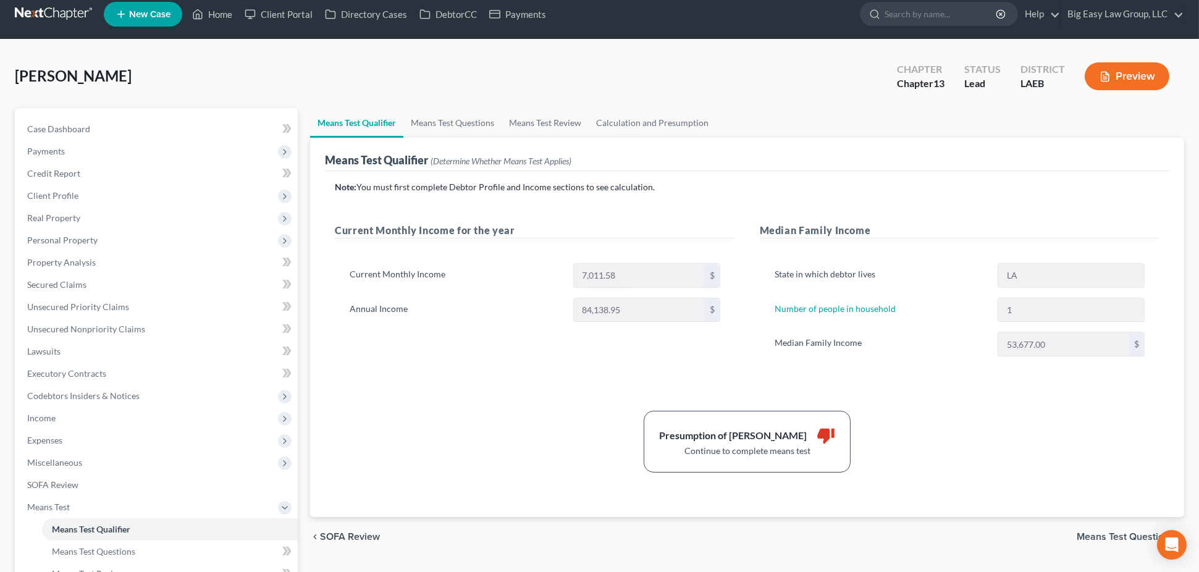
scroll to position [22, 0]
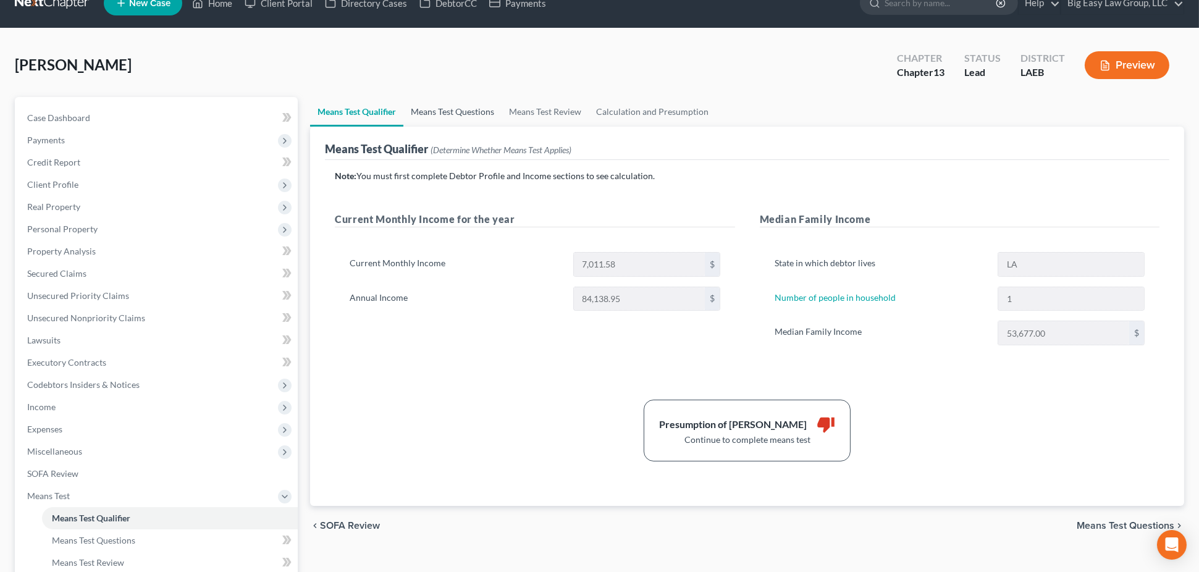
click at [459, 112] on link "Means Test Questions" at bounding box center [452, 112] width 98 height 30
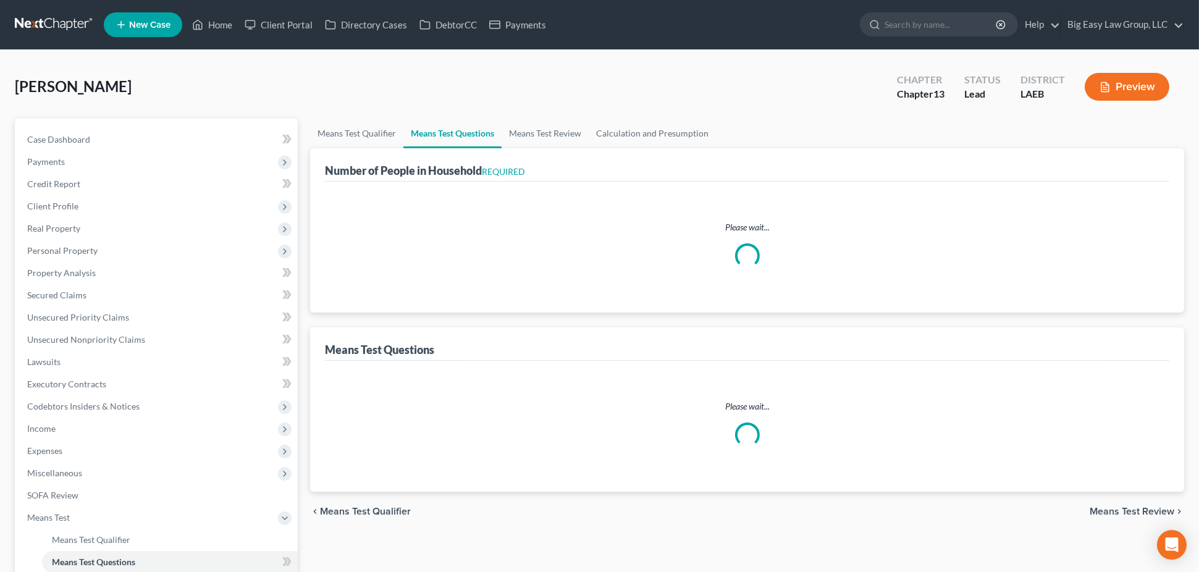
select select "0"
select select "60"
select select "1"
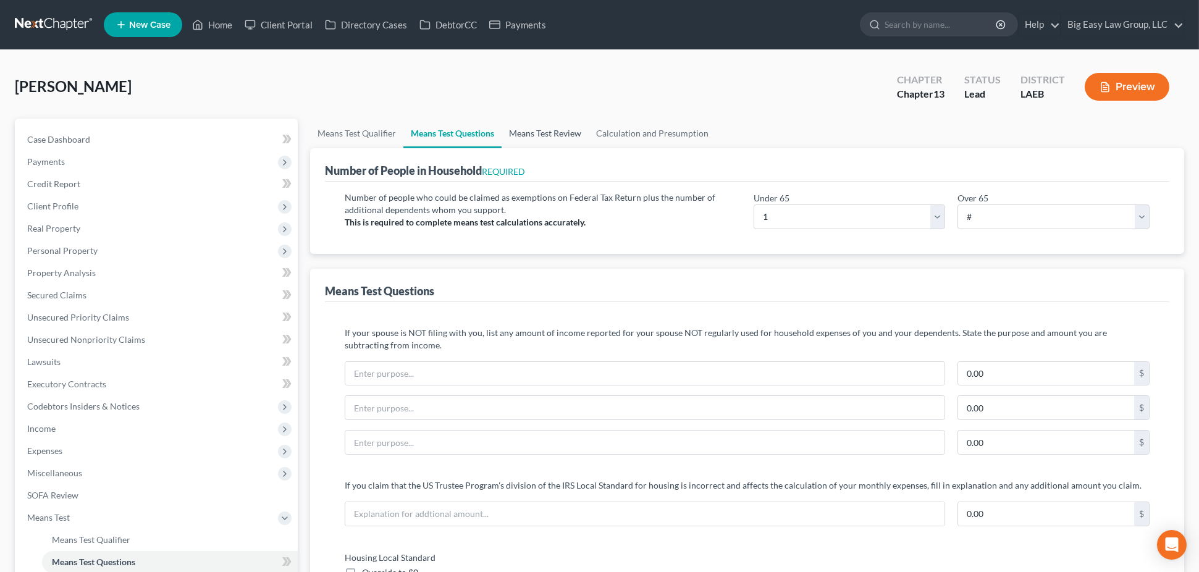
click at [525, 127] on link "Means Test Review" at bounding box center [545, 134] width 87 height 30
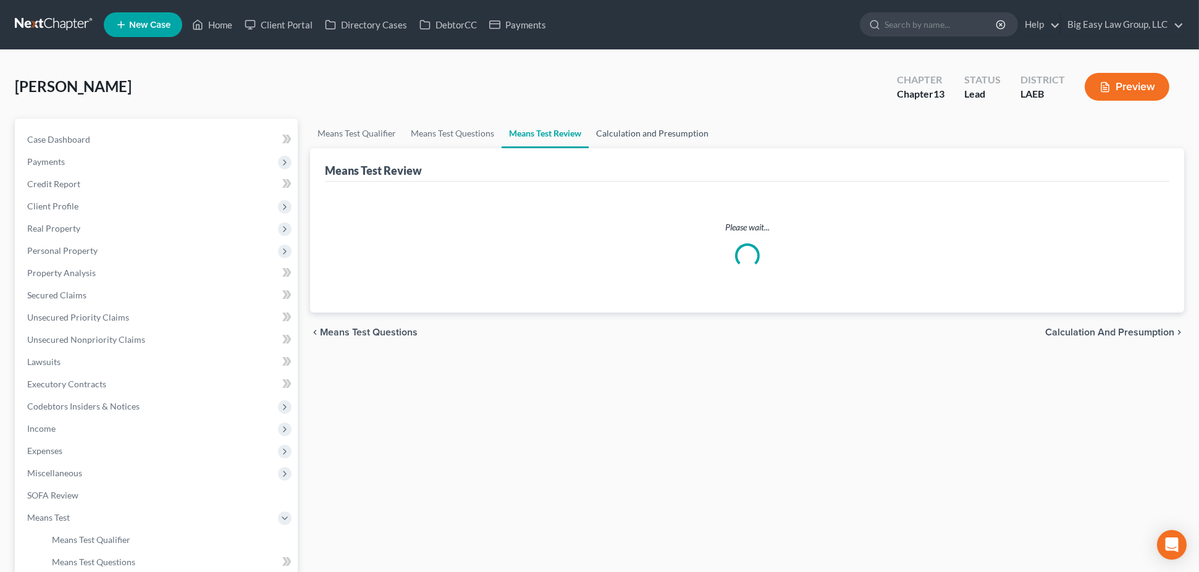
click at [628, 128] on link "Calculation and Presumption" at bounding box center [652, 134] width 127 height 30
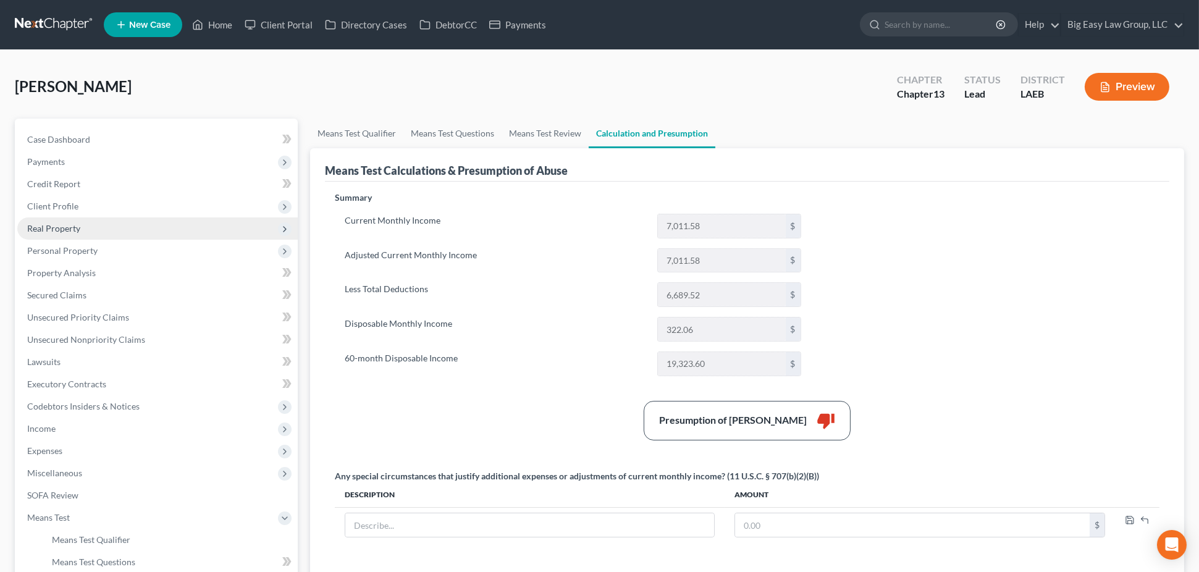
click at [167, 236] on span "Real Property" at bounding box center [157, 228] width 280 height 22
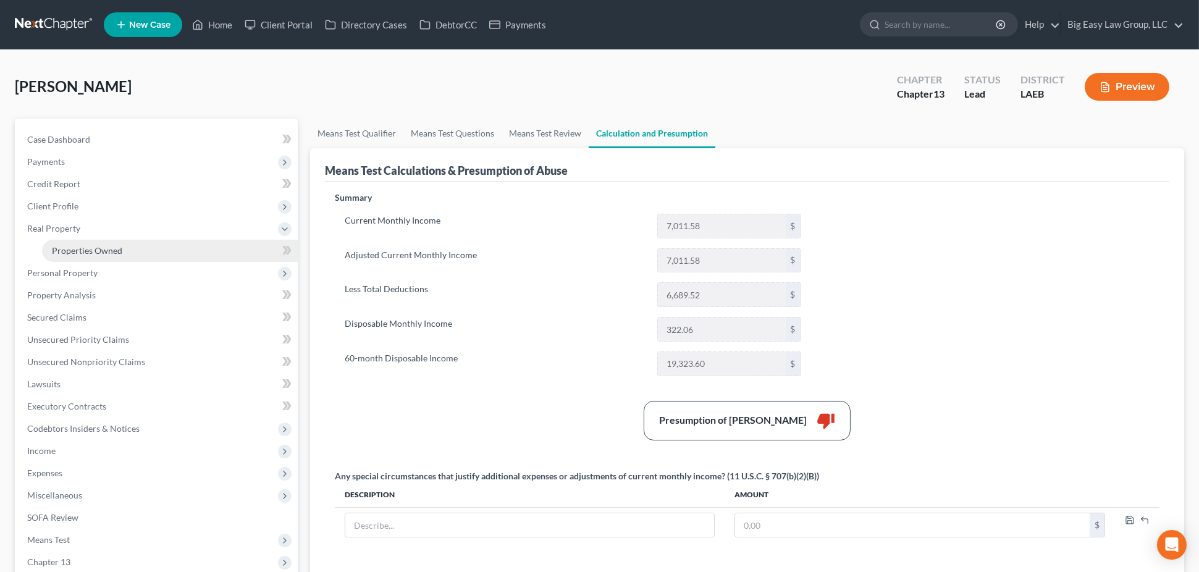
click at [168, 240] on link "Properties Owned" at bounding box center [170, 251] width 256 height 22
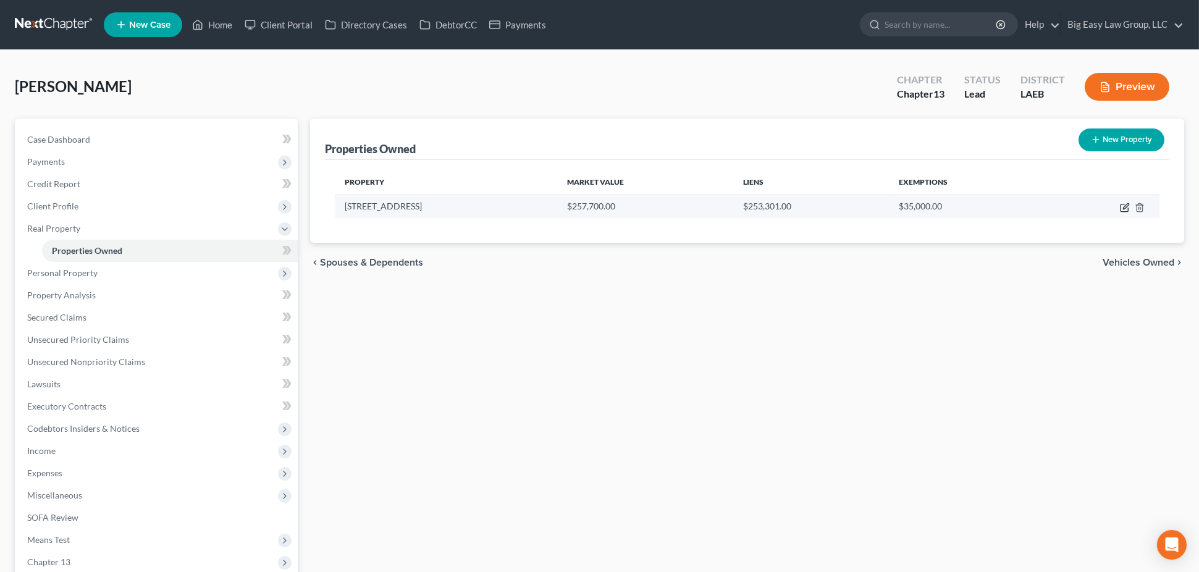
click at [1124, 204] on icon "button" at bounding box center [1125, 208] width 10 height 10
select select "19"
select select "0"
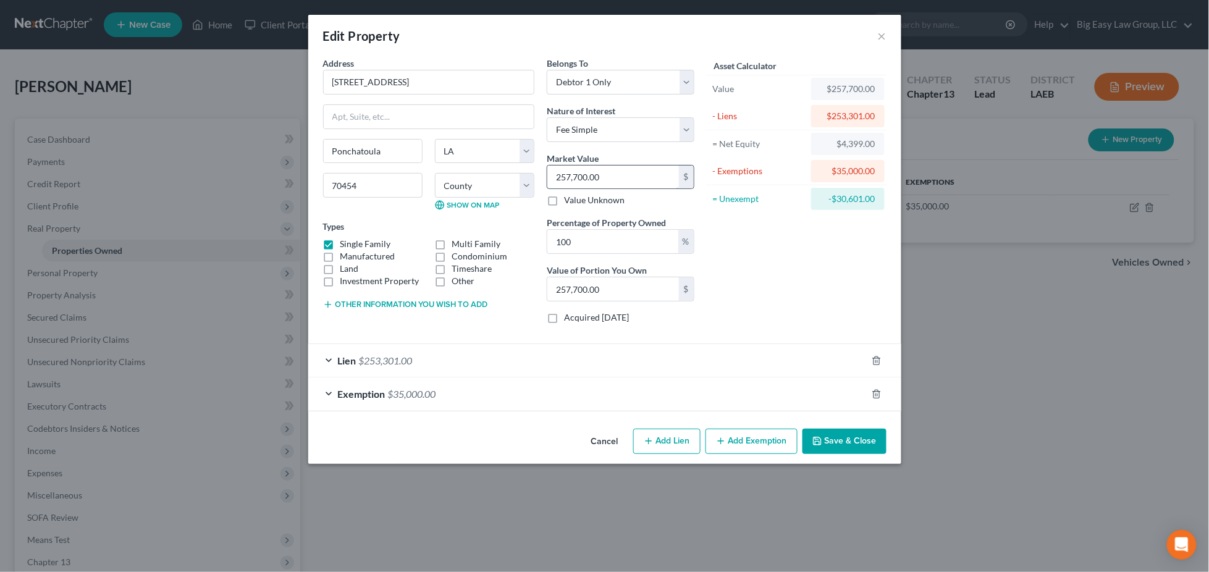
drag, startPoint x: 639, startPoint y: 175, endPoint x: 586, endPoint y: 171, distance: 53.3
click at [559, 158] on div "Market Value 257,700.00 $ Value Unknown" at bounding box center [621, 179] width 148 height 55
drag, startPoint x: 607, startPoint y: 177, endPoint x: 468, endPoint y: 143, distance: 143.5
click at [468, 143] on div "Address * [GEOGRAPHIC_DATA] [US_STATE][GEOGRAPHIC_DATA] [GEOGRAPHIC_DATA] [GEOG…" at bounding box center [509, 195] width 384 height 277
type input "2"
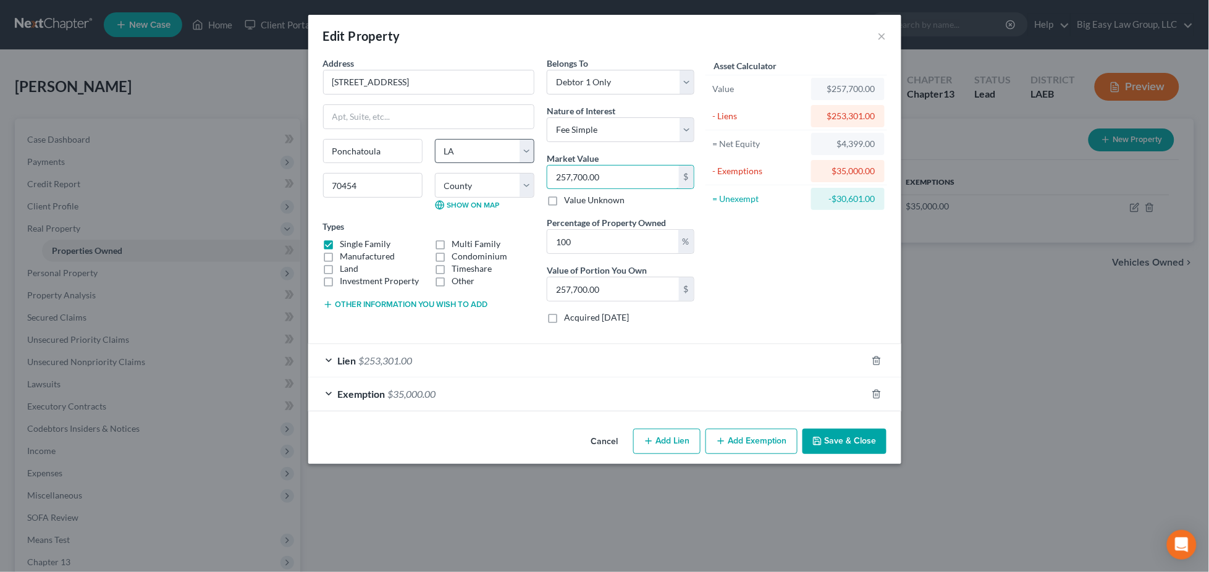
type input "2.00"
type input "25"
type input "25.00"
type input "254"
type input "254.00"
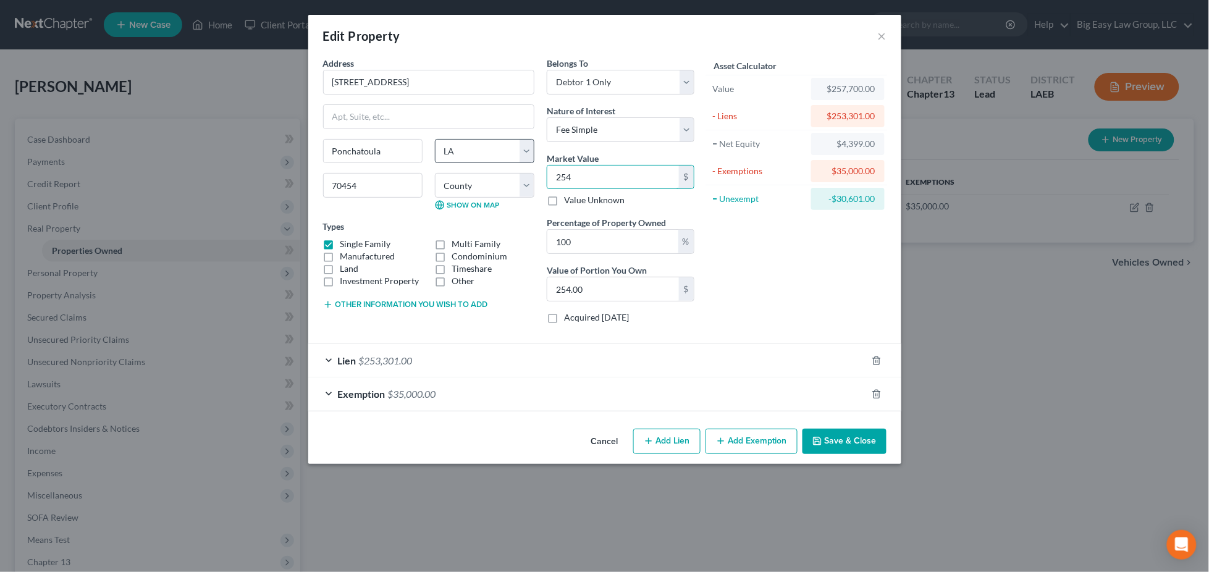
type input "2548"
type input "2,548.00"
type input "2,5480"
type input "25,480.00"
type input "25,4800"
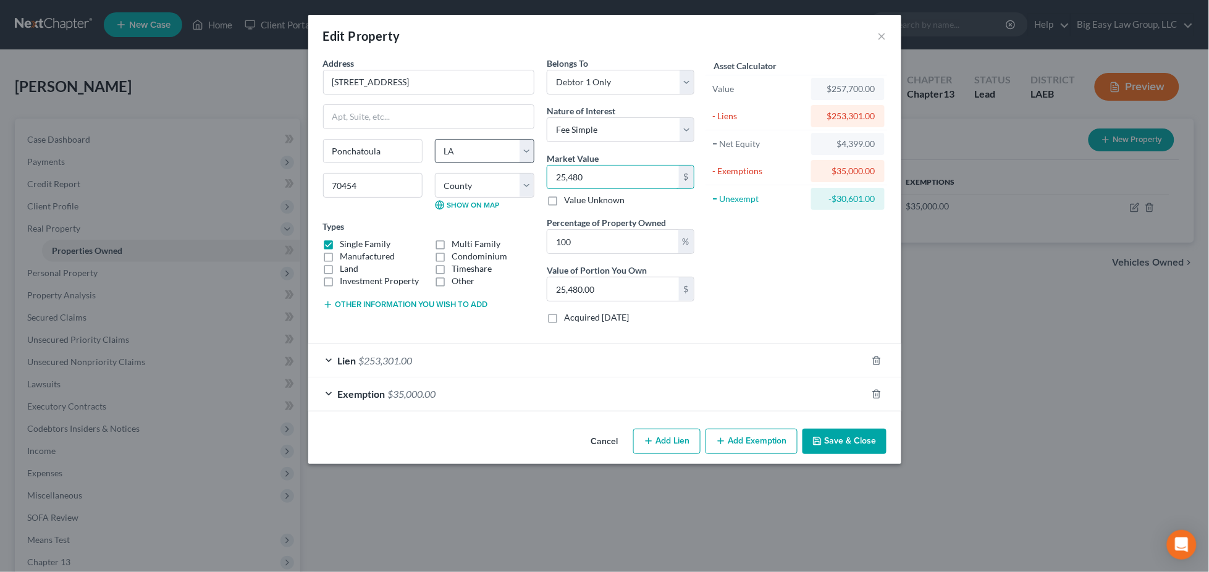
type input "254,800.00"
type input "254,800"
drag, startPoint x: 837, startPoint y: 446, endPoint x: 855, endPoint y: 441, distance: 18.6
click at [837, 446] on button "Save & Close" at bounding box center [844, 442] width 84 height 26
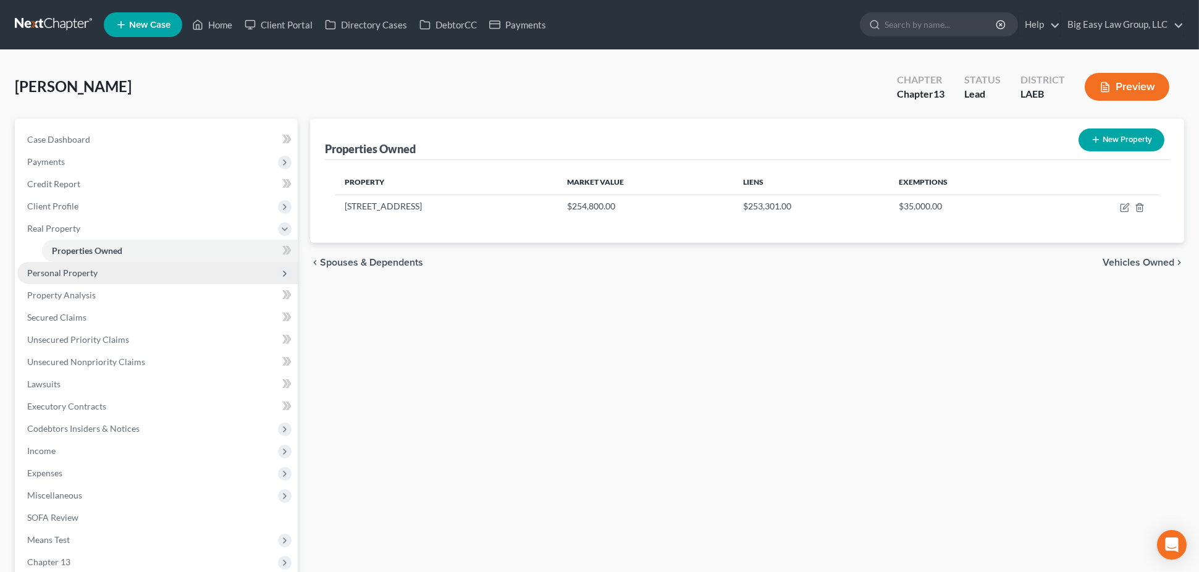
click at [136, 274] on span "Personal Property" at bounding box center [157, 273] width 280 height 22
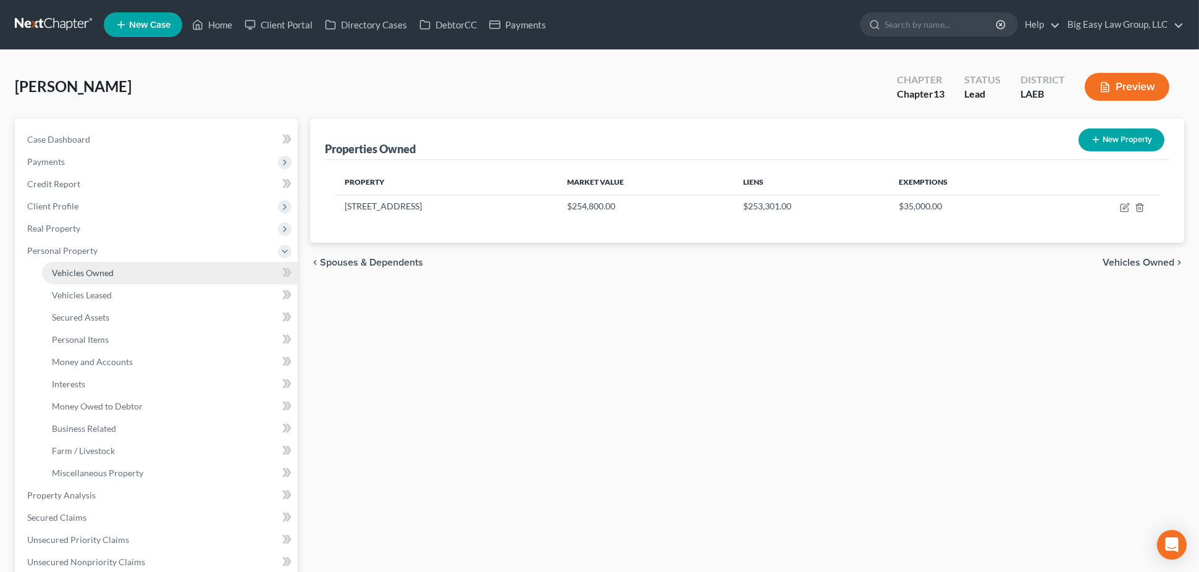
click at [158, 275] on link "Vehicles Owned" at bounding box center [170, 273] width 256 height 22
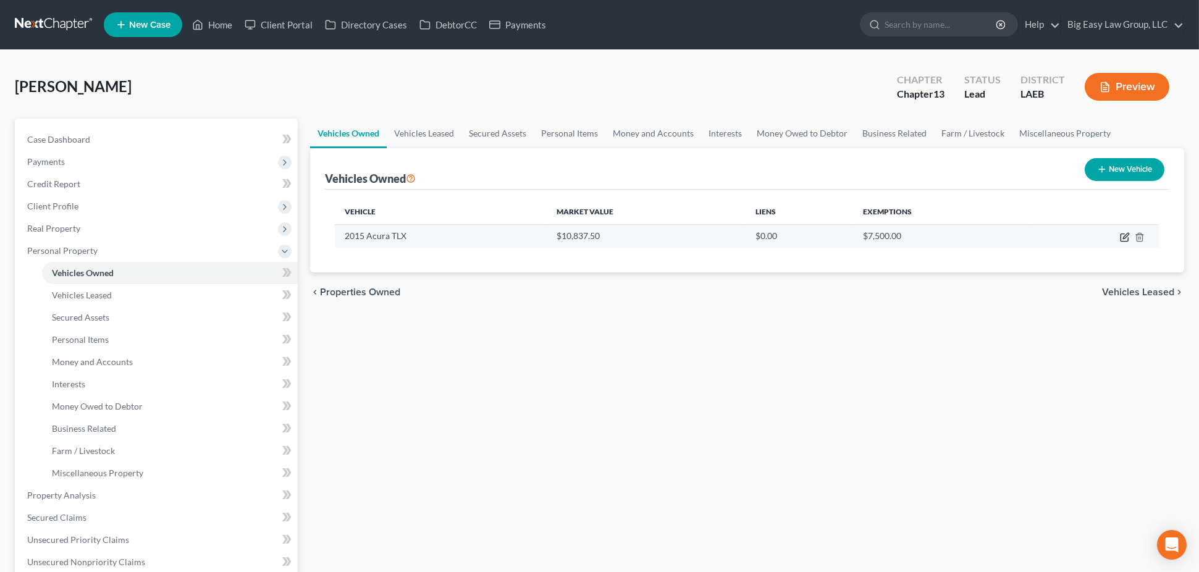
click at [1127, 232] on icon "button" at bounding box center [1125, 237] width 10 height 10
select select "0"
select select "11"
select select "3"
select select "0"
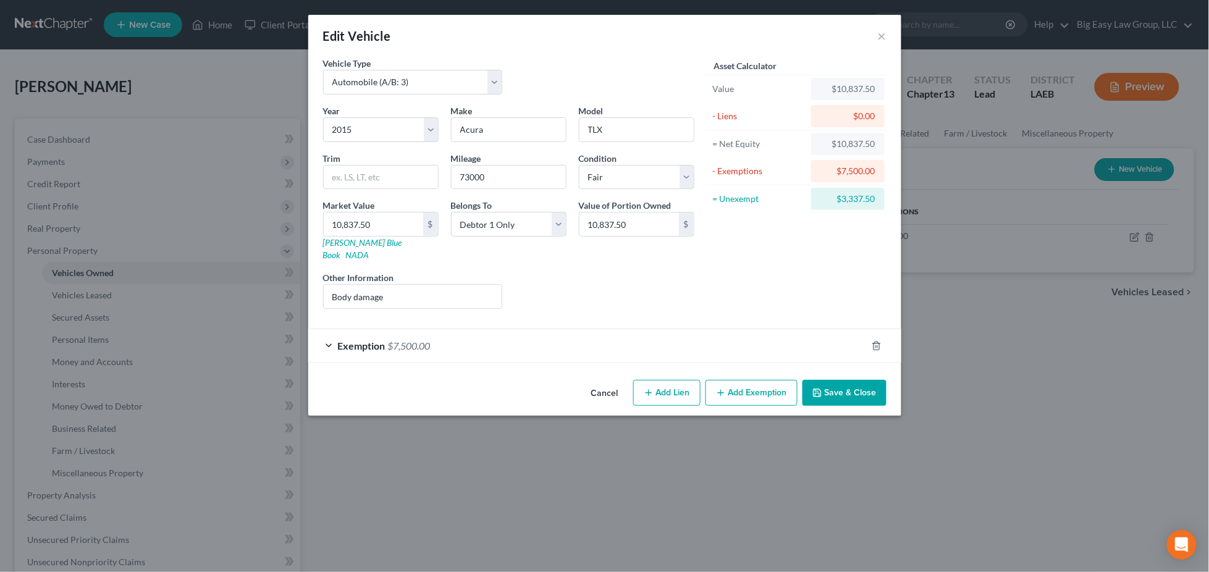
click at [852, 380] on button "Save & Close" at bounding box center [844, 393] width 84 height 26
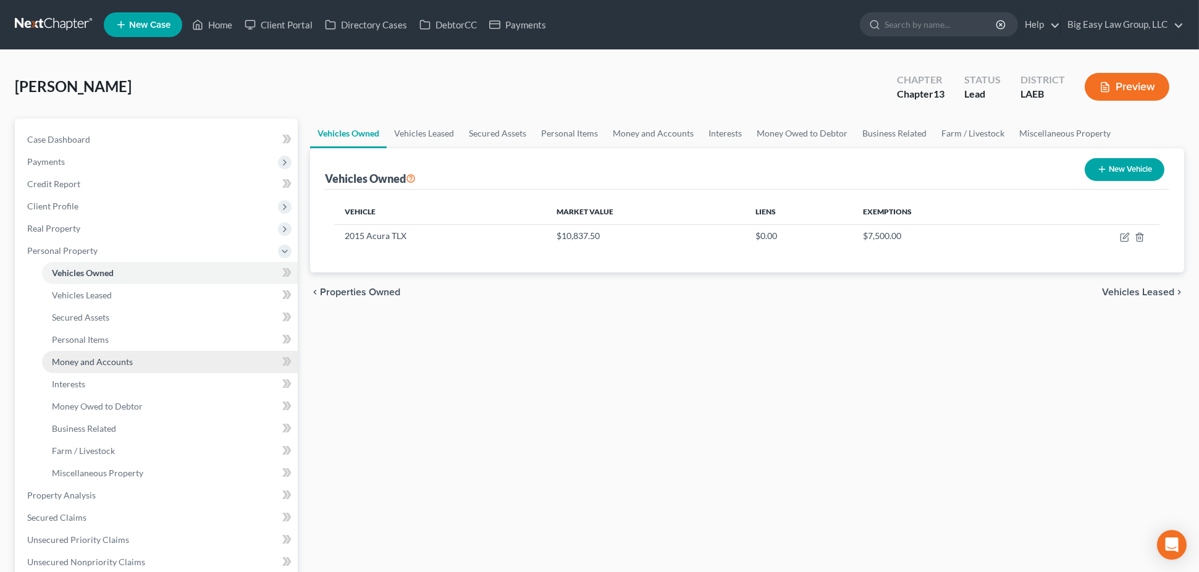
drag, startPoint x: 185, startPoint y: 356, endPoint x: 208, endPoint y: 350, distance: 23.3
click at [185, 356] on link "Money and Accounts" at bounding box center [170, 362] width 256 height 22
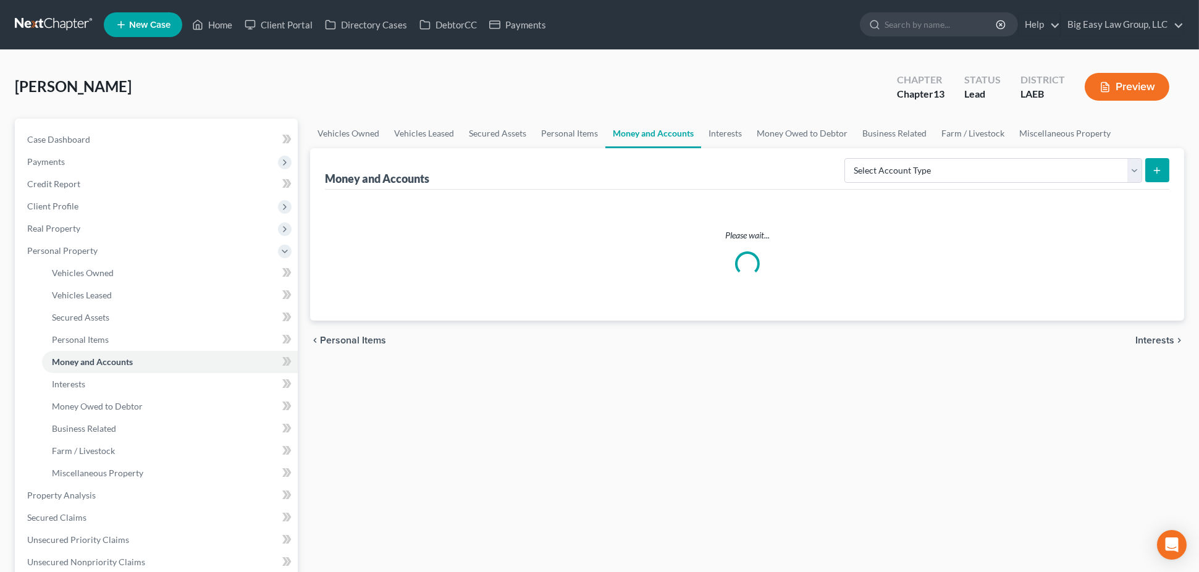
click at [1118, 90] on button "Preview" at bounding box center [1127, 87] width 85 height 28
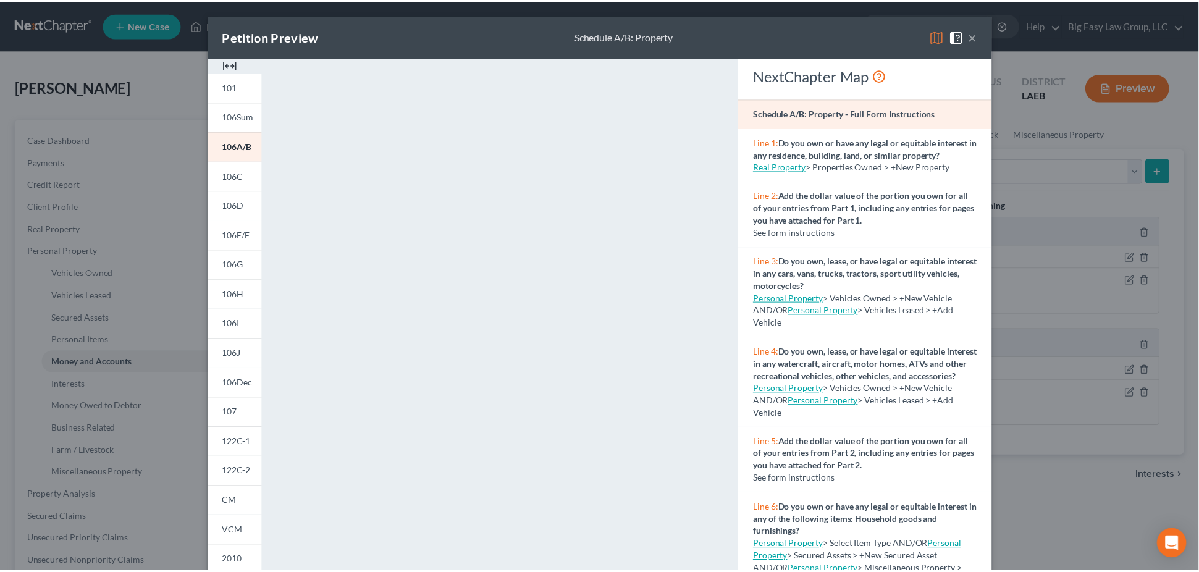
scroll to position [19, 0]
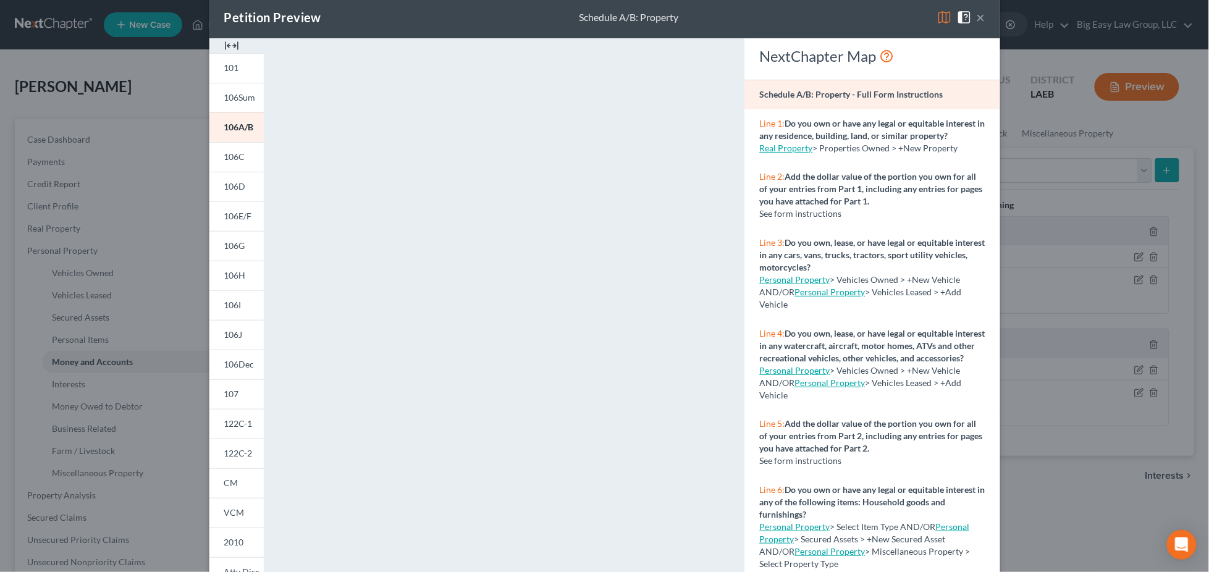
click at [978, 21] on button "×" at bounding box center [981, 17] width 9 height 15
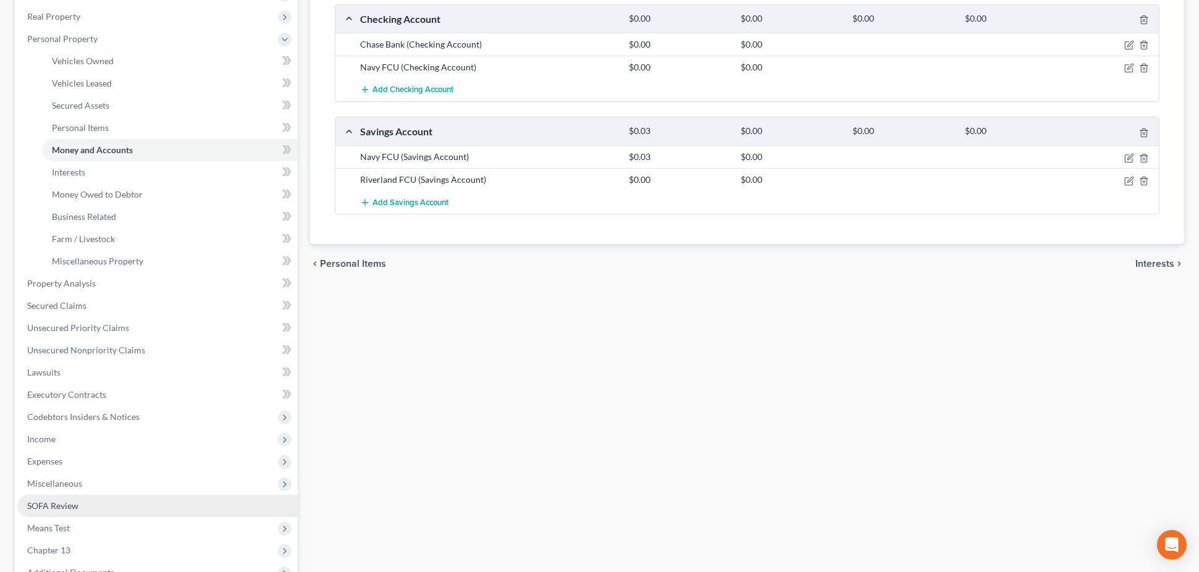
scroll to position [221, 0]
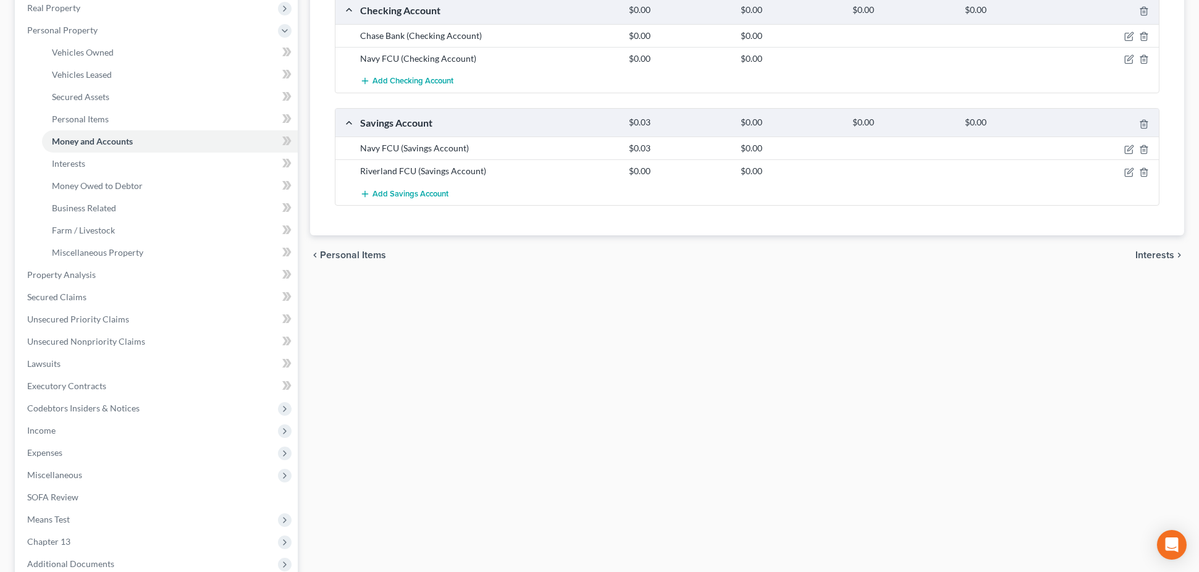
click at [91, 464] on span "Miscellaneous" at bounding box center [157, 475] width 280 height 22
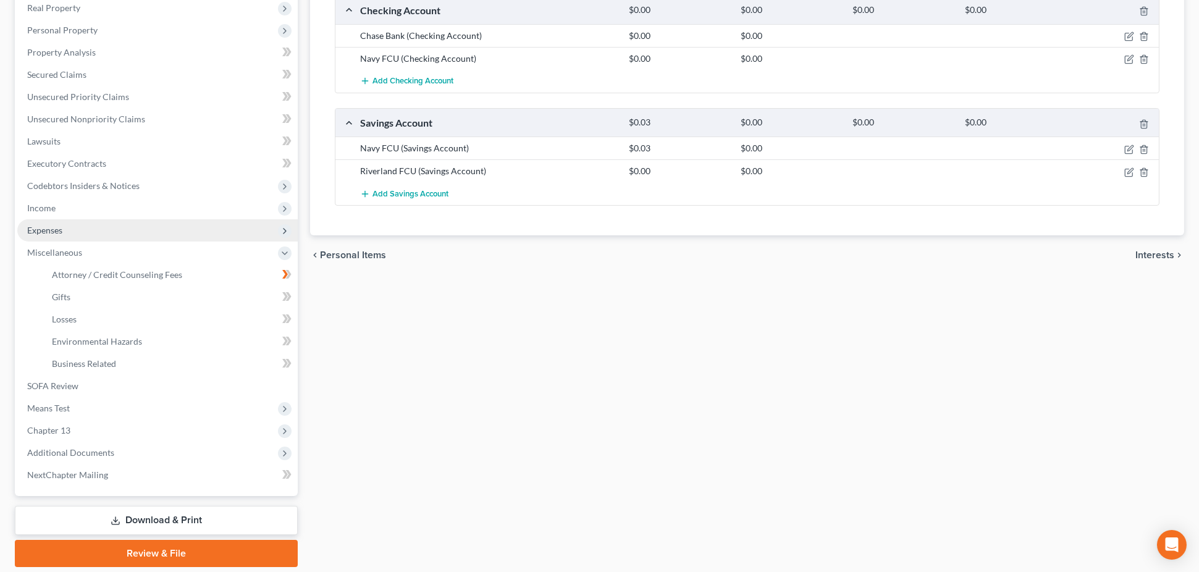
click at [84, 221] on span "Expenses" at bounding box center [157, 230] width 280 height 22
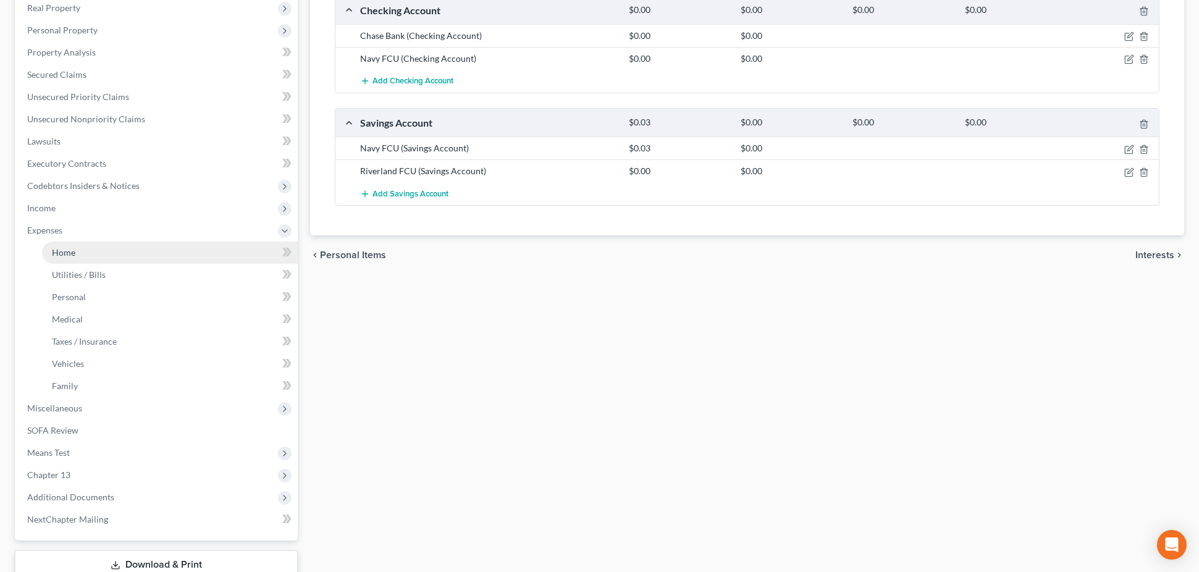
drag, startPoint x: 137, startPoint y: 258, endPoint x: 159, endPoint y: 284, distance: 35.0
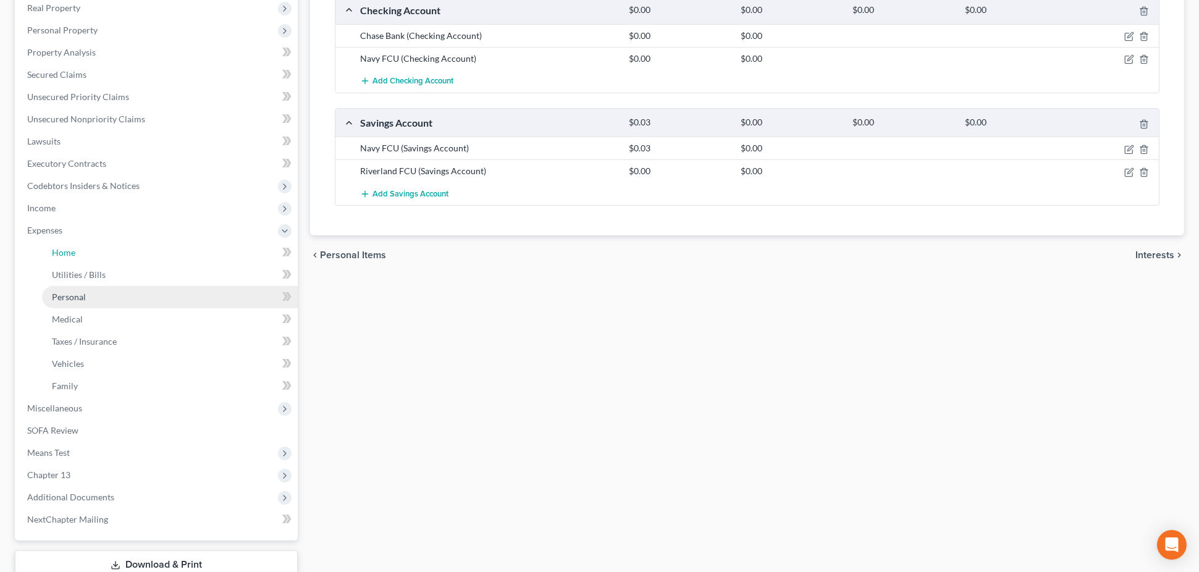
click at [137, 258] on link "Home" at bounding box center [170, 253] width 256 height 22
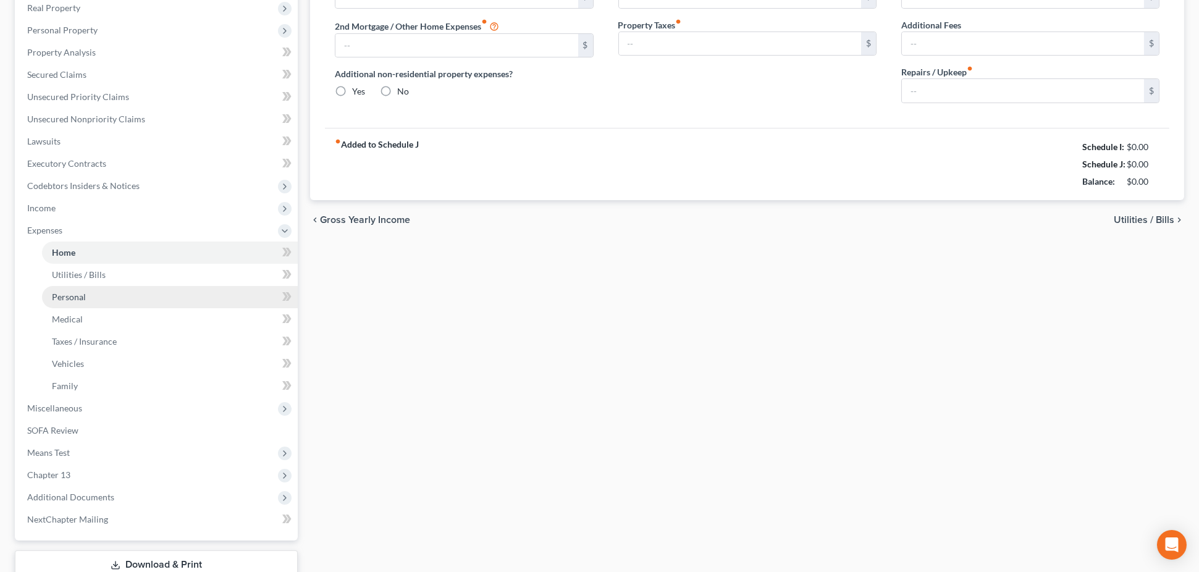
type input "1,505.45"
type input "0.00"
radio input "true"
type input "0.00"
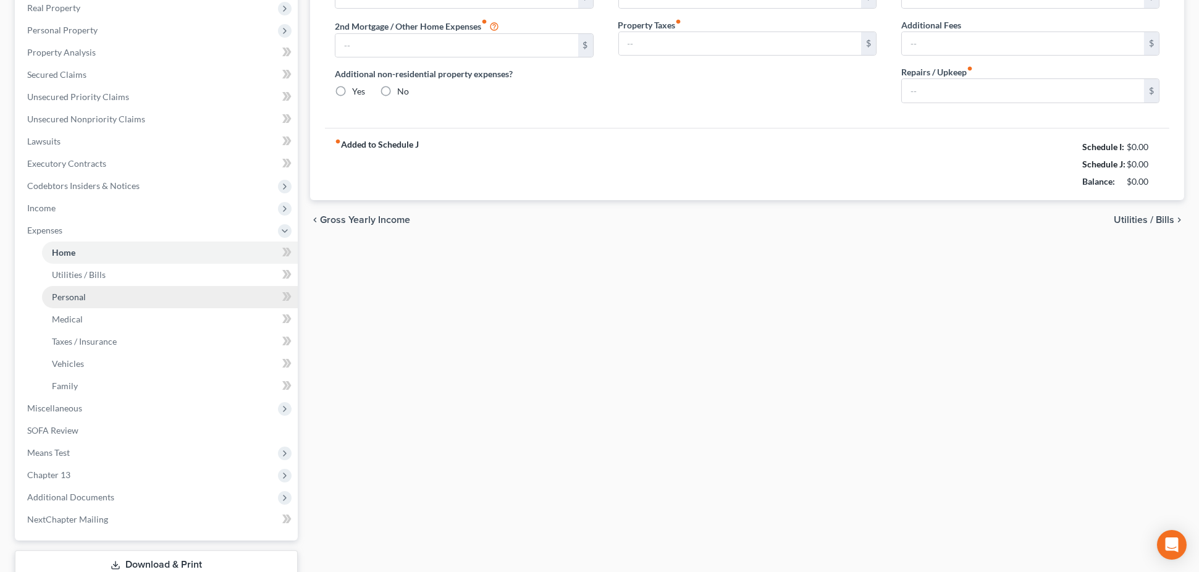
type input "58.33"
type input "0.00"
type input "95.00"
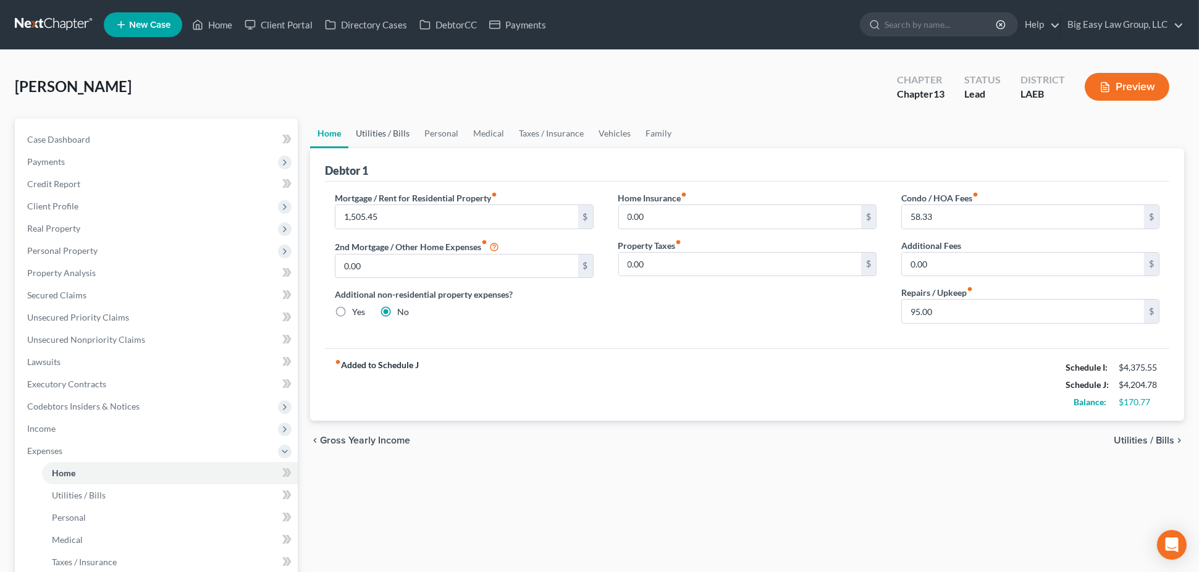
click at [392, 130] on link "Utilities / Bills" at bounding box center [382, 134] width 69 height 30
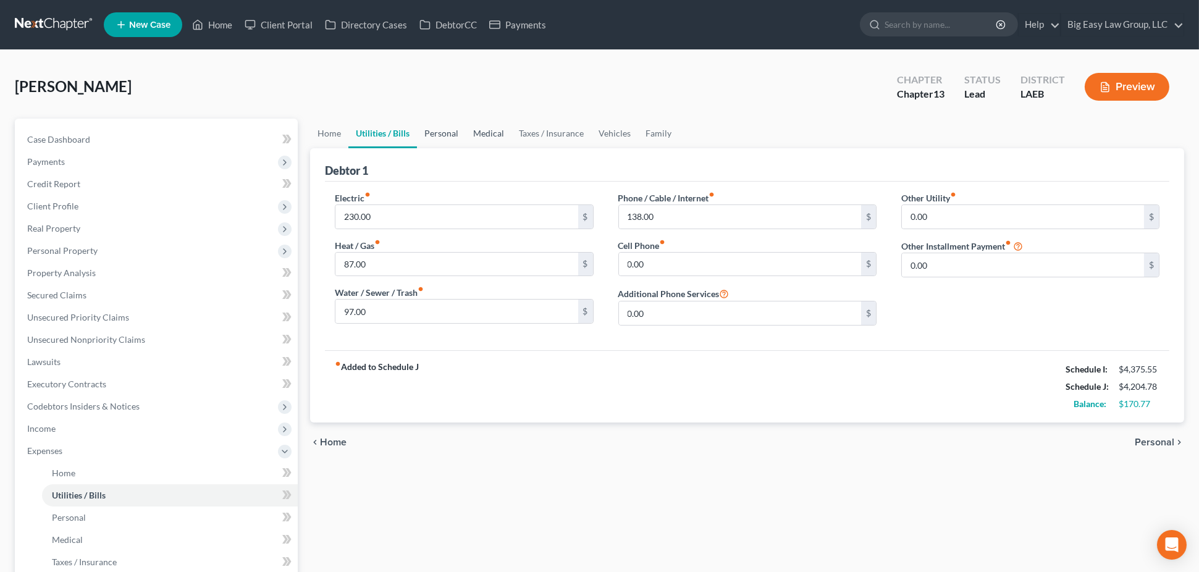
drag, startPoint x: 445, startPoint y: 130, endPoint x: 471, endPoint y: 134, distance: 26.2
click at [446, 130] on link "Personal" at bounding box center [441, 134] width 49 height 30
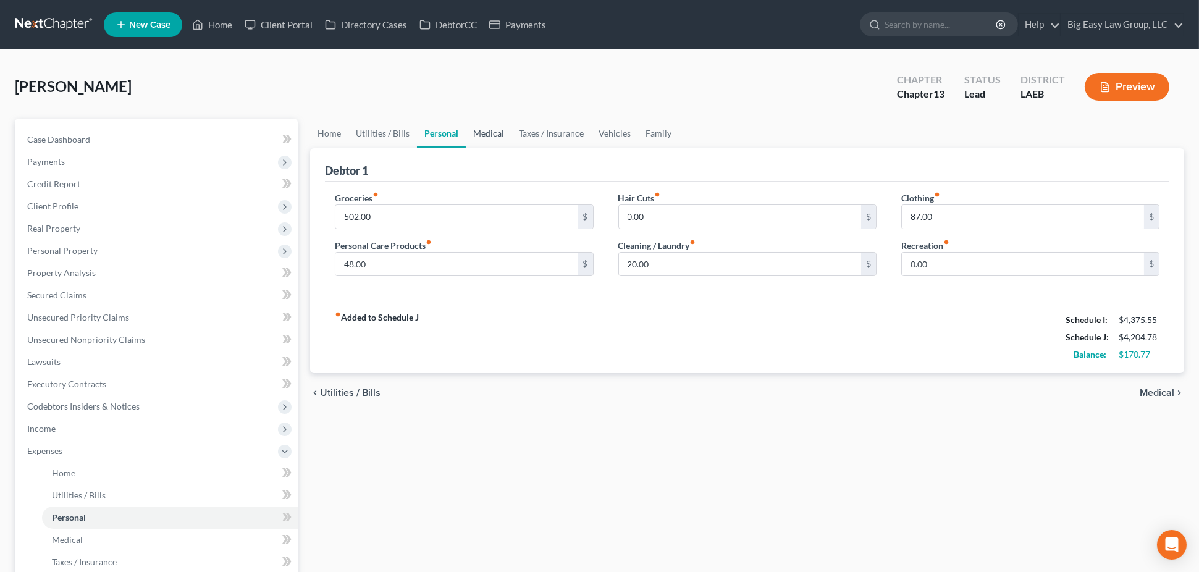
click at [479, 132] on link "Medical" at bounding box center [489, 134] width 46 height 30
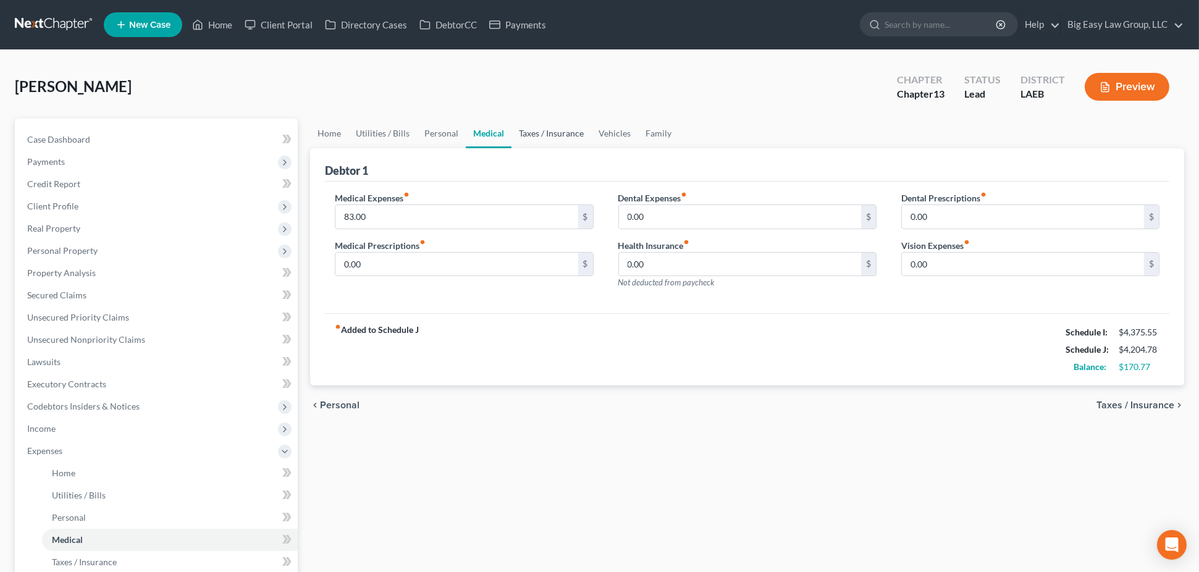
click at [521, 128] on link "Taxes / Insurance" at bounding box center [551, 134] width 80 height 30
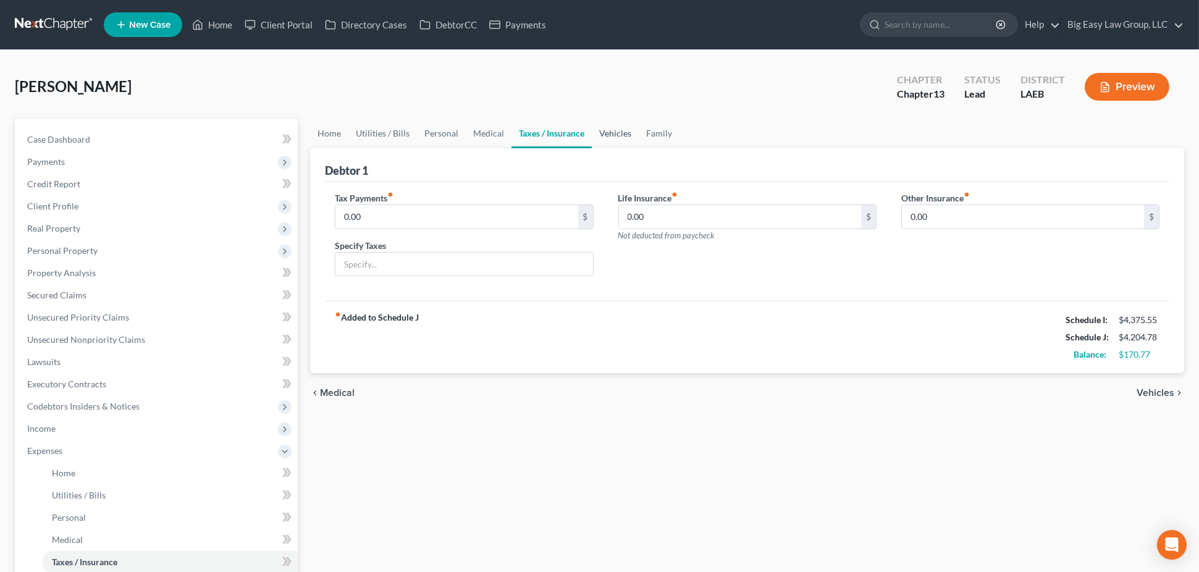
drag, startPoint x: 604, startPoint y: 129, endPoint x: 633, endPoint y: 132, distance: 29.1
click at [604, 129] on link "Vehicles" at bounding box center [615, 134] width 47 height 30
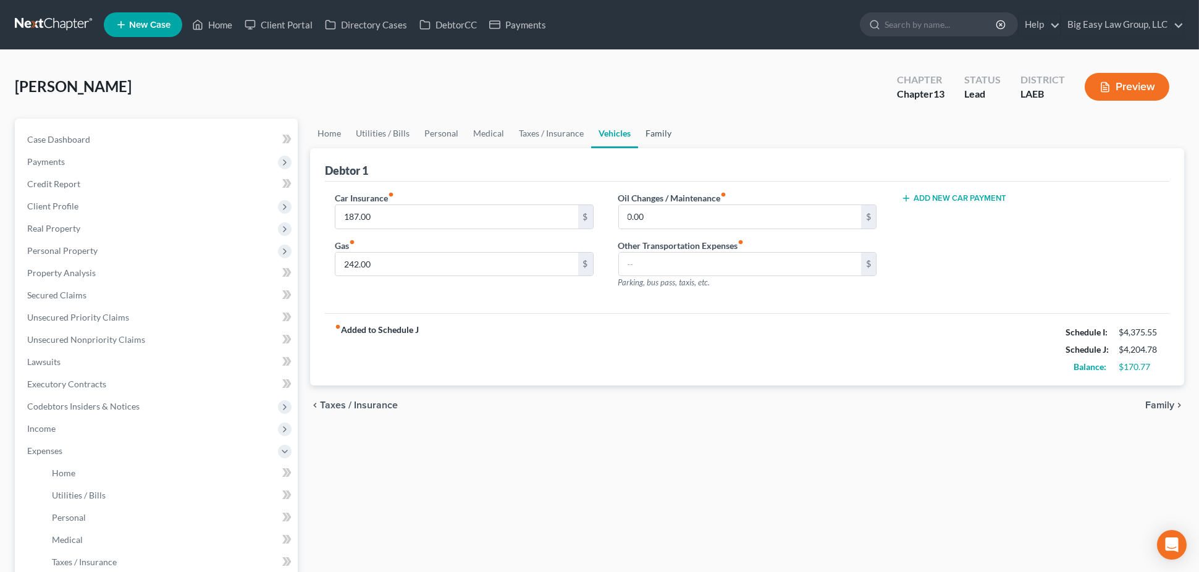
click at [643, 130] on link "Family" at bounding box center [658, 134] width 41 height 30
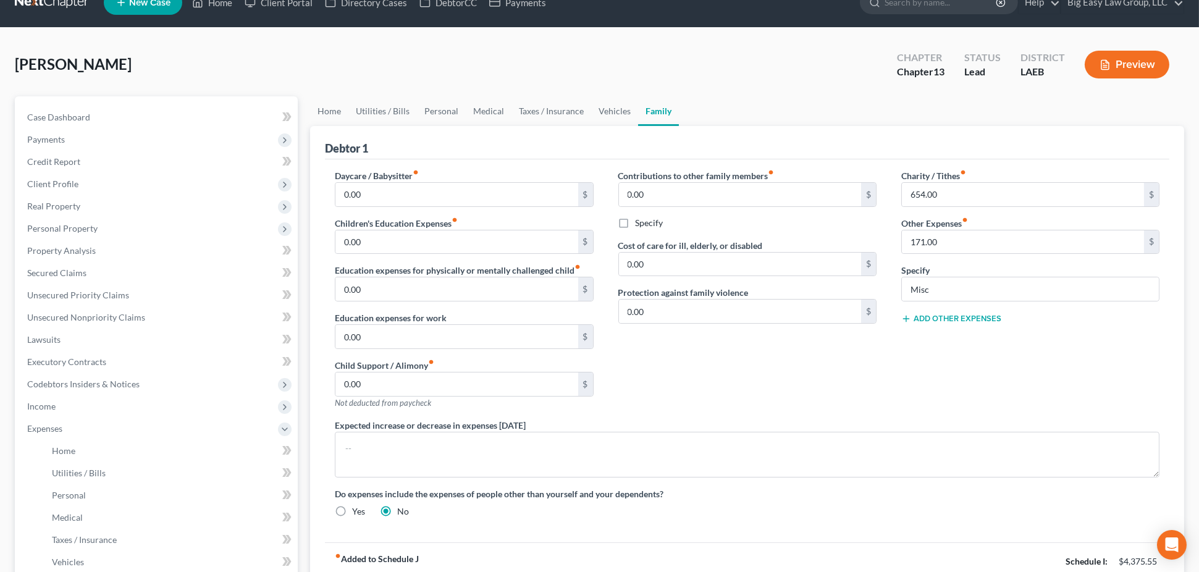
scroll to position [206, 0]
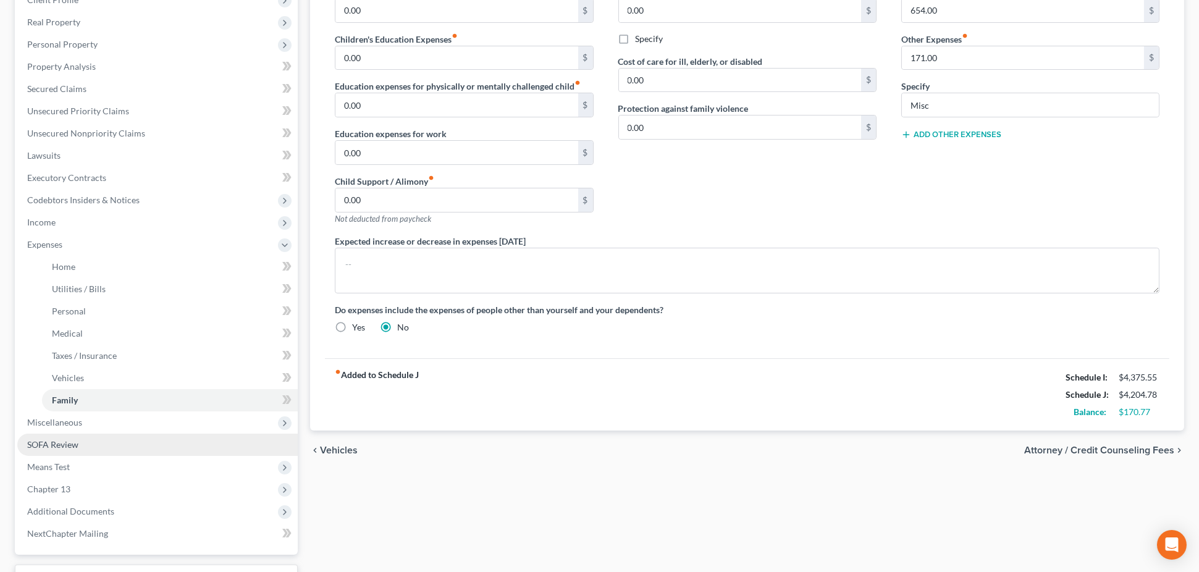
click at [106, 452] on link "SOFA Review" at bounding box center [157, 445] width 280 height 22
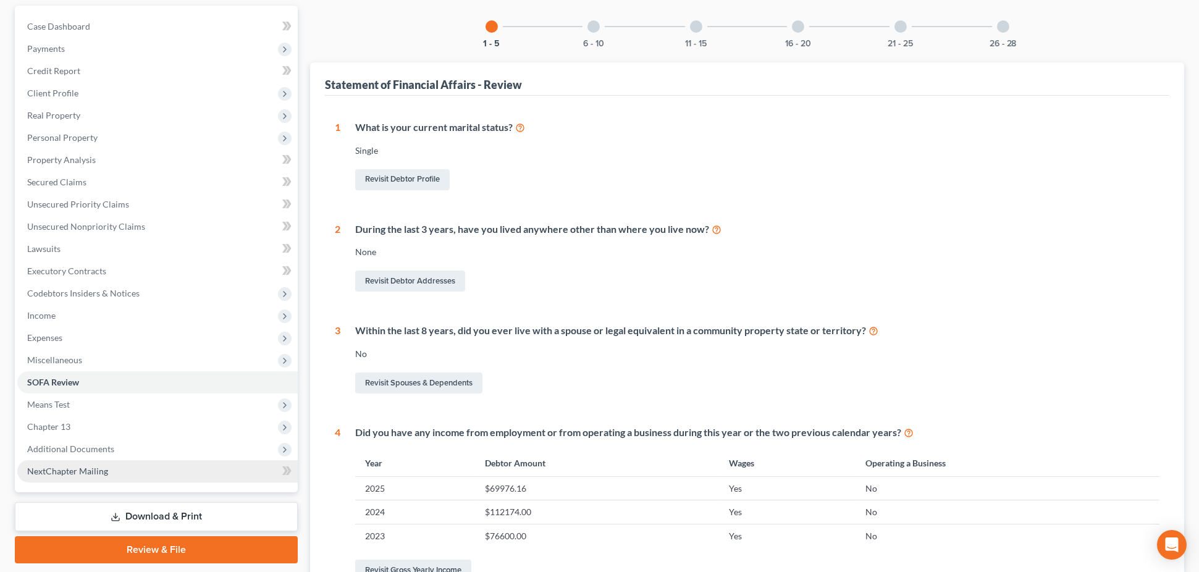
scroll to position [122, 0]
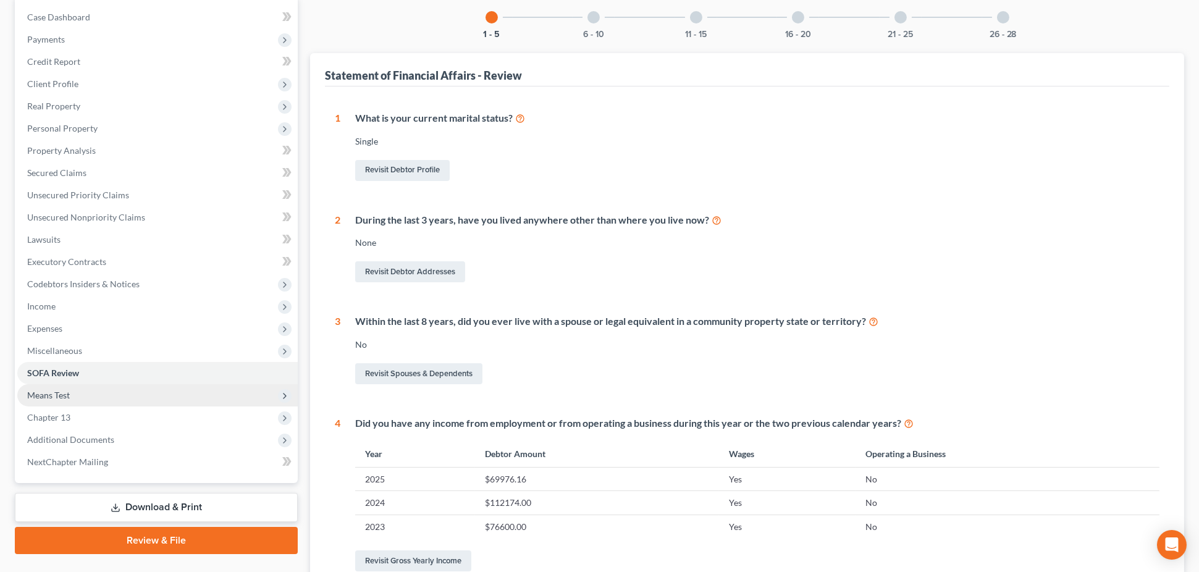
click at [113, 397] on span "Means Test" at bounding box center [157, 395] width 280 height 22
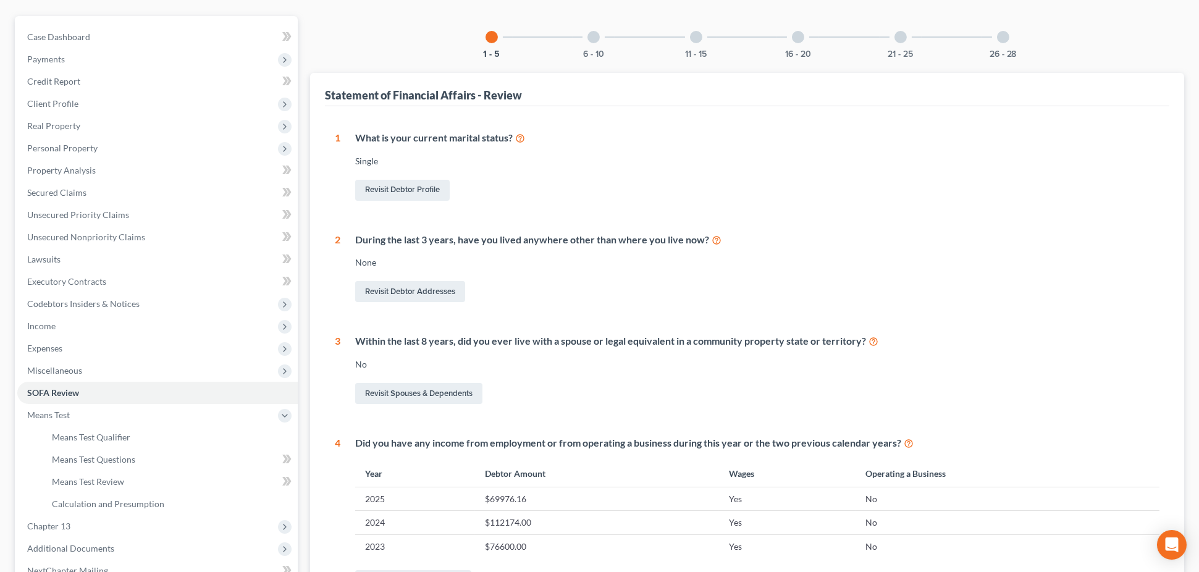
scroll to position [0, 0]
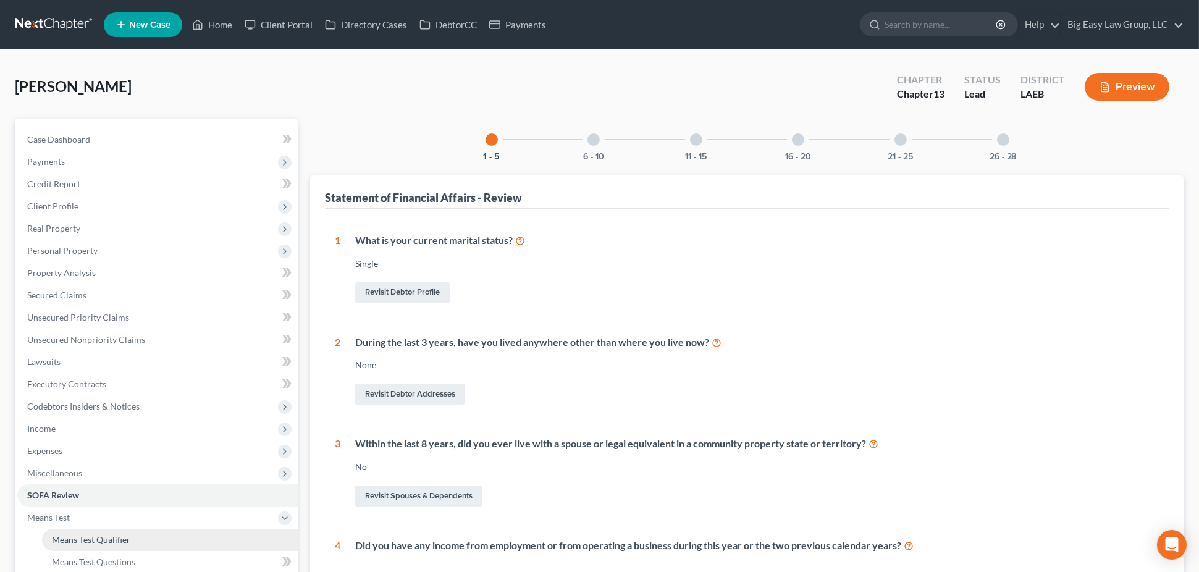
click at [82, 534] on span "Means Test Qualifier" at bounding box center [91, 539] width 78 height 11
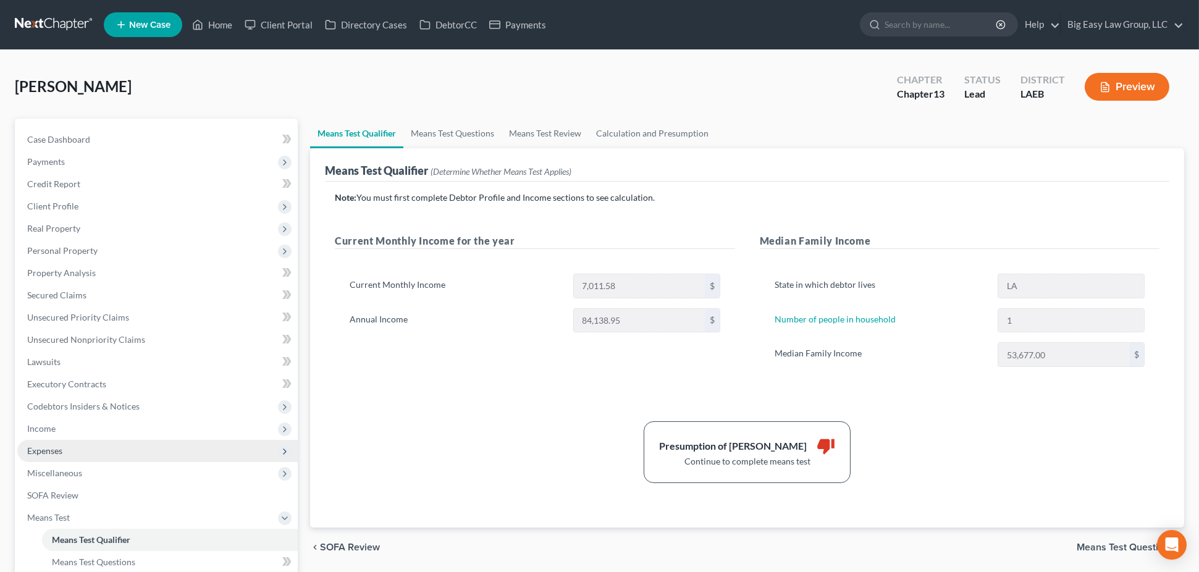
click at [127, 441] on span "Expenses" at bounding box center [157, 451] width 280 height 22
click at [166, 459] on span "Expenses" at bounding box center [157, 451] width 280 height 22
click at [172, 455] on span "Expenses" at bounding box center [157, 451] width 280 height 22
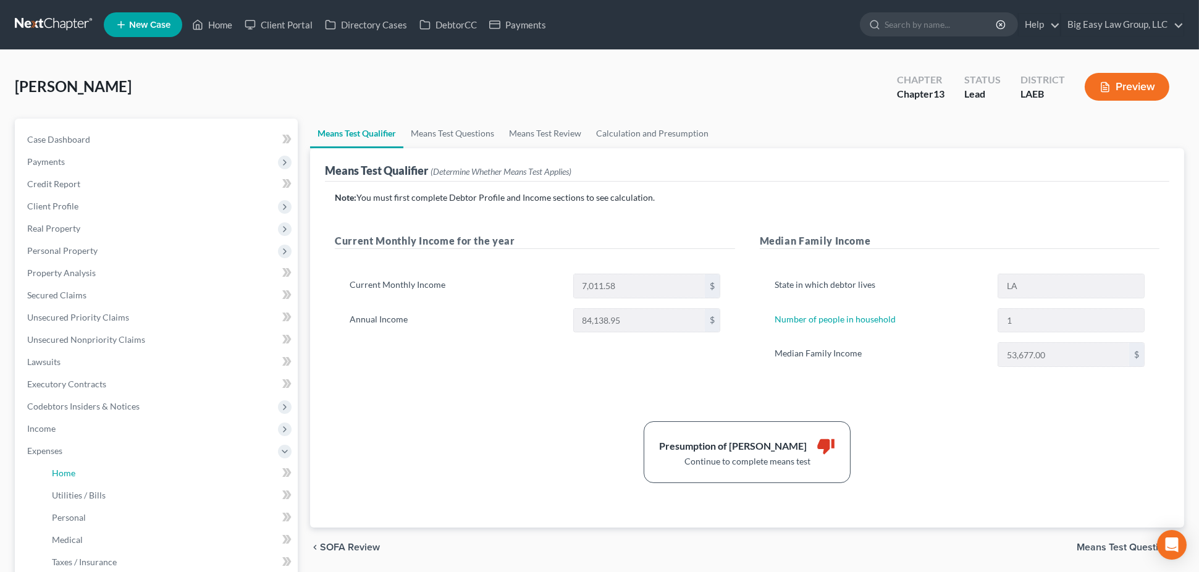
click at [167, 471] on link "Home" at bounding box center [170, 473] width 256 height 22
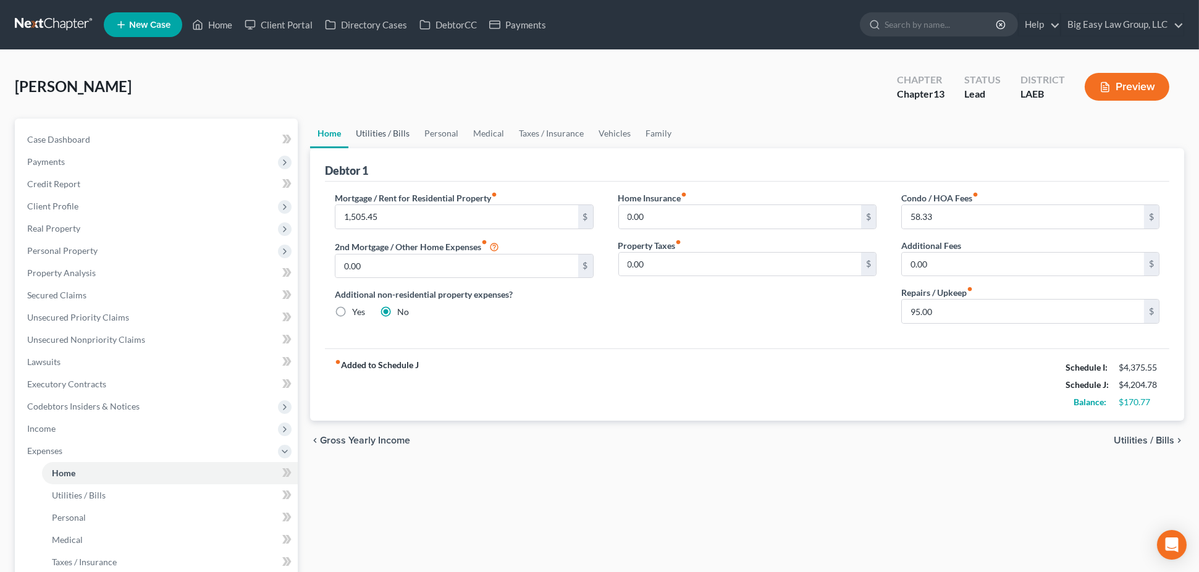
click at [372, 133] on link "Utilities / Bills" at bounding box center [382, 134] width 69 height 30
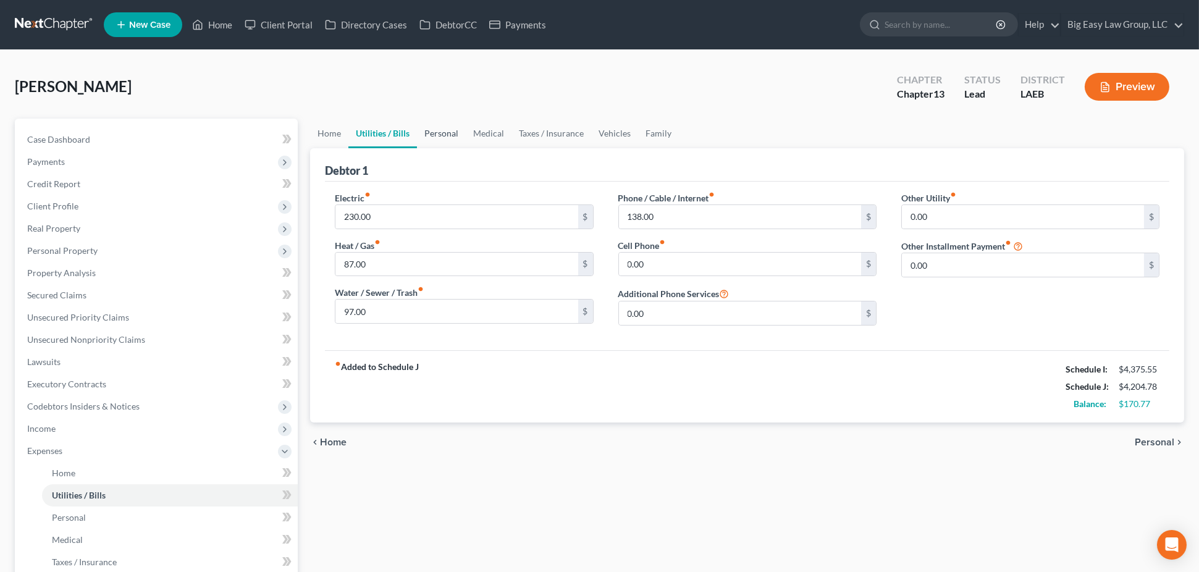
click at [445, 128] on link "Personal" at bounding box center [441, 134] width 49 height 30
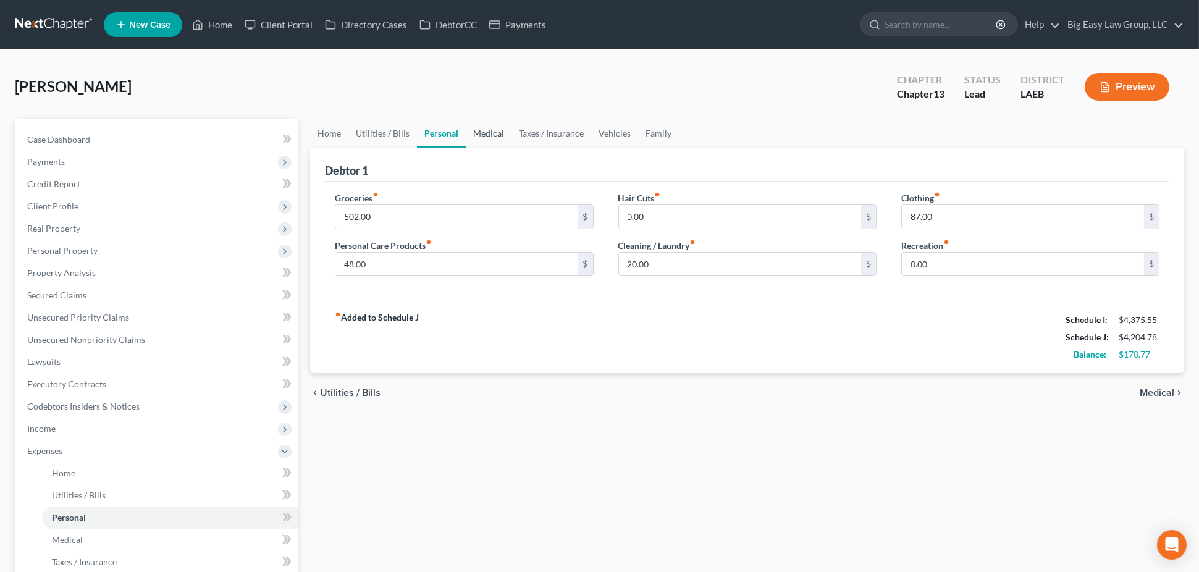
click at [480, 132] on link "Medical" at bounding box center [489, 134] width 46 height 30
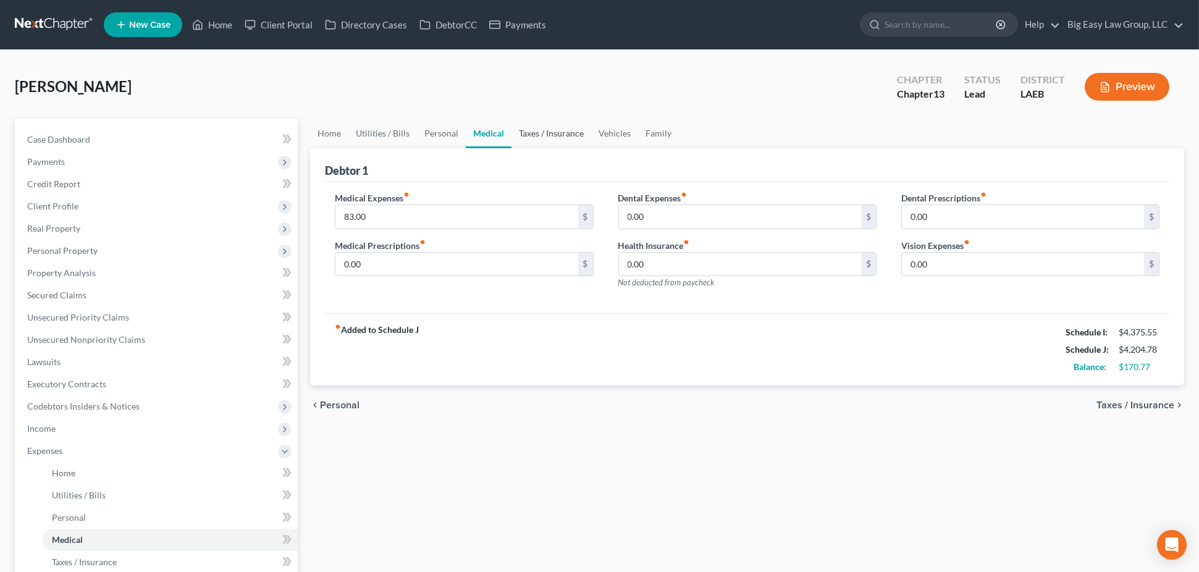
click at [536, 133] on link "Taxes / Insurance" at bounding box center [551, 134] width 80 height 30
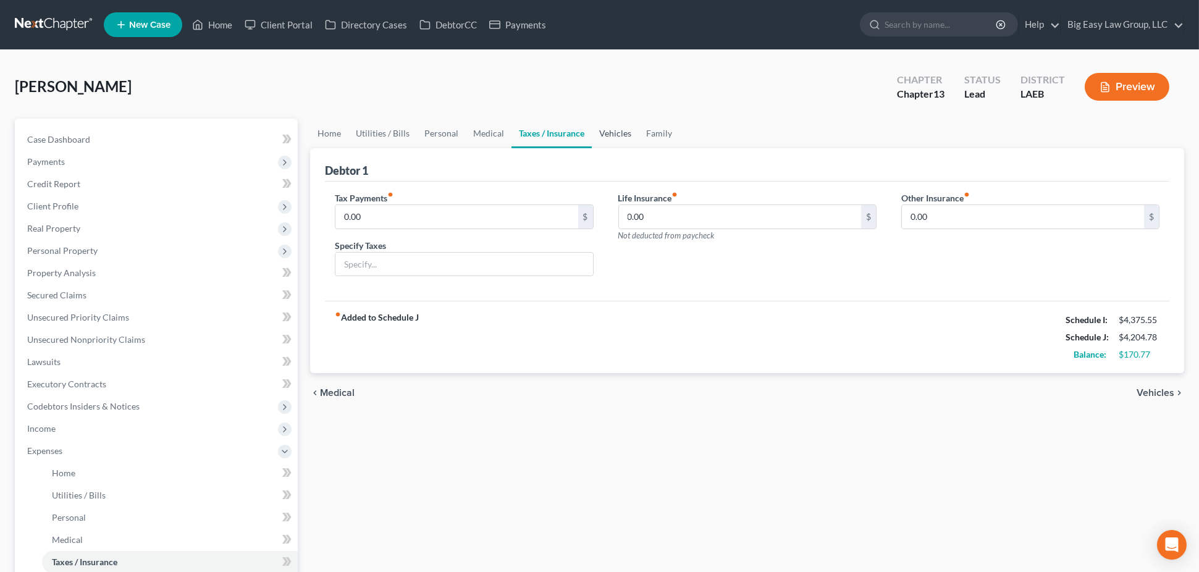
click at [612, 132] on link "Vehicles" at bounding box center [615, 134] width 47 height 30
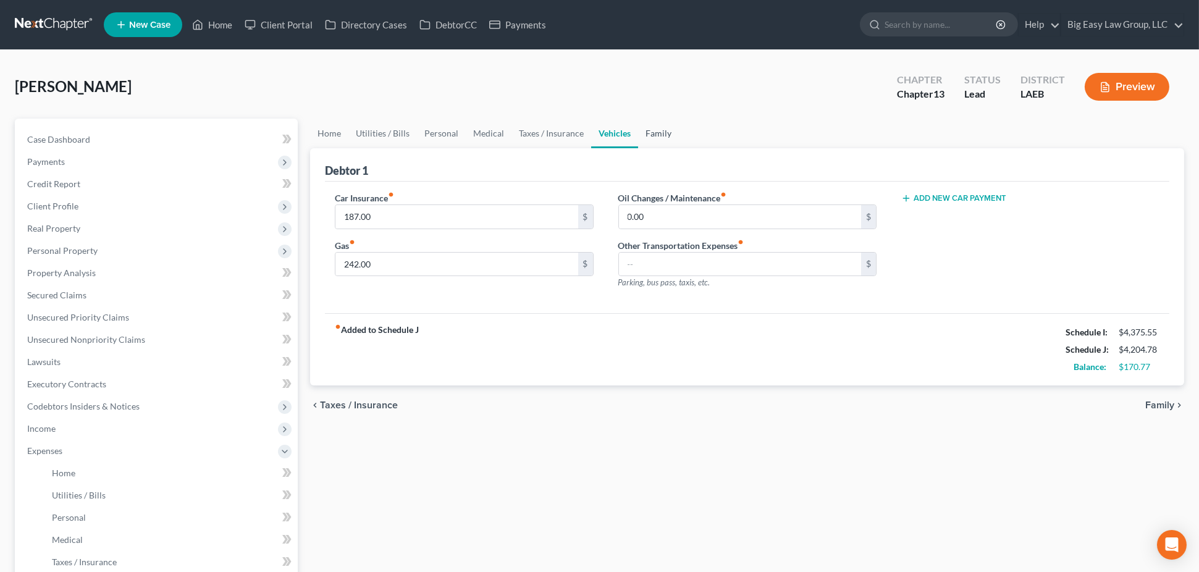
click at [651, 128] on link "Family" at bounding box center [658, 134] width 41 height 30
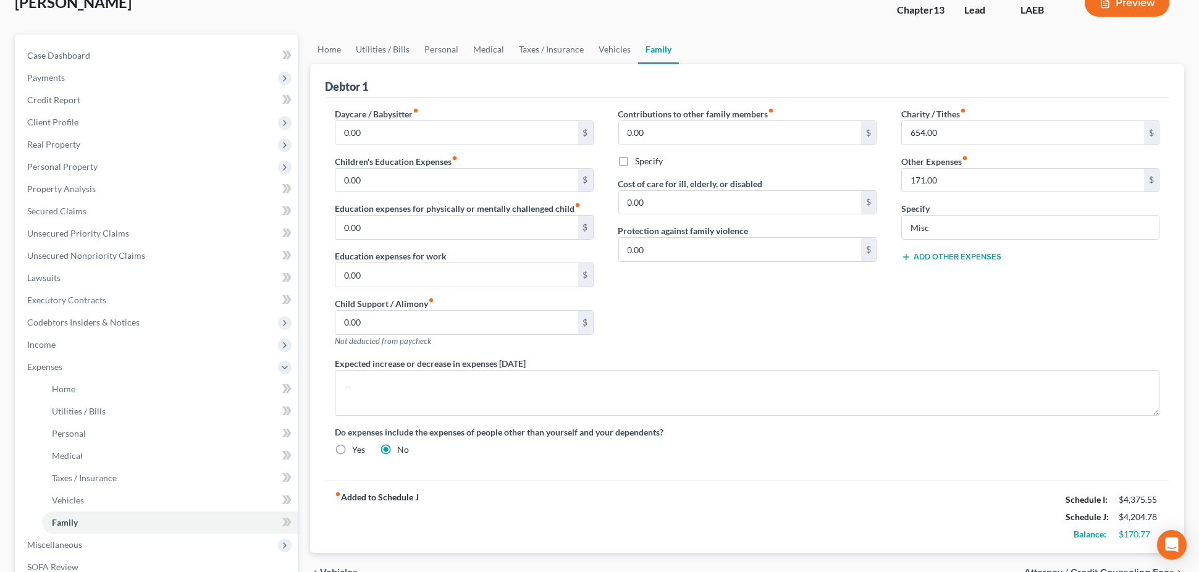
scroll to position [258, 0]
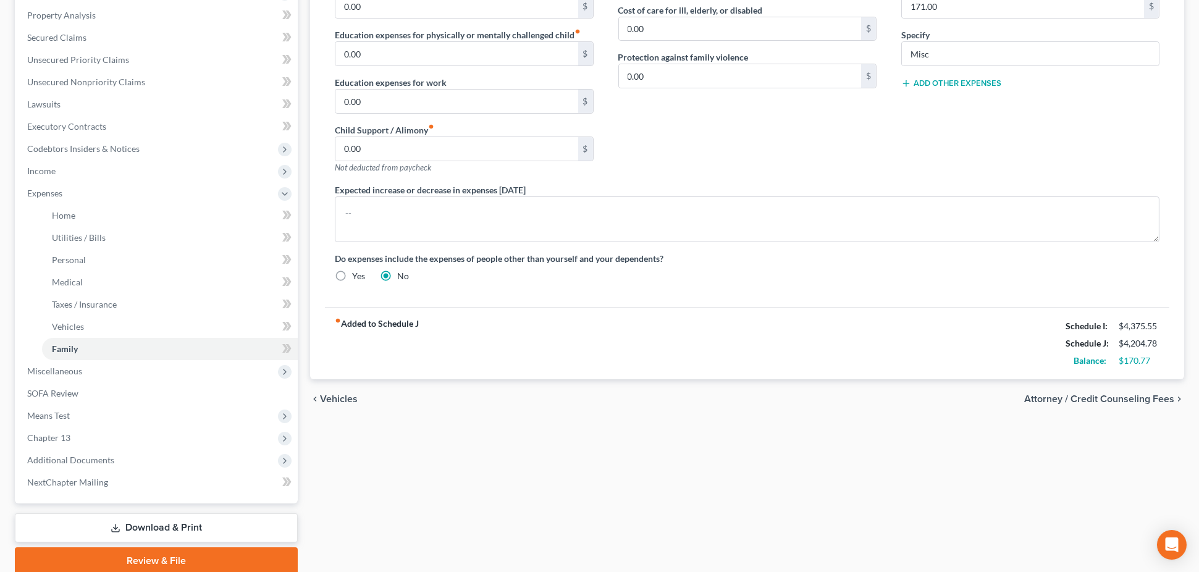
click at [164, 523] on link "Download & Print" at bounding box center [156, 527] width 283 height 29
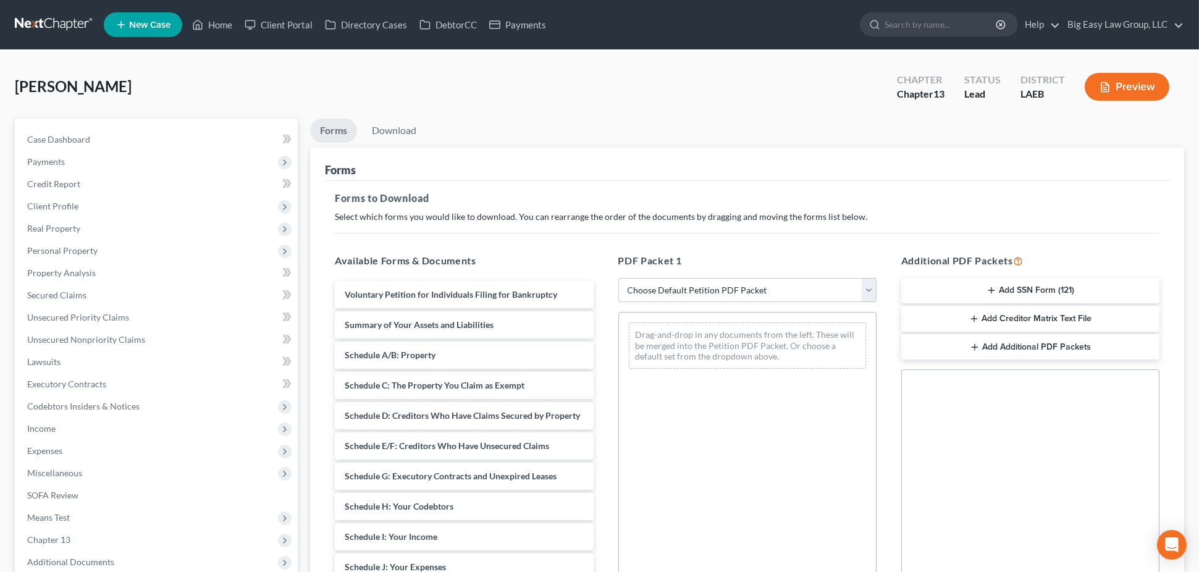
click at [720, 290] on select "Choose Default Petition PDF Packet Complete Bankruptcy Petition (all forms and …" at bounding box center [747, 290] width 258 height 25
select select "0"
click at [618, 278] on select "Choose Default Petition PDF Packet Complete Bankruptcy Petition (all forms and …" at bounding box center [747, 290] width 258 height 25
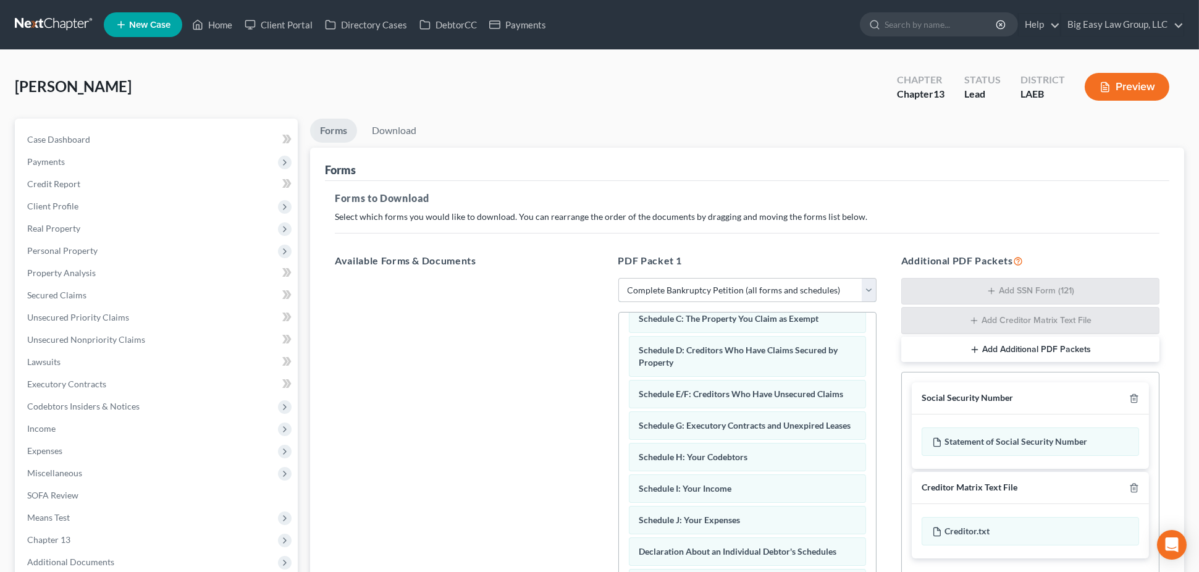
scroll to position [115, 0]
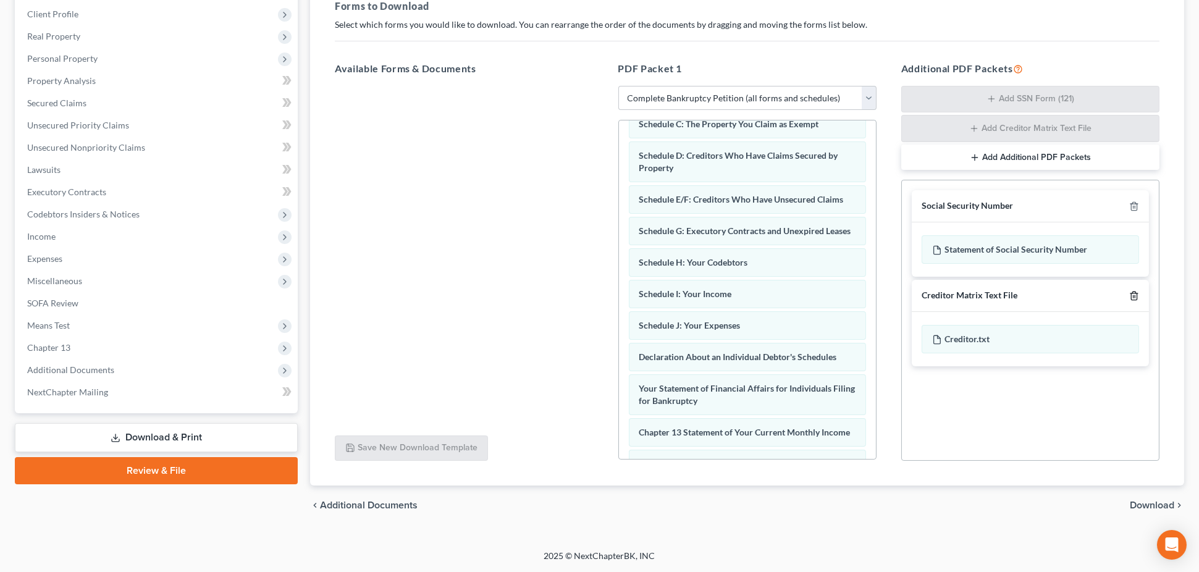
click at [1135, 292] on icon "button" at bounding box center [1134, 296] width 10 height 10
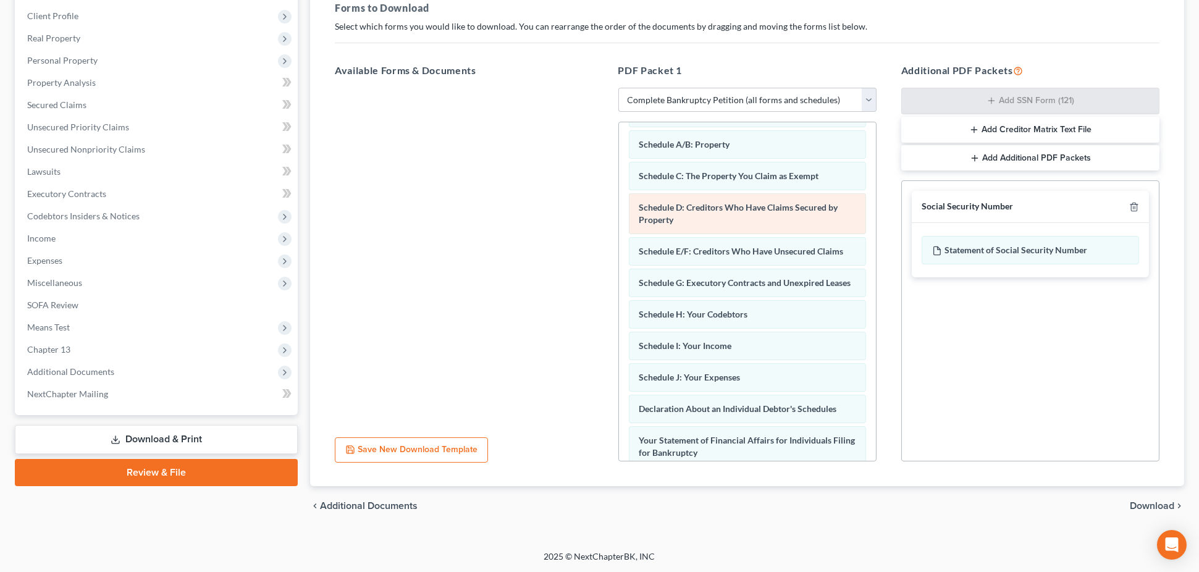
scroll to position [0, 0]
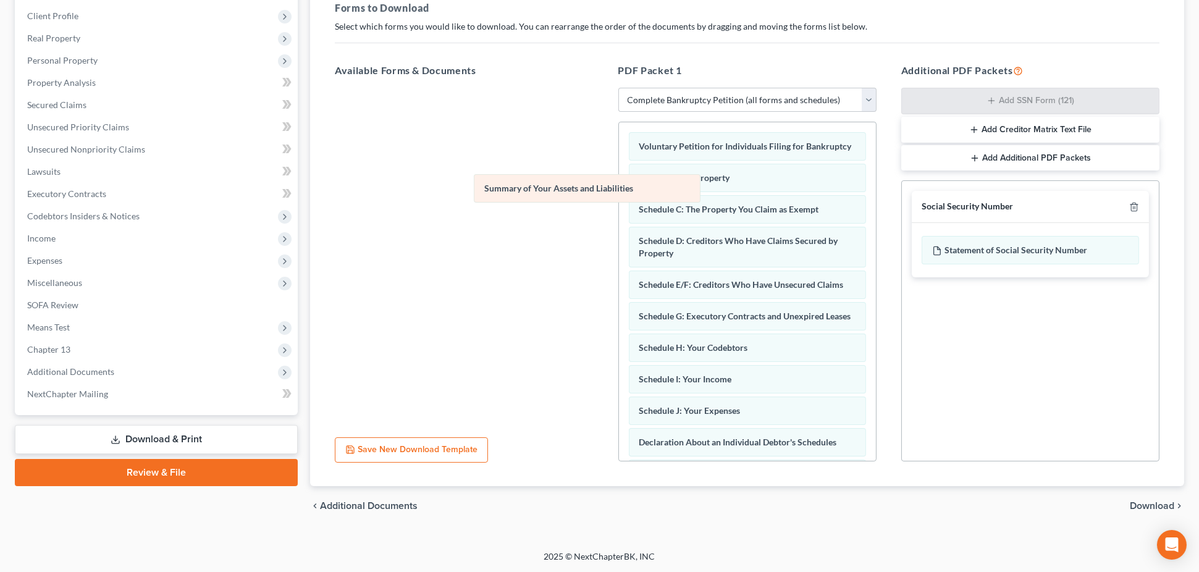
drag, startPoint x: 725, startPoint y: 189, endPoint x: 474, endPoint y: 170, distance: 251.5
click at [619, 168] on div "Summary of Your Assets and Liabilities Voluntary Petition for Individuals Filin…" at bounding box center [747, 441] width 257 height 639
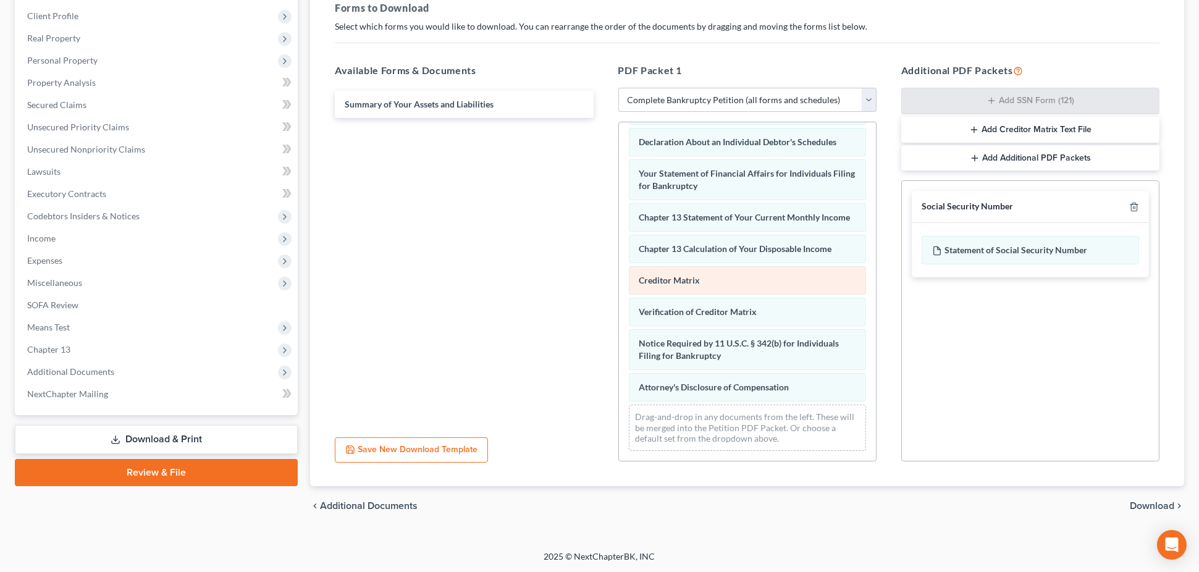
scroll to position [339, 0]
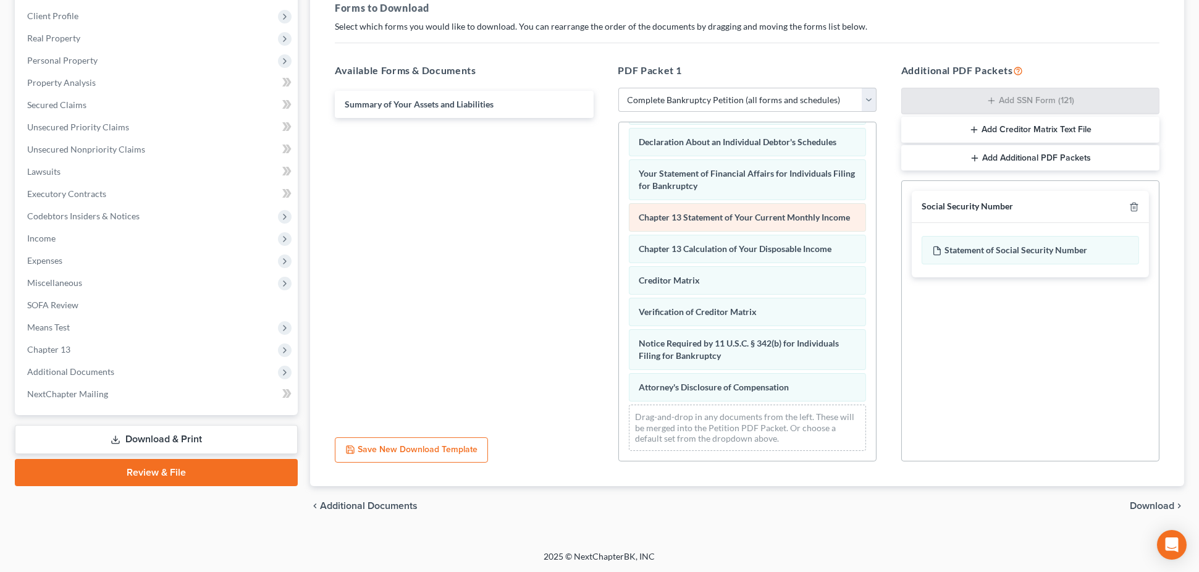
click at [619, 174] on div "Voluntary Petition for Individuals Filing for Bankruptcy Schedule A/B: Property…" at bounding box center [747, 141] width 257 height 639
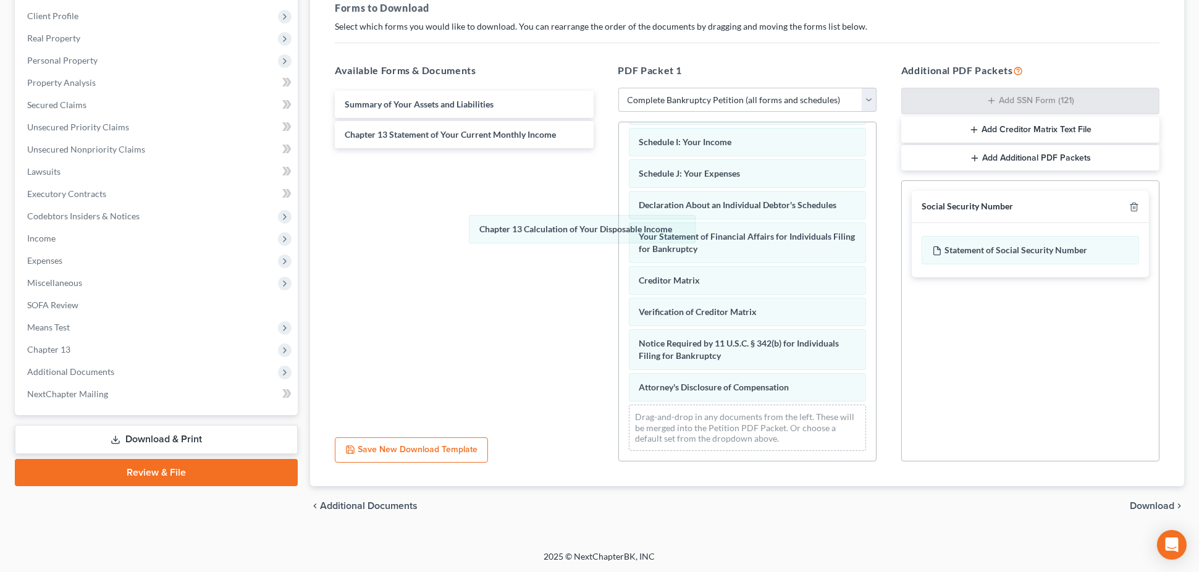
drag, startPoint x: 565, startPoint y: 224, endPoint x: 475, endPoint y: 188, distance: 97.3
click at [619, 199] on div "Chapter 13 Calculation of Your Disposable Income Voluntary Petition for Individ…" at bounding box center [747, 173] width 257 height 576
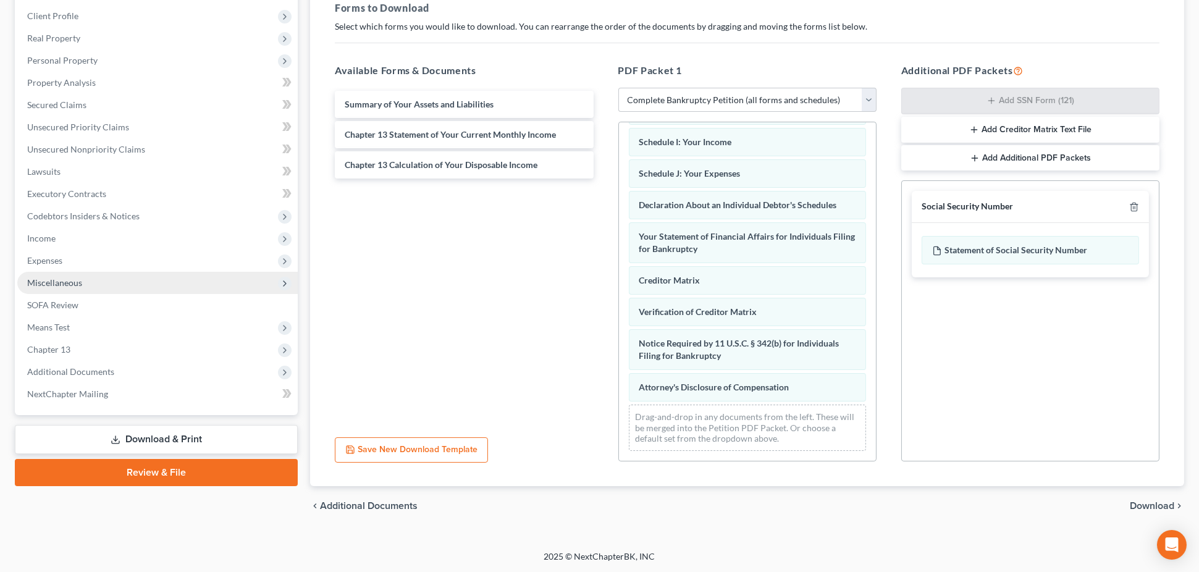
click at [206, 277] on span "Miscellaneous" at bounding box center [157, 283] width 280 height 22
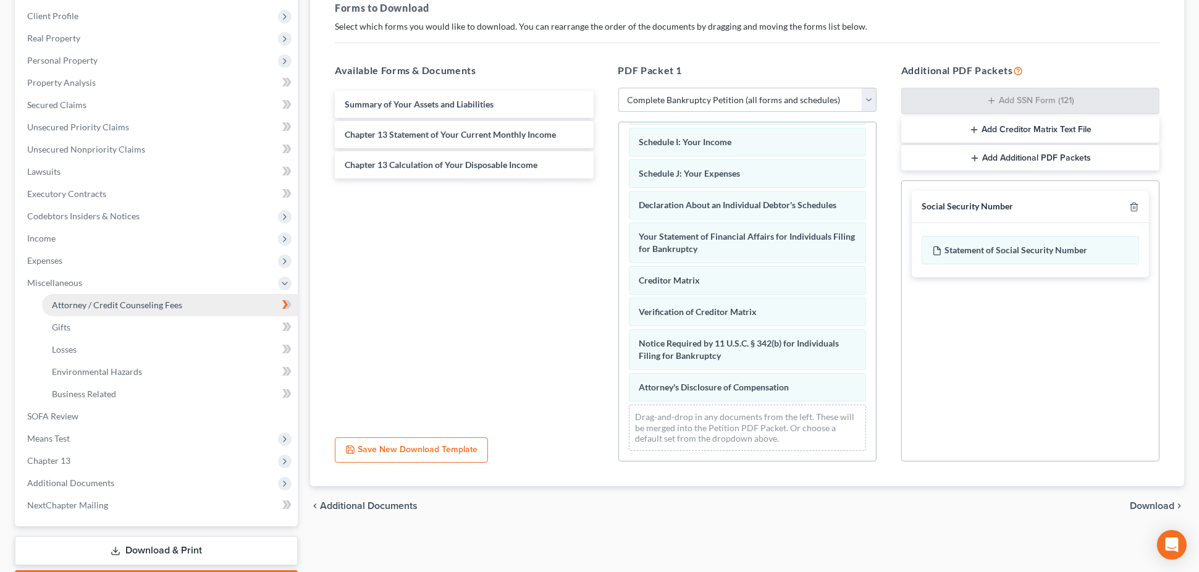
click at [206, 301] on link "Attorney / Credit Counseling Fees" at bounding box center [170, 305] width 256 height 22
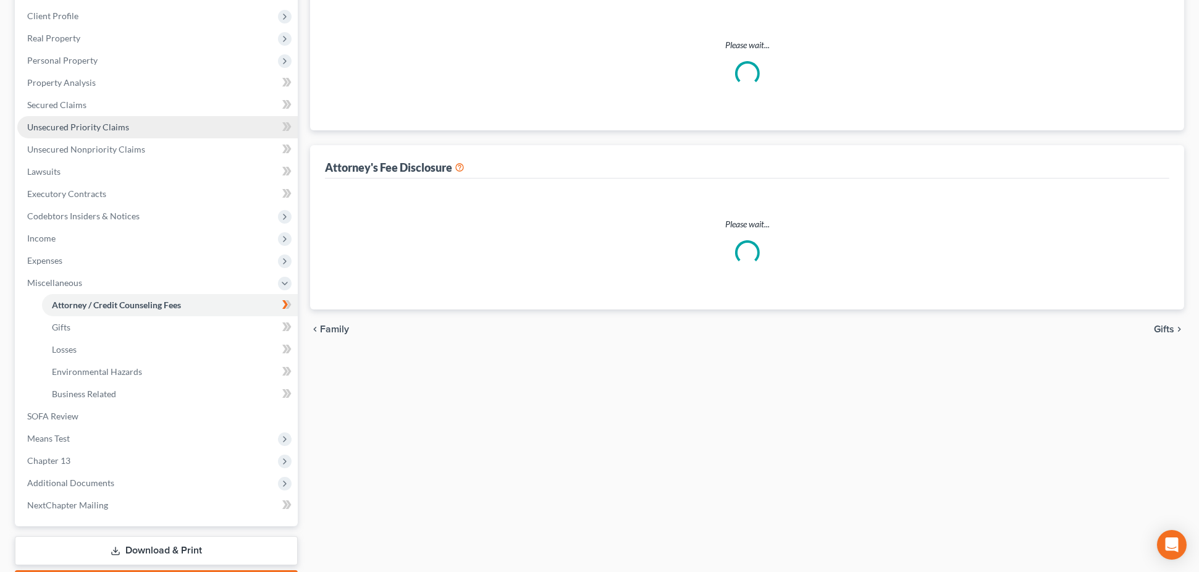
scroll to position [9, 0]
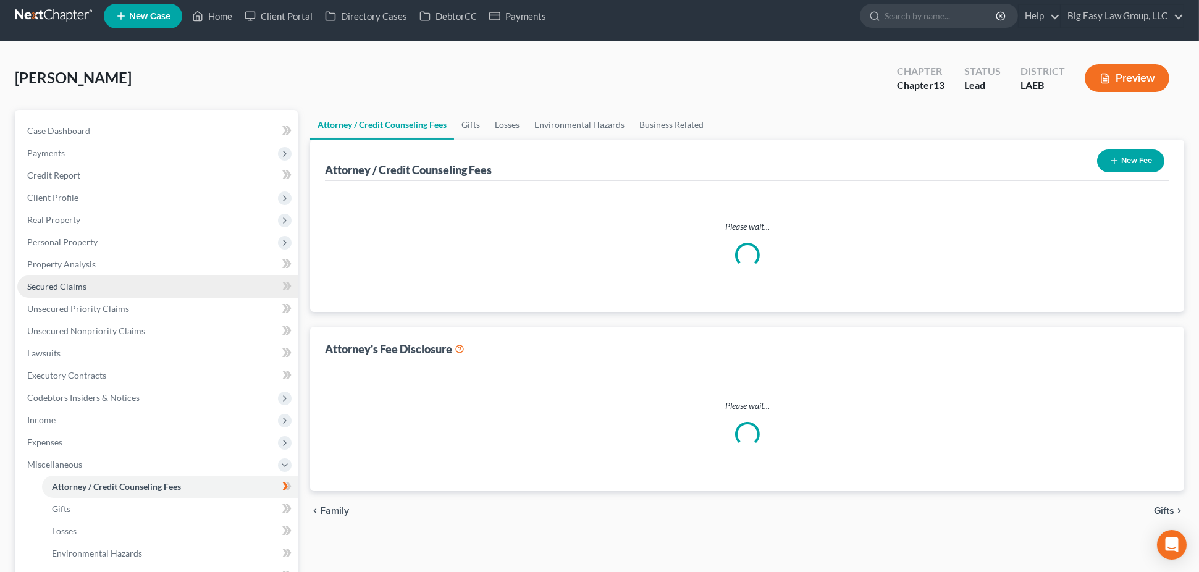
select select "0"
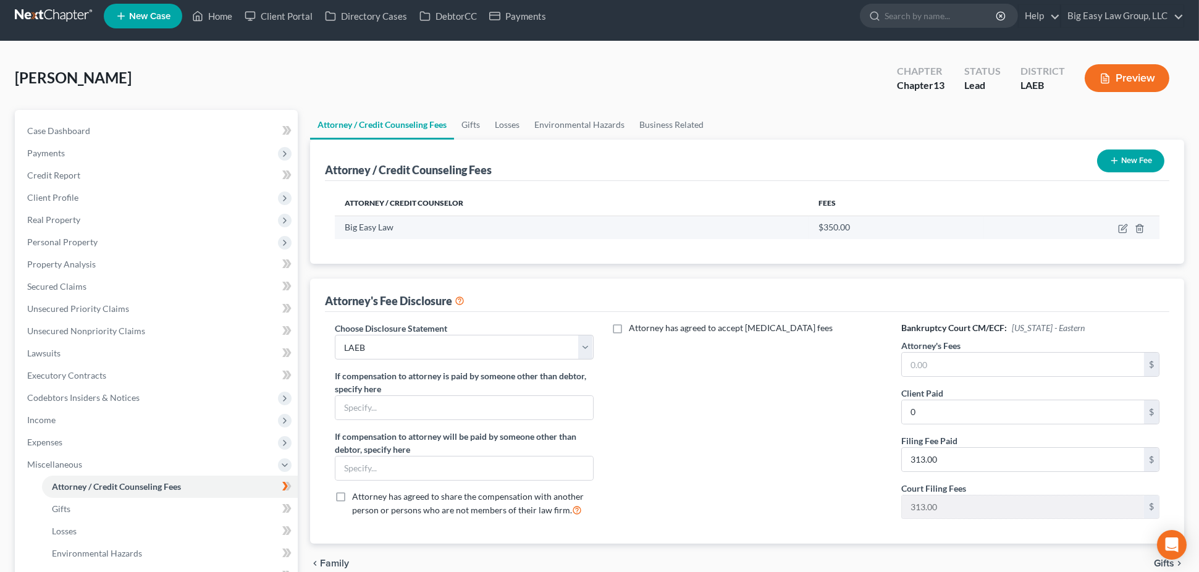
scroll to position [0, 0]
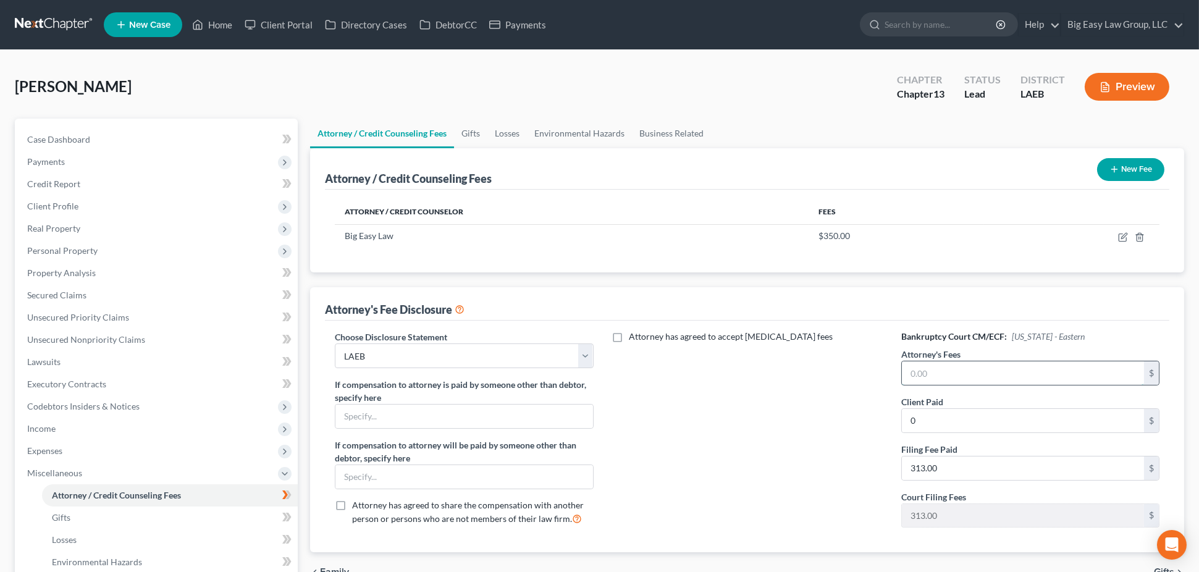
click at [982, 369] on input "text" at bounding box center [1023, 372] width 242 height 23
type input "4,000"
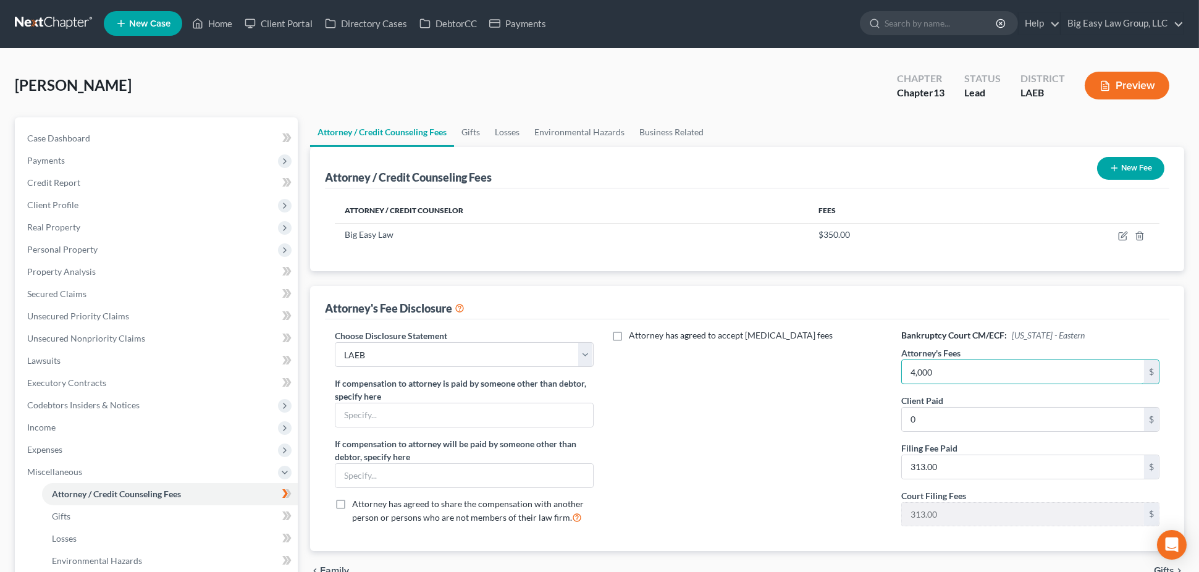
scroll to position [261, 0]
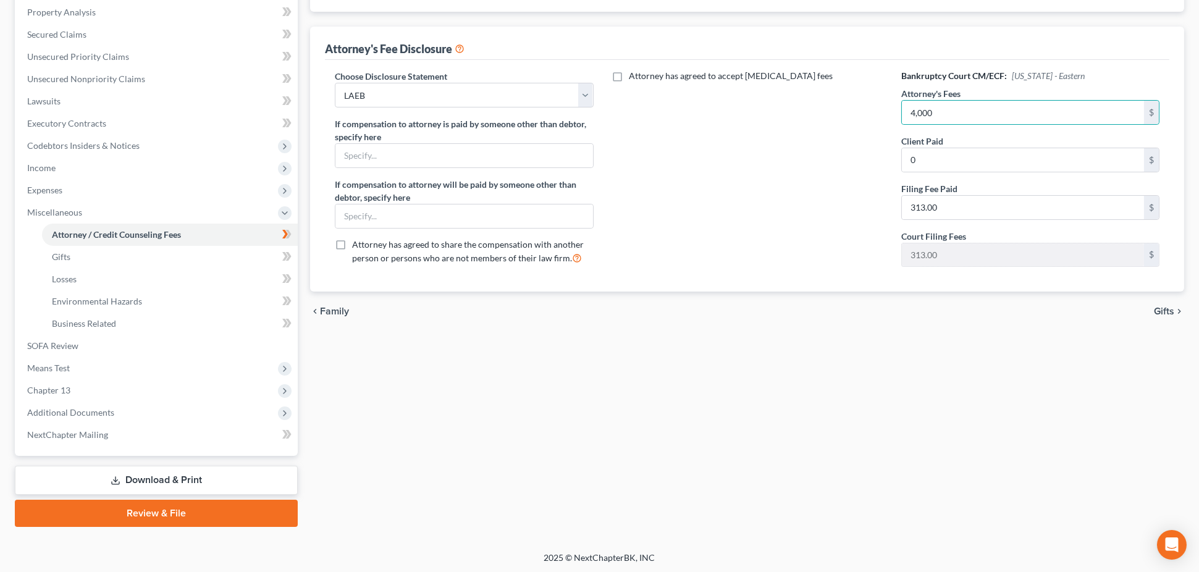
drag, startPoint x: 196, startPoint y: 472, endPoint x: 302, endPoint y: 447, distance: 109.2
click at [197, 474] on link "Download & Print" at bounding box center [156, 480] width 283 height 29
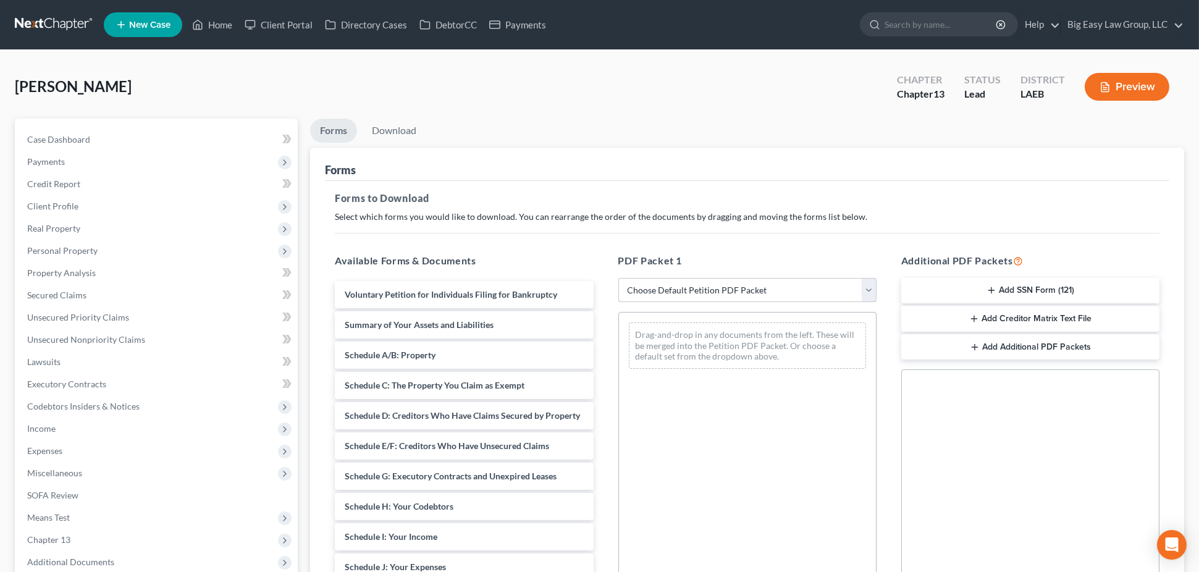
click at [771, 285] on select "Choose Default Petition PDF Packet Complete Bankruptcy Petition (all forms and …" at bounding box center [747, 290] width 258 height 25
select select "0"
click at [618, 278] on select "Choose Default Petition PDF Packet Complete Bankruptcy Petition (all forms and …" at bounding box center [747, 290] width 258 height 25
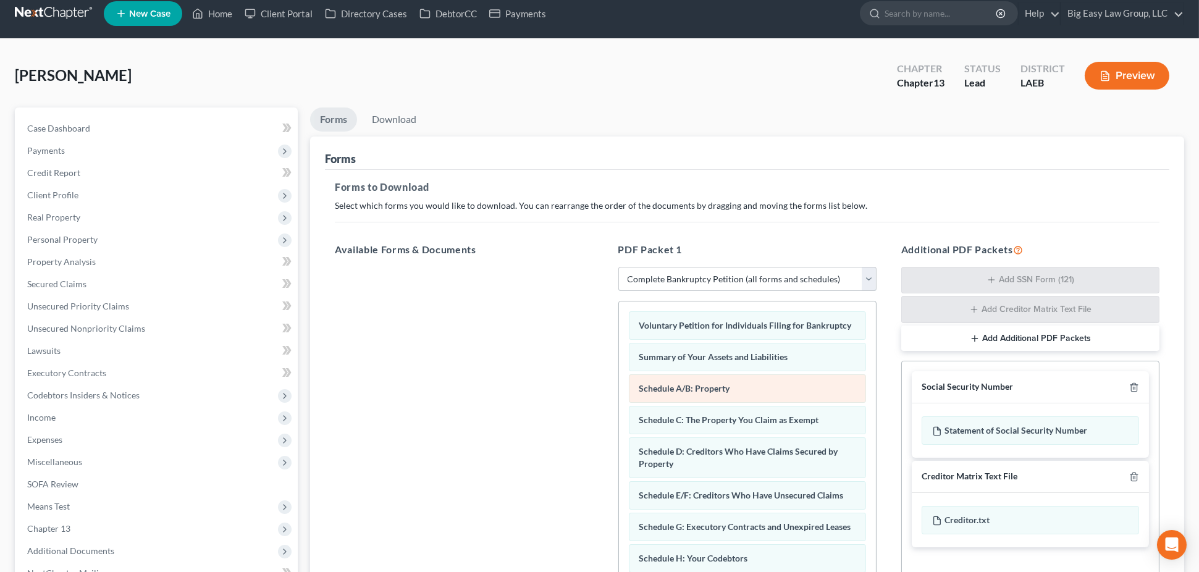
scroll to position [75, 0]
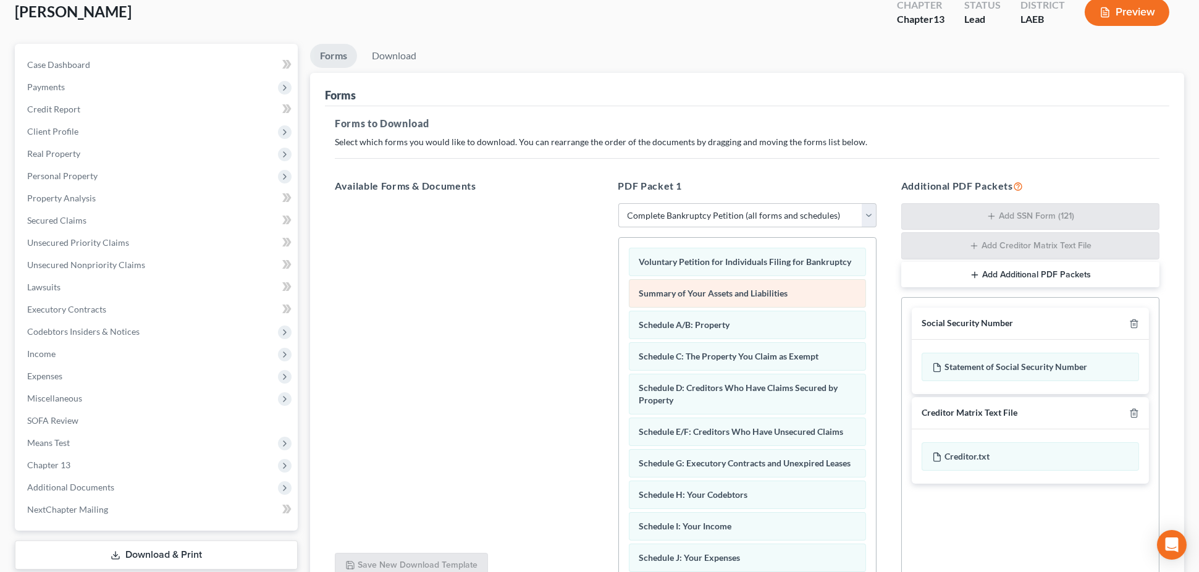
click at [619, 285] on div "Voluntary Petition for Individuals Filing for Bankruptcy Summary of Your Assets…" at bounding box center [747, 573] width 257 height 670
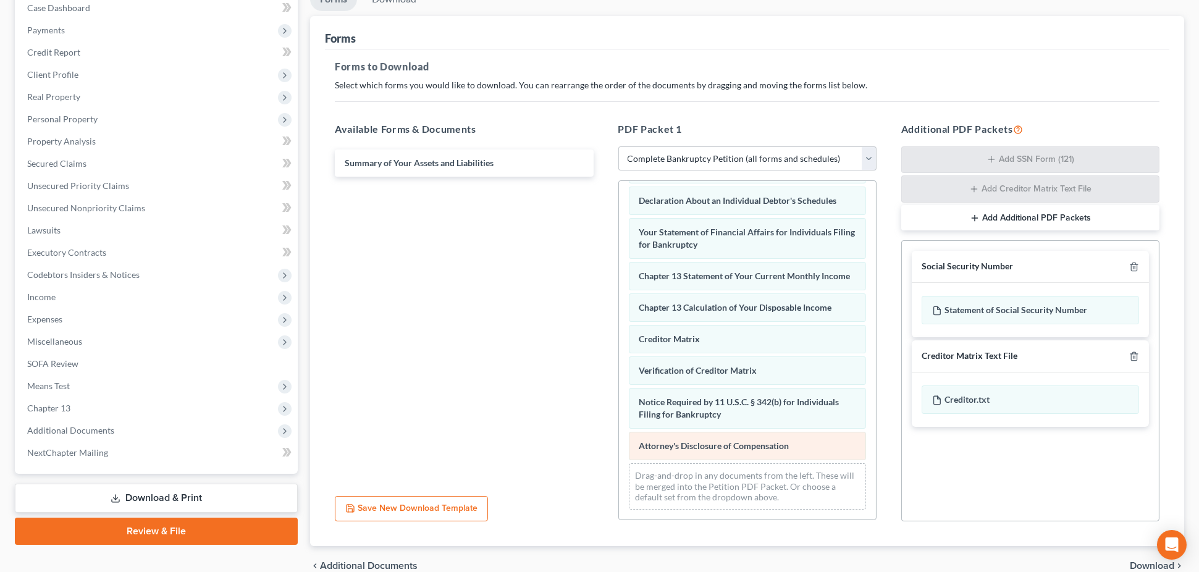
scroll to position [192, 0]
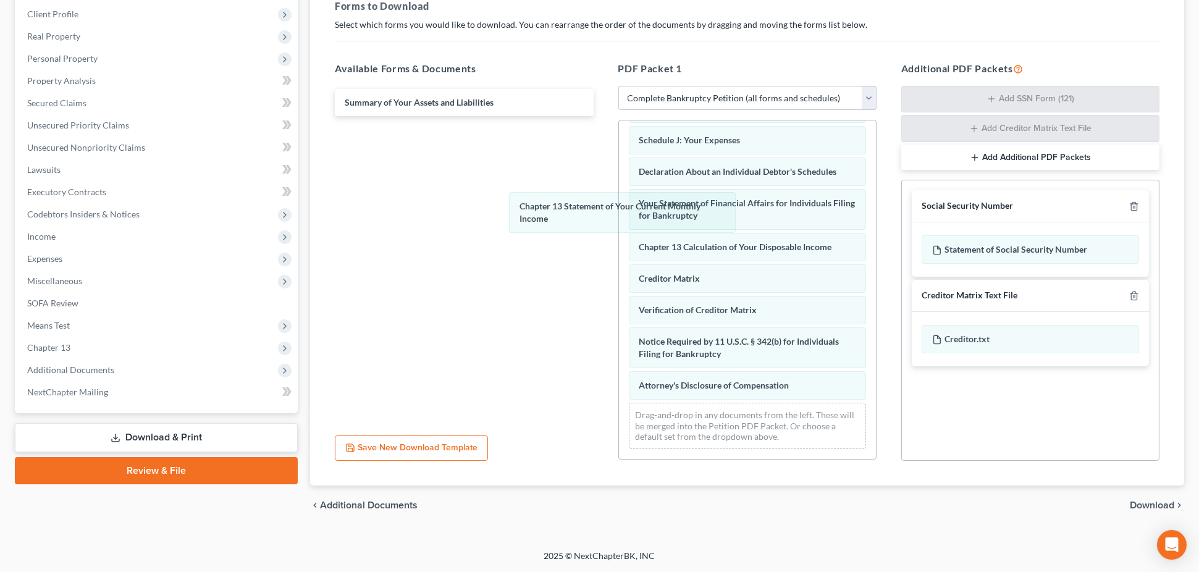
drag, startPoint x: 700, startPoint y: 206, endPoint x: 517, endPoint y: 207, distance: 182.9
click at [619, 194] on div "Chapter 13 Statement of Your Current Monthly Income Voluntary Petition for Indi…" at bounding box center [747, 155] width 257 height 607
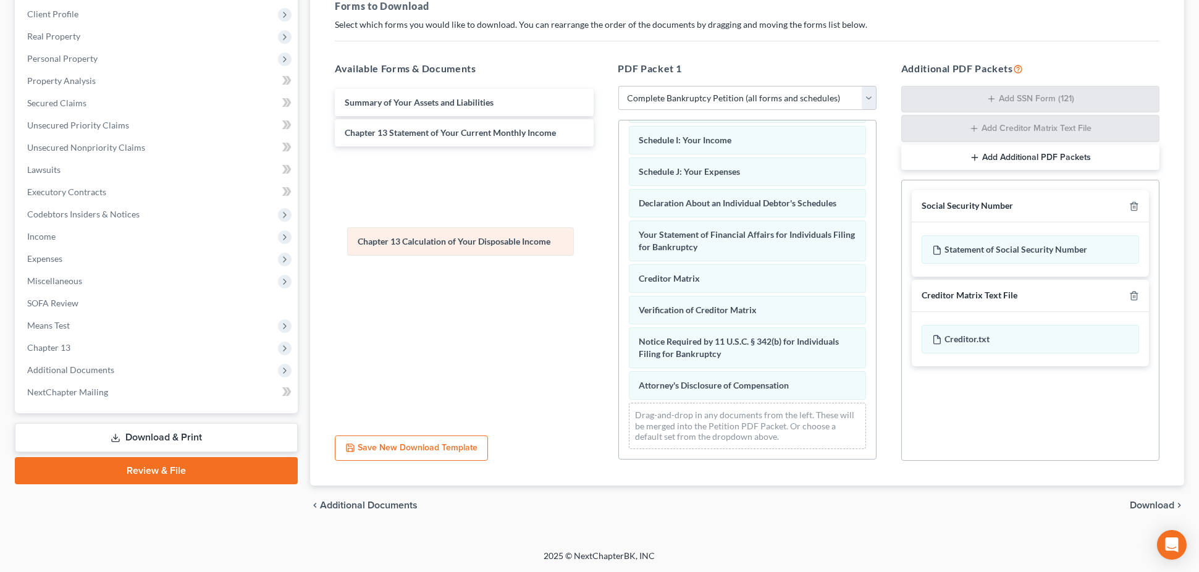
scroll to position [263, 0]
drag, startPoint x: 765, startPoint y: 243, endPoint x: 498, endPoint y: 234, distance: 267.0
click at [619, 237] on div "Chapter 13 Calculation of Your Disposable Income Voluntary Petition for Individ…" at bounding box center [747, 171] width 257 height 576
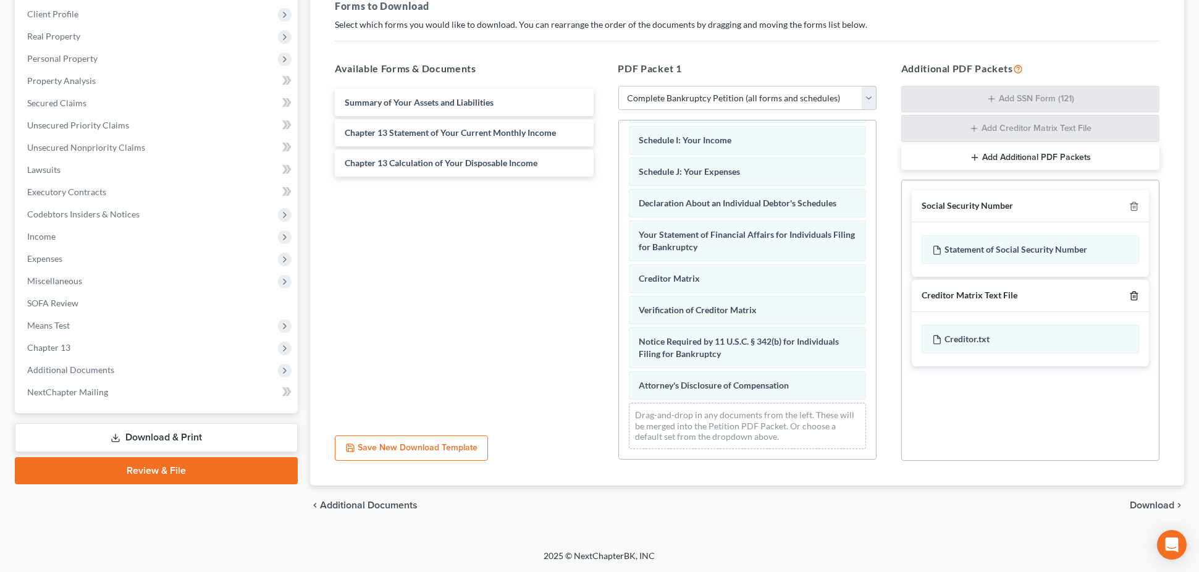
click at [1135, 292] on icon "button" at bounding box center [1134, 296] width 6 height 8
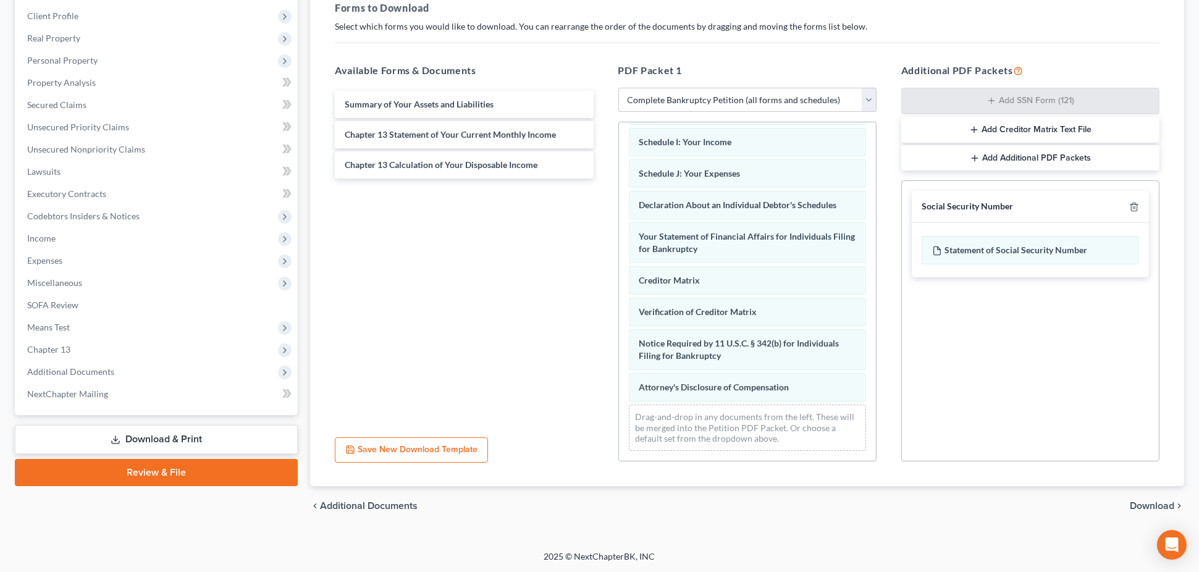
click at [1157, 507] on span "Download" at bounding box center [1152, 506] width 44 height 10
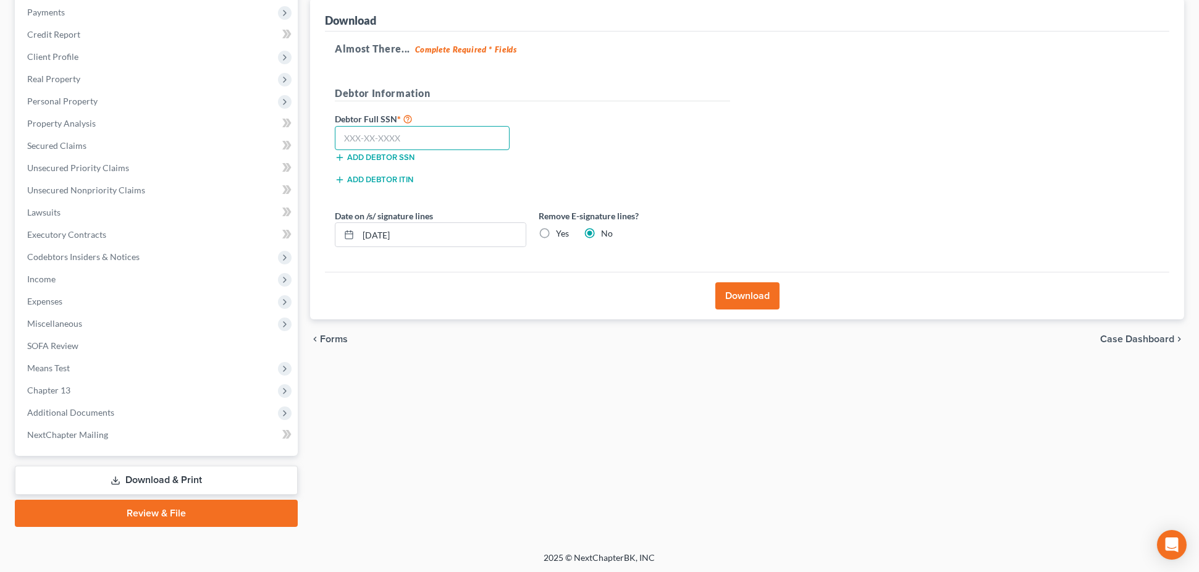
drag, startPoint x: 385, startPoint y: 143, endPoint x: 457, endPoint y: 157, distance: 73.1
click at [386, 143] on input "text" at bounding box center [422, 138] width 175 height 25
type input "433-71-5509"
click at [758, 301] on button "Download" at bounding box center [747, 295] width 64 height 27
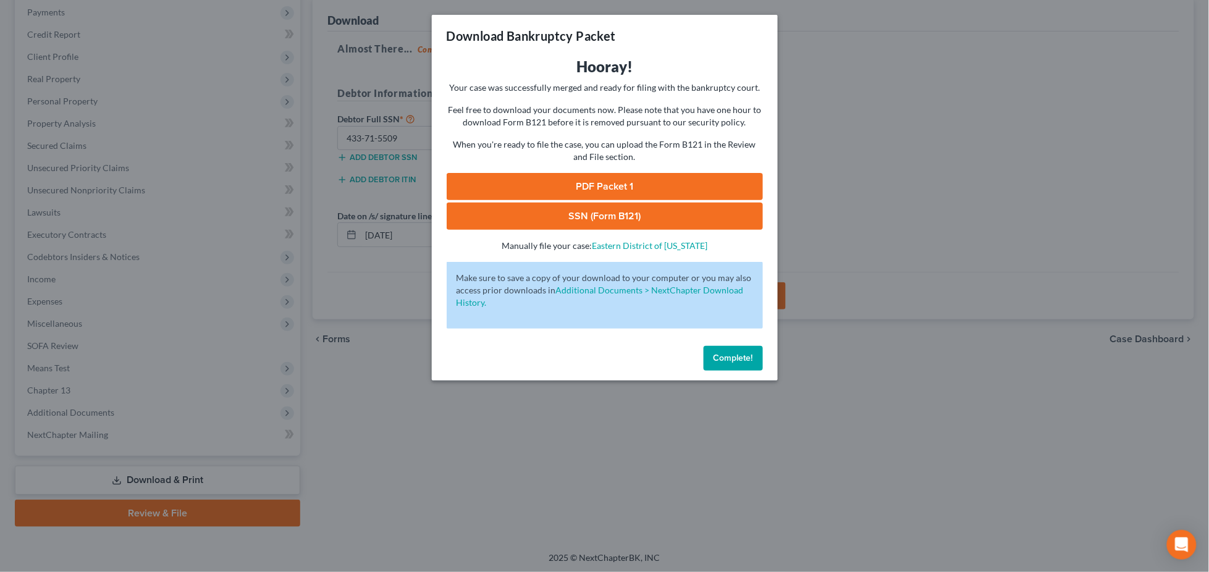
click at [639, 183] on link "PDF Packet 1" at bounding box center [605, 186] width 316 height 27
drag, startPoint x: 632, startPoint y: 208, endPoint x: 772, endPoint y: 201, distance: 139.8
click at [633, 208] on link "SSN (Form B121)" at bounding box center [605, 216] width 316 height 27
click at [721, 359] on span "Complete!" at bounding box center [733, 358] width 40 height 11
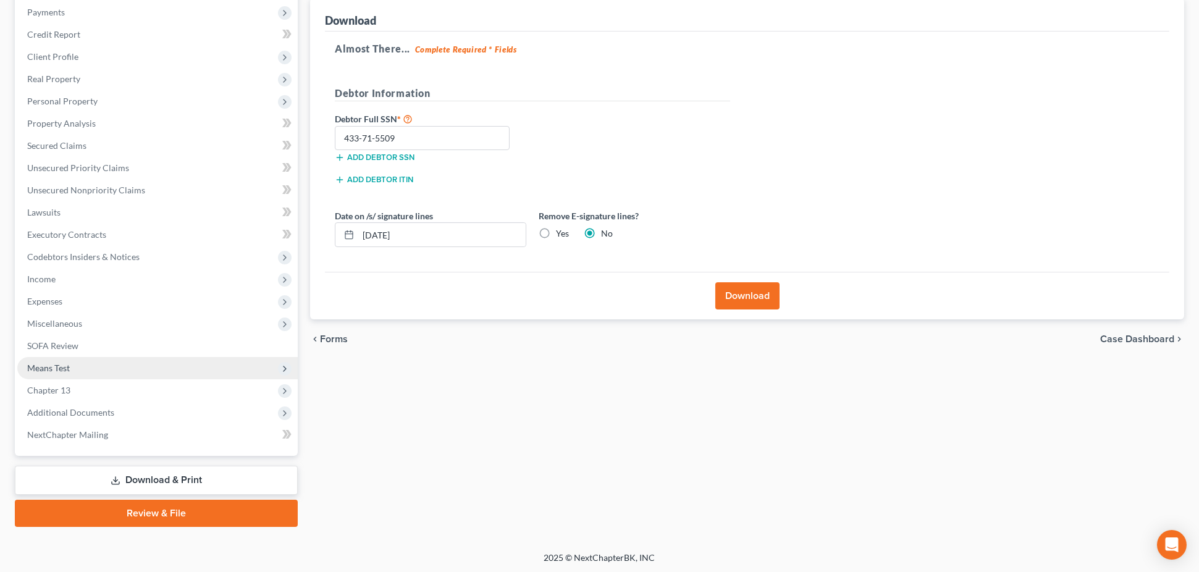
click at [167, 358] on span "Means Test" at bounding box center [157, 368] width 280 height 22
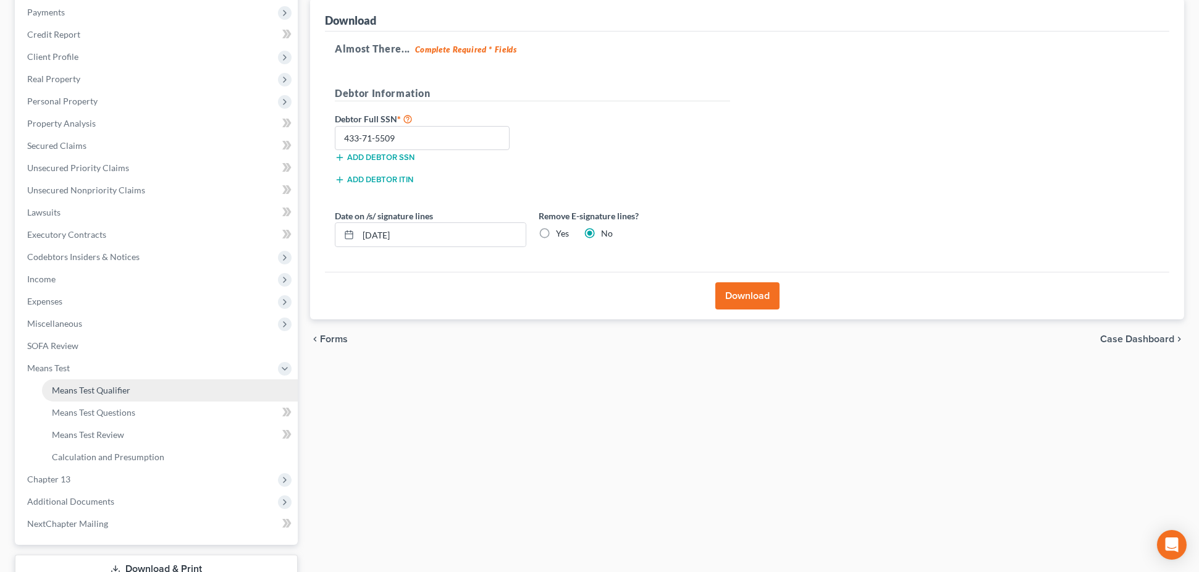
click at [173, 385] on link "Means Test Qualifier" at bounding box center [170, 390] width 256 height 22
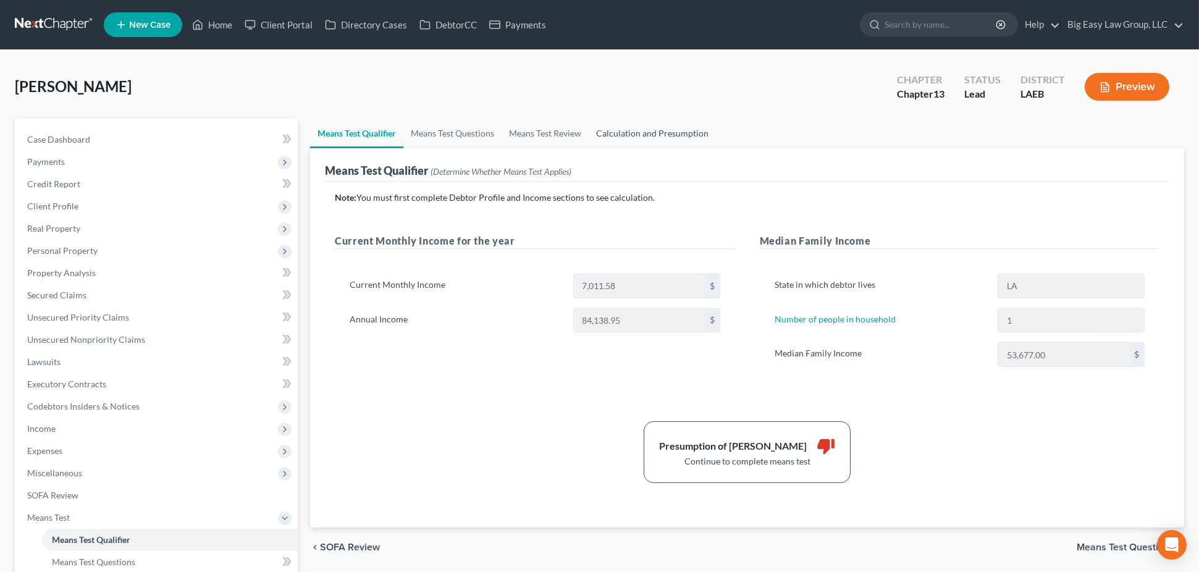
click at [617, 140] on link "Calculation and Presumption" at bounding box center [652, 134] width 127 height 30
